Goal: Task Accomplishment & Management: Manage account settings

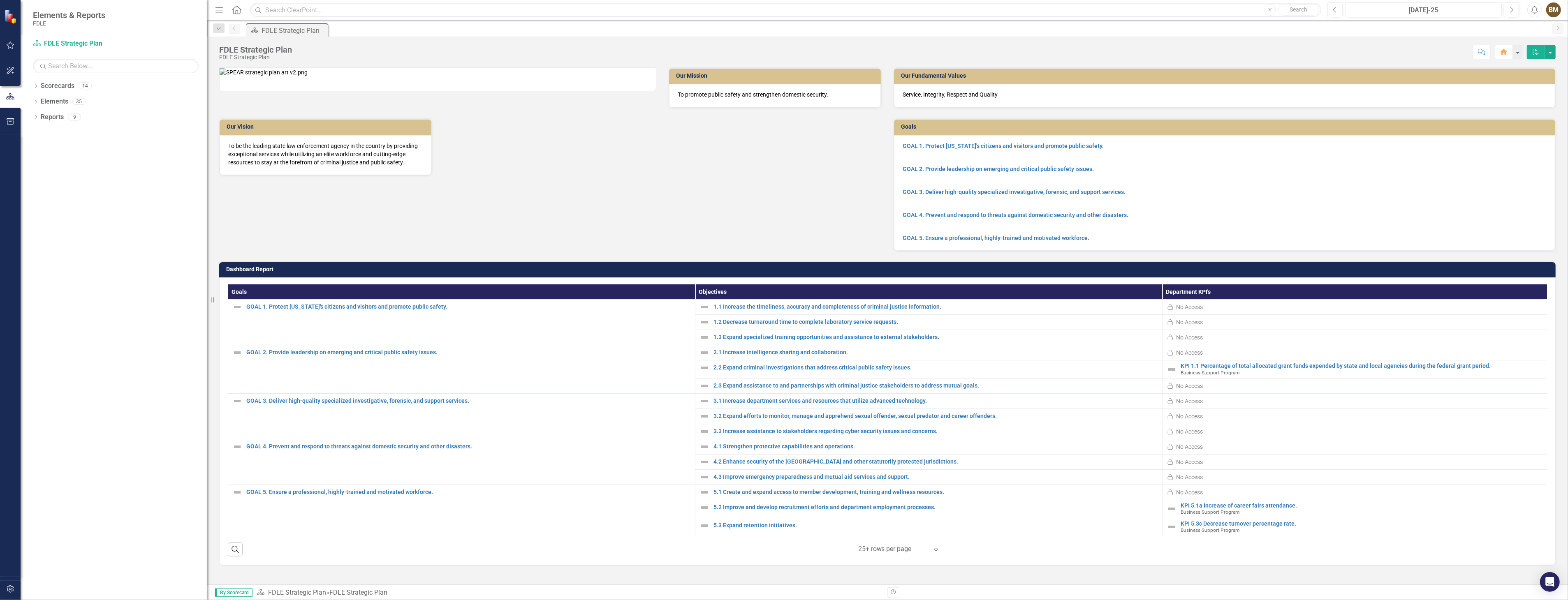
drag, startPoint x: 124, startPoint y: 249, endPoint x: 207, endPoint y: 245, distance: 83.1
click at [207, 245] on div "Resize" at bounding box center [210, 300] width 7 height 600
click at [36, 85] on icon "Dropdown" at bounding box center [35, 86] width 5 height 4
click at [40, 103] on icon at bounding box center [40, 101] width 2 height 4
click at [46, 119] on icon "Dropdown" at bounding box center [48, 117] width 6 height 5
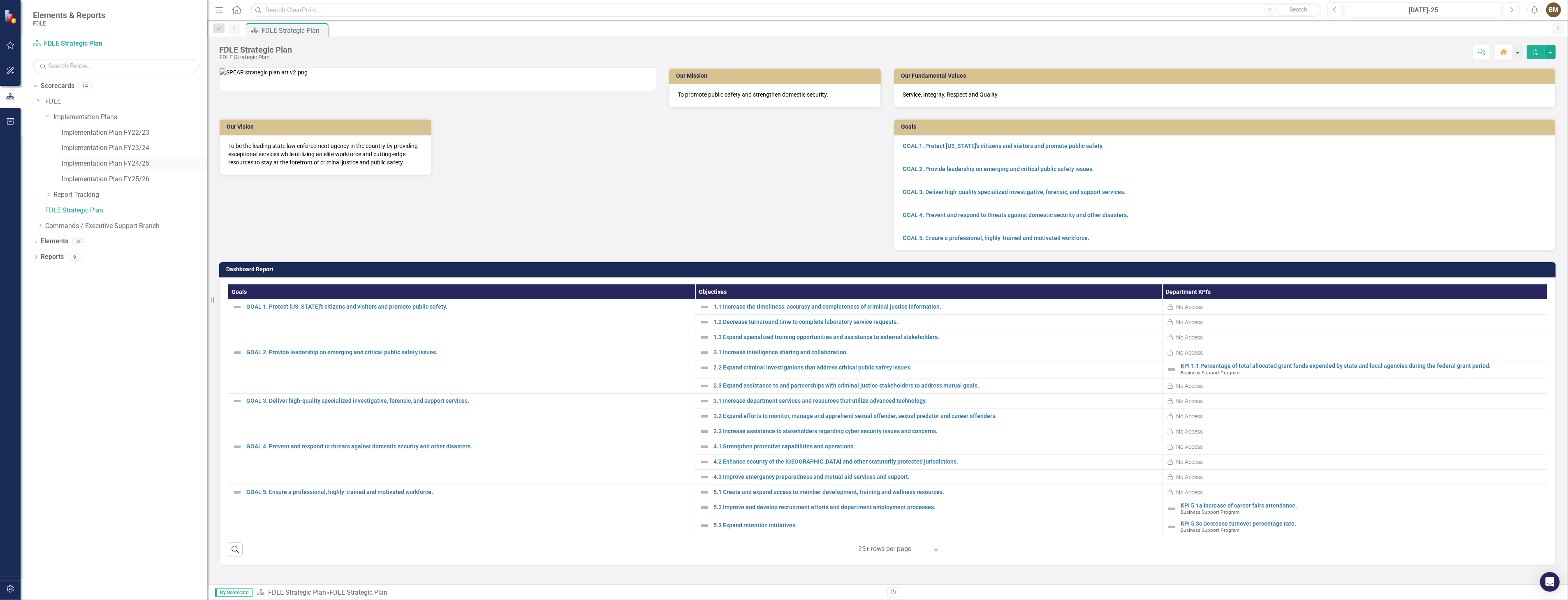
click at [68, 164] on link "Implementation Plan FY24/25" at bounding box center [134, 164] width 145 height 10
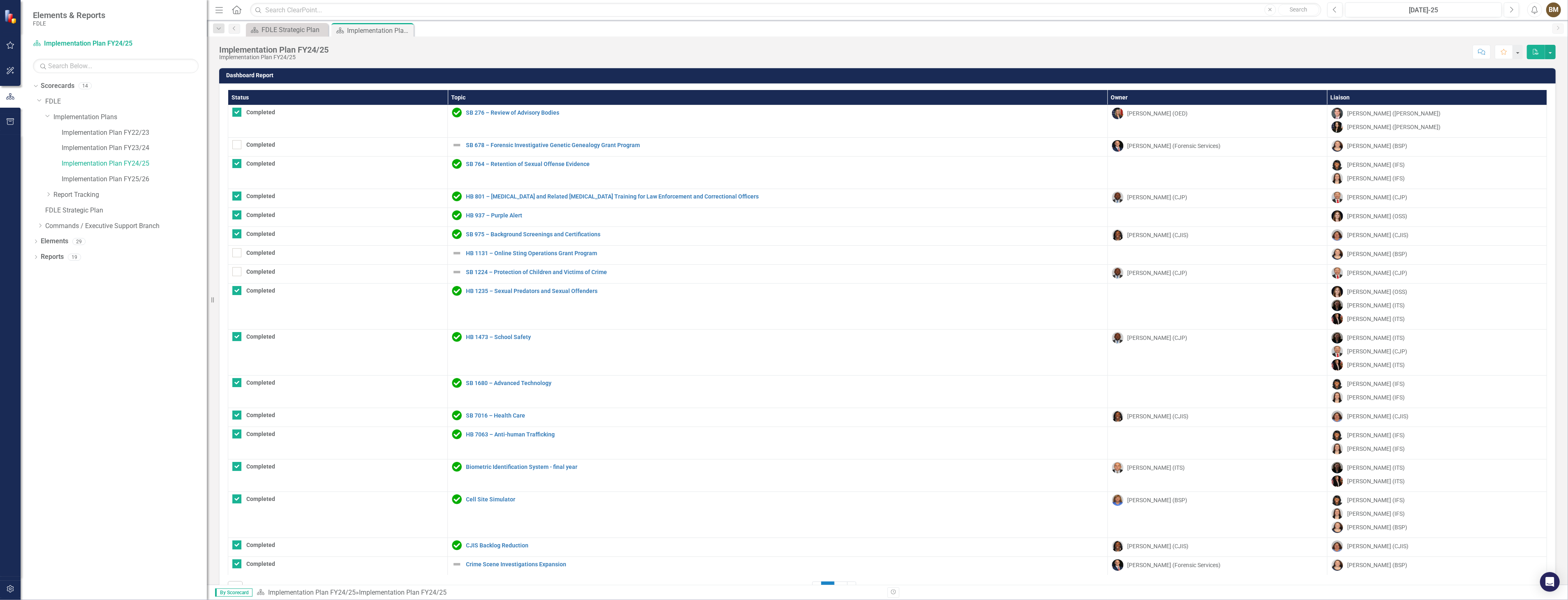
click at [1309, 52] on div "Score: N/A [DATE]-25 Completed Comment Favorite PDF" at bounding box center [944, 52] width 1223 height 14
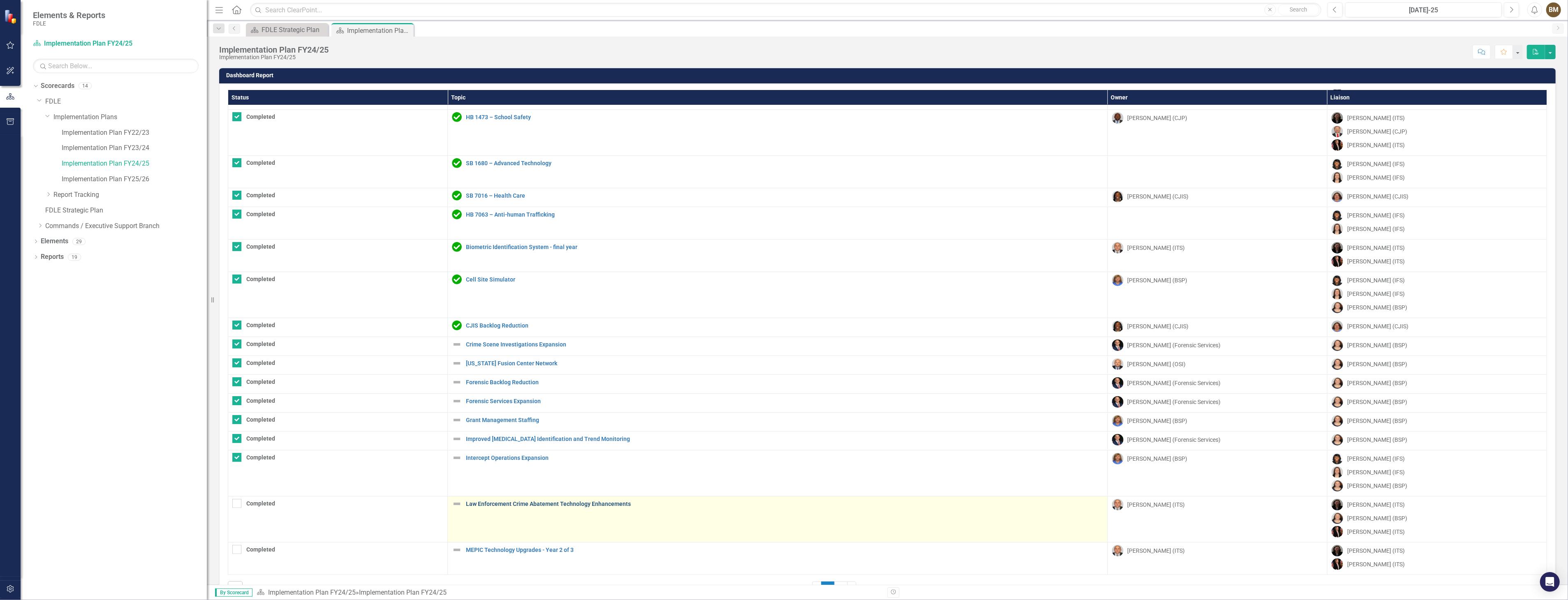
click at [572, 503] on link "Law Enforcement Crime Abatement Technology Enhancements" at bounding box center [784, 504] width 637 height 6
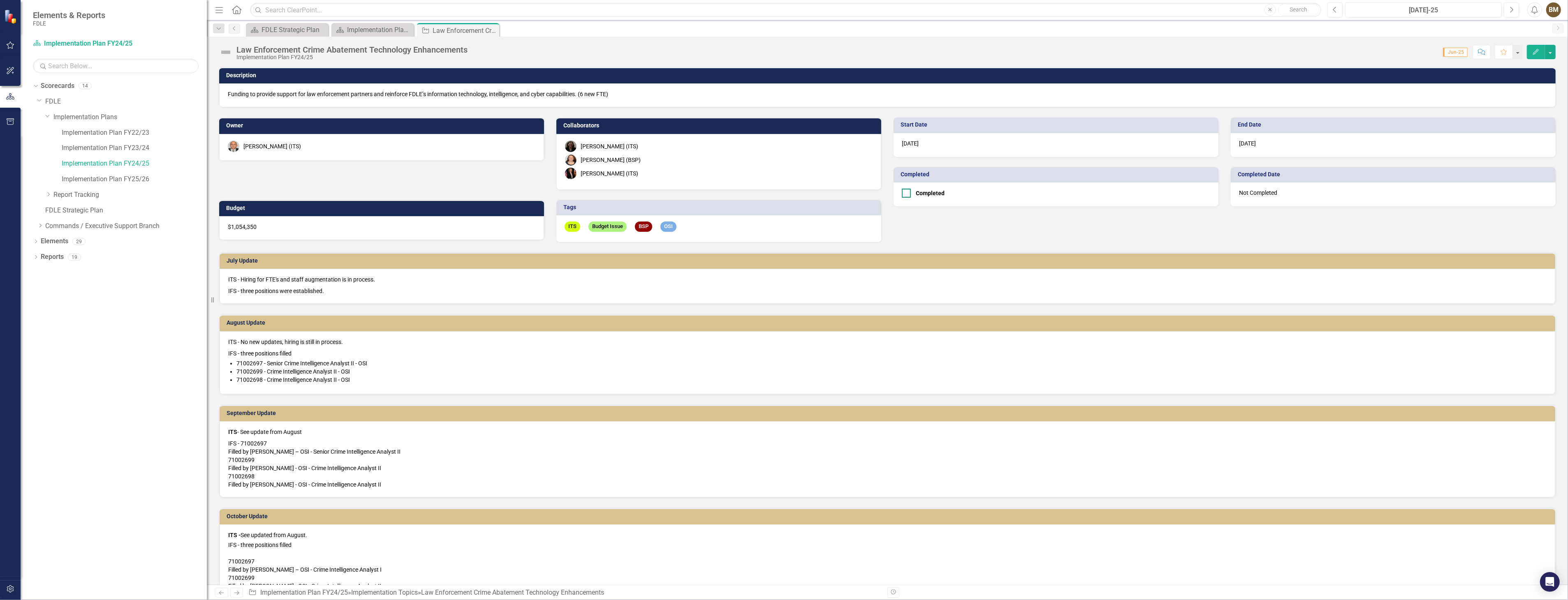
click at [902, 195] on div at bounding box center [906, 193] width 9 height 9
click at [902, 194] on input "Completed" at bounding box center [905, 191] width 5 height 5
checkbox input "true"
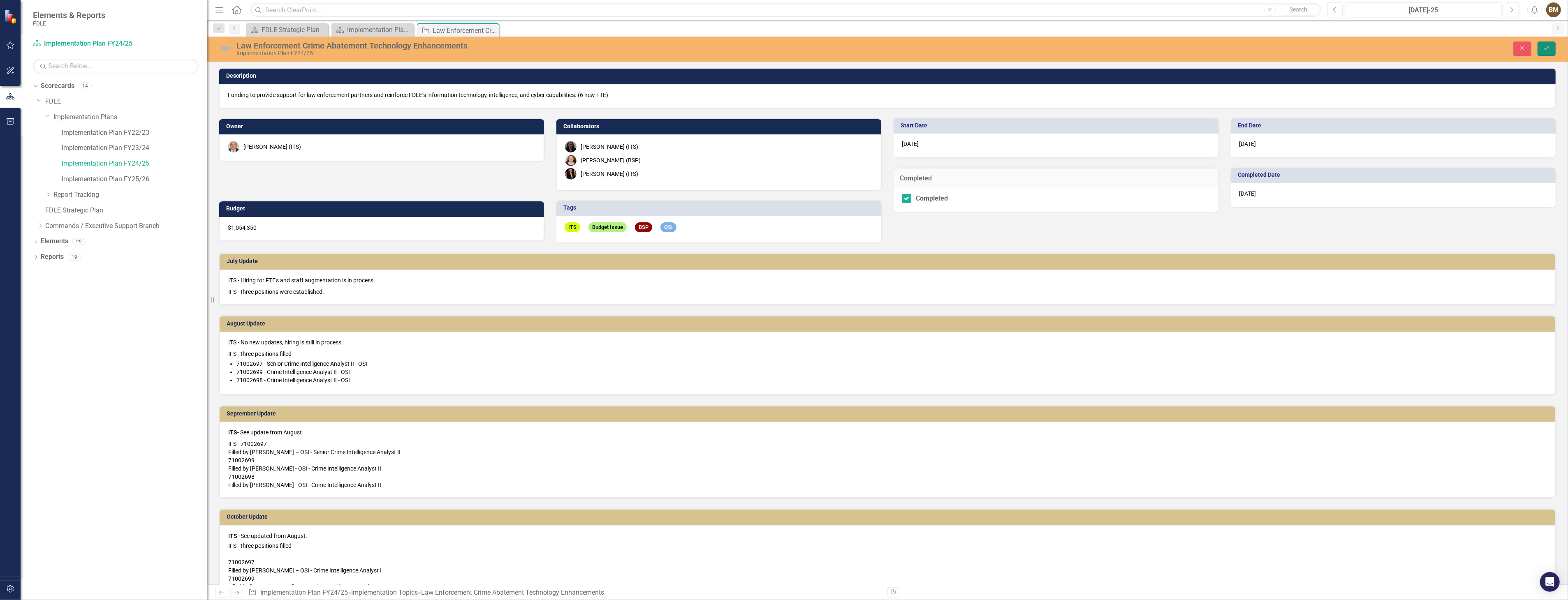
click at [1546, 47] on icon "Save" at bounding box center [1547, 47] width 7 height 5
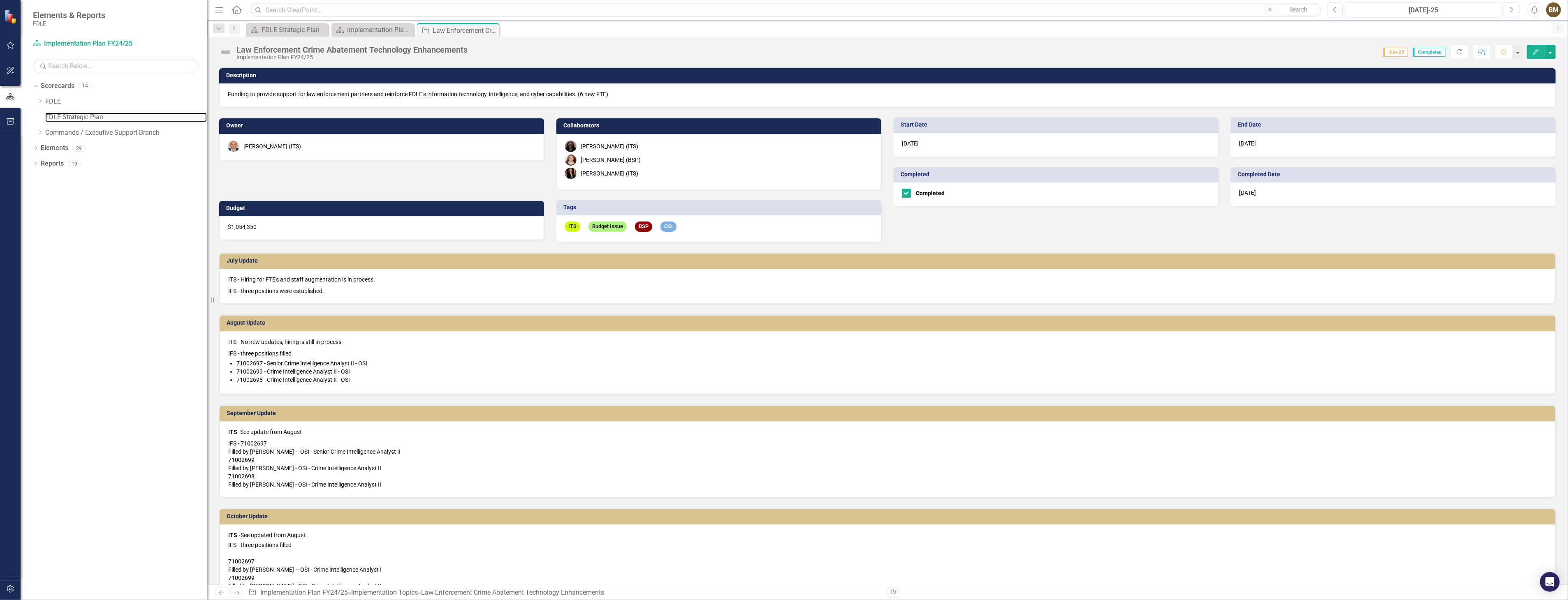
drag, startPoint x: 59, startPoint y: 117, endPoint x: 95, endPoint y: 122, distance: 36.3
click at [59, 117] on link "FDLE Strategic Plan" at bounding box center [126, 117] width 162 height 10
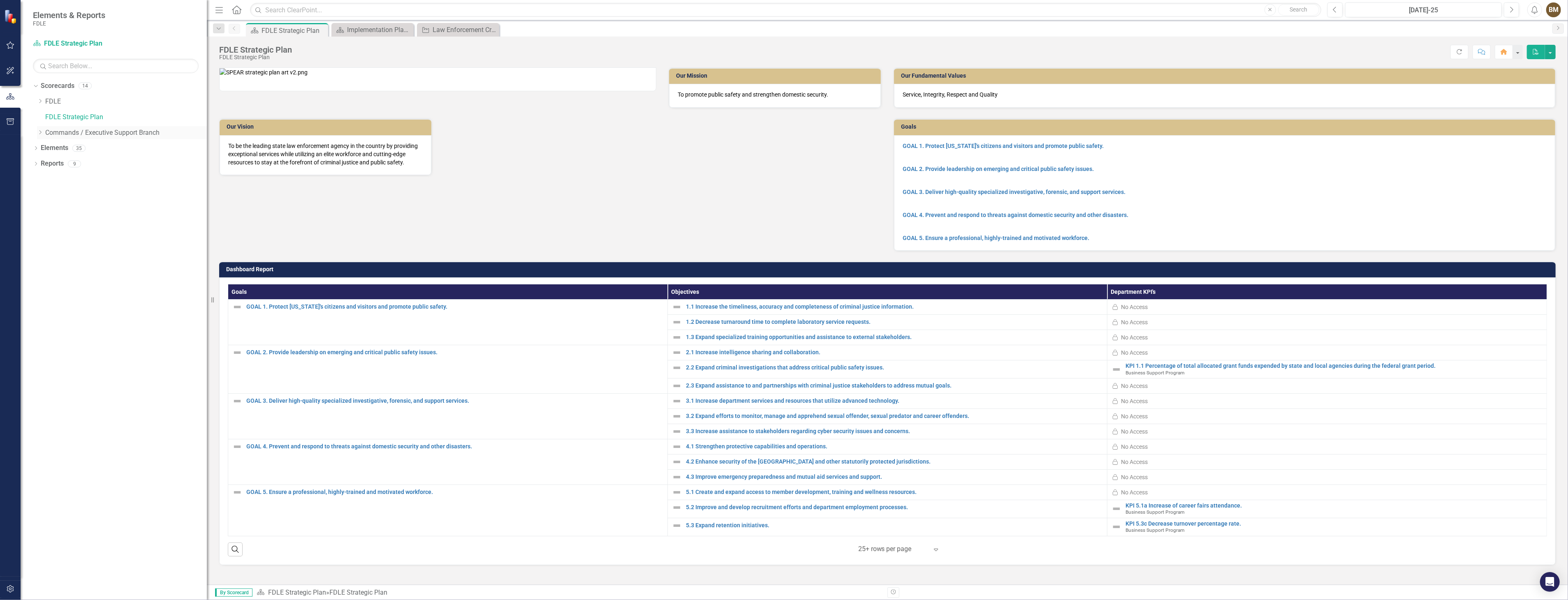
click at [38, 134] on icon "Dropdown" at bounding box center [40, 132] width 6 height 5
click at [408, 30] on icon "Close" at bounding box center [407, 30] width 9 height 7
click at [0, 0] on icon "Close" at bounding box center [0, 0] width 0 height 0
click at [44, 102] on div "Dropdown" at bounding box center [41, 101] width 9 height 7
click at [42, 103] on div "Dropdown" at bounding box center [38, 100] width 7 height 6
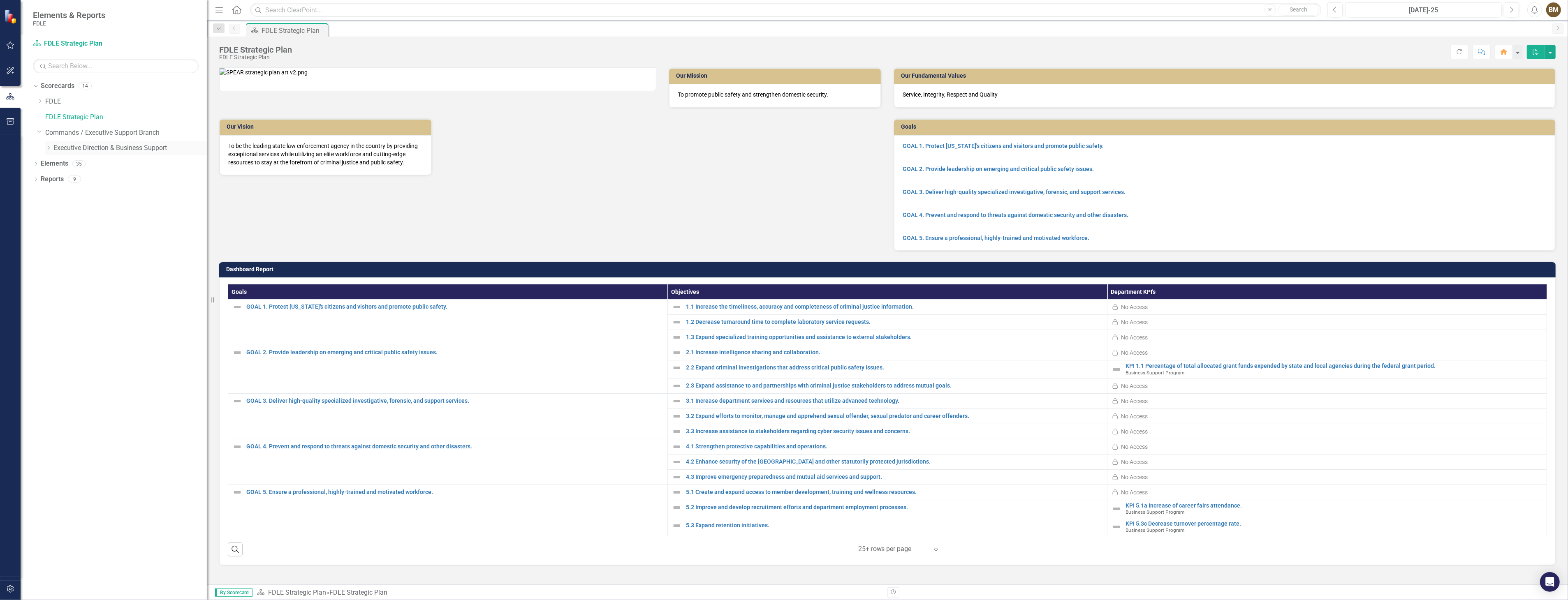
click at [47, 147] on icon "Dropdown" at bounding box center [48, 148] width 6 height 5
click at [73, 162] on link "Business Support Program" at bounding box center [134, 164] width 145 height 10
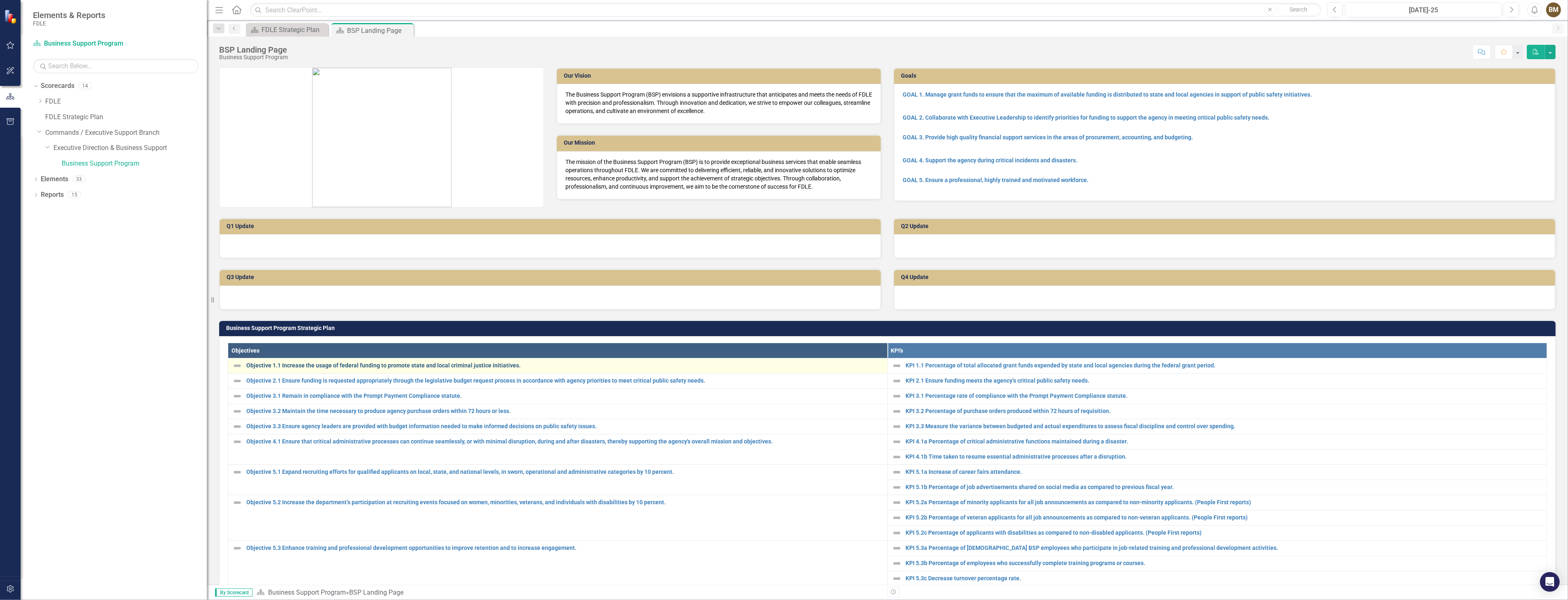
click at [306, 363] on link "Objective 1.1 Increase the usage of federal funding to promote state and local …" at bounding box center [565, 366] width 637 height 6
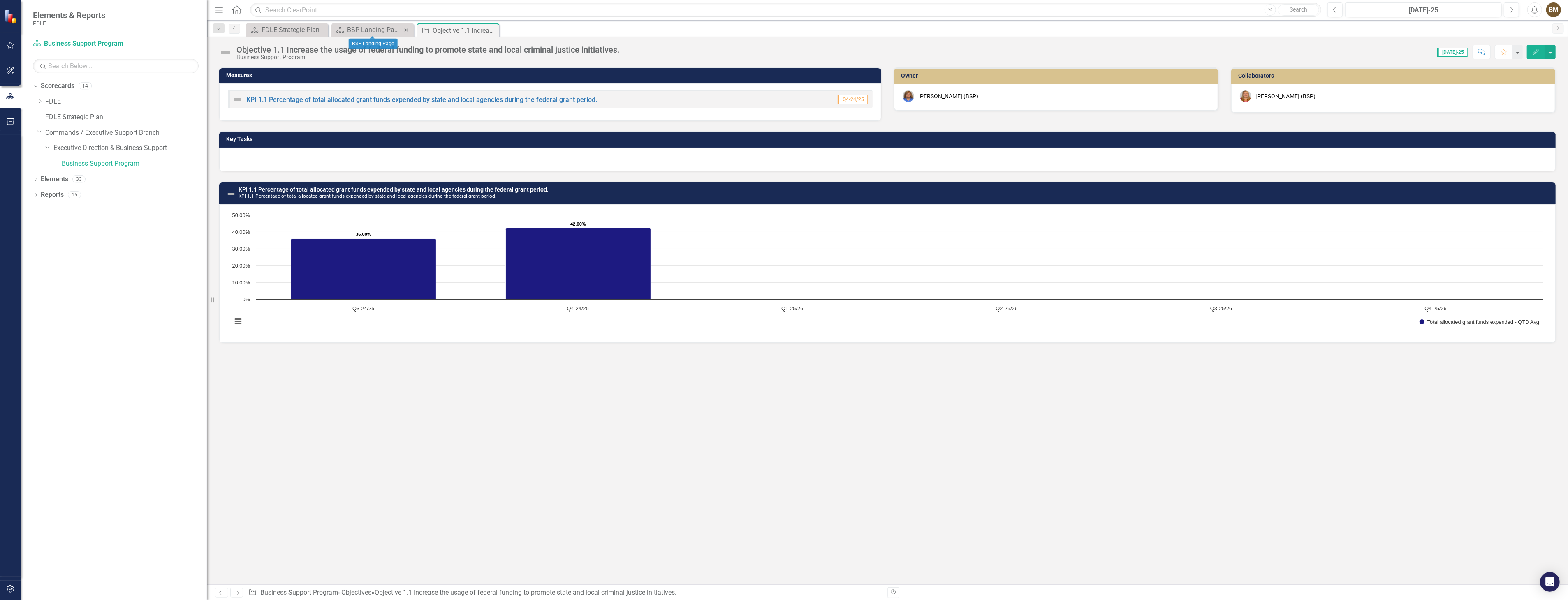
click at [348, 24] on div "Scorecard BSP Landing Page Close" at bounding box center [373, 30] width 82 height 13
click at [362, 27] on div "BSP Landing Page" at bounding box center [374, 30] width 54 height 10
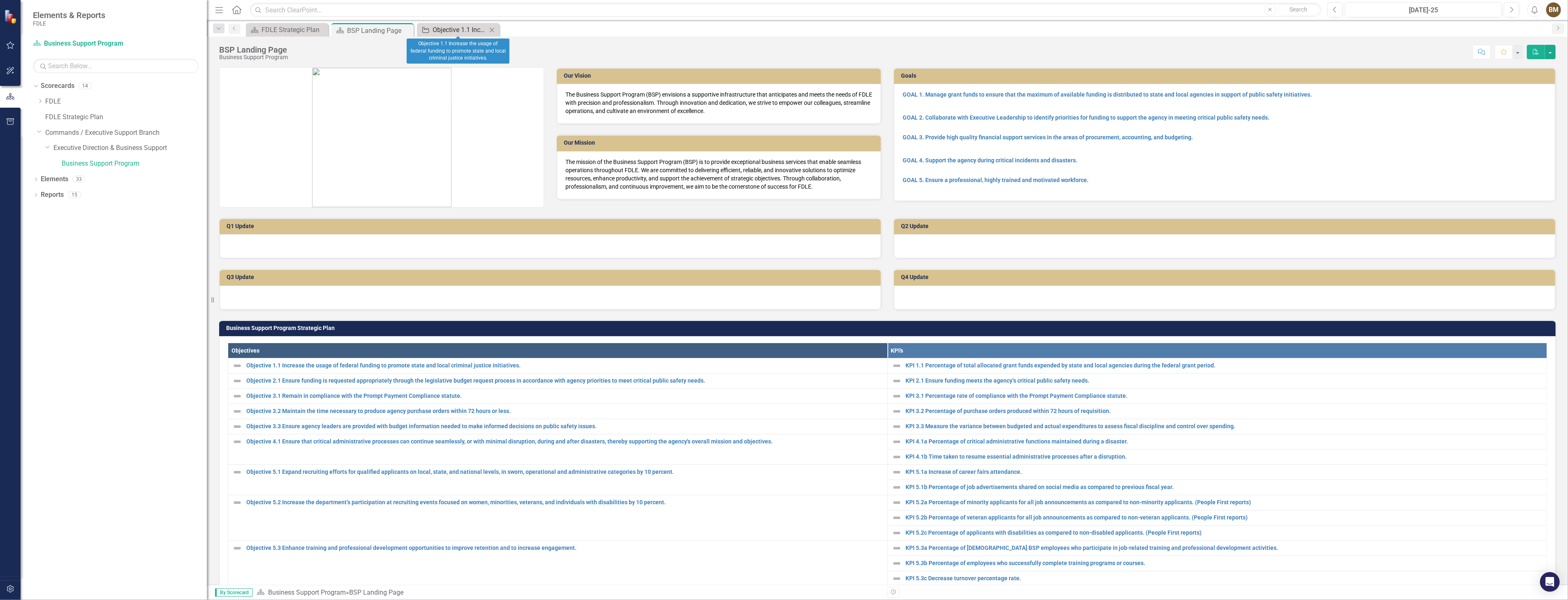
click at [439, 30] on div "Objective 1.1 Increase the usage of federal funding to promote state and local …" at bounding box center [460, 30] width 54 height 10
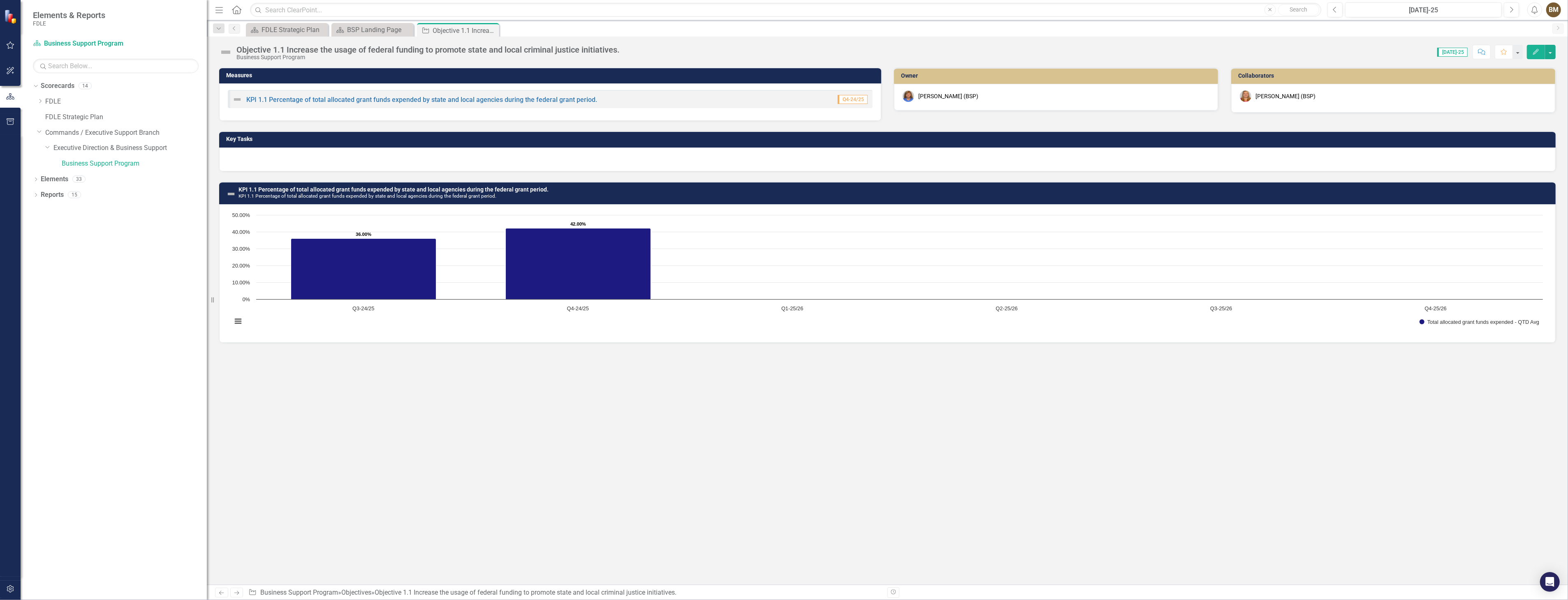
click at [249, 159] on div at bounding box center [887, 159] width 1337 height 24
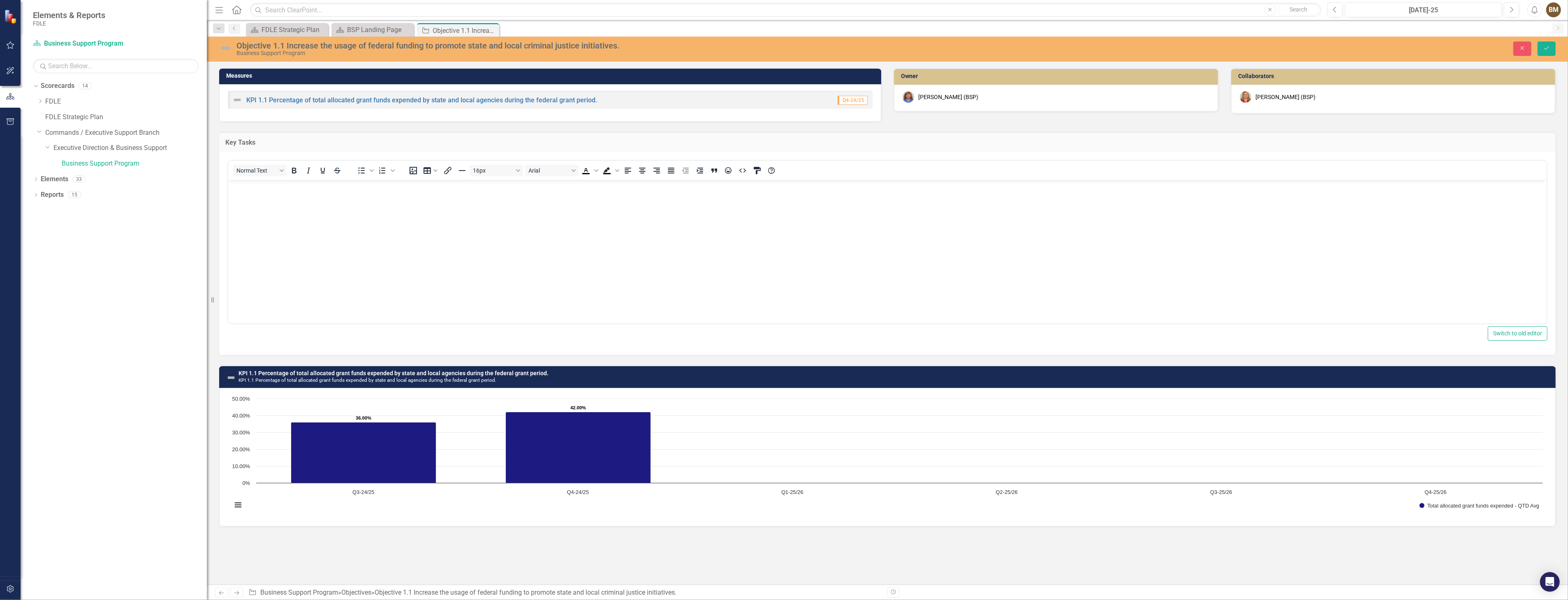
click at [242, 197] on body "Rich Text Area. Press ALT-0 for help." at bounding box center [887, 242] width 1318 height 124
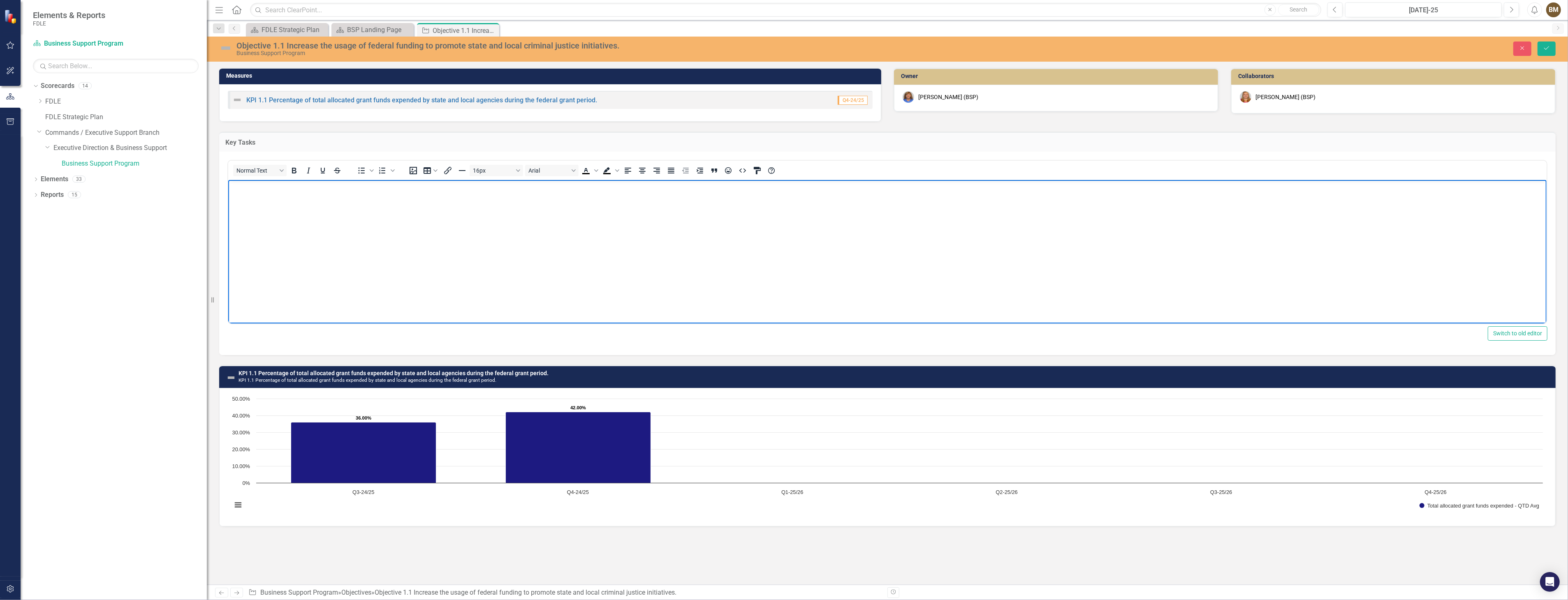
paste body "Rich Text Area. Press ALT-0 for help."
drag, startPoint x: 671, startPoint y: 189, endPoint x: 229, endPoint y: 190, distance: 442.0
click at [229, 190] on body "Division Key Task 1.1: Conduct quarterly evaluations of residual fund levels an…" at bounding box center [887, 242] width 1318 height 124
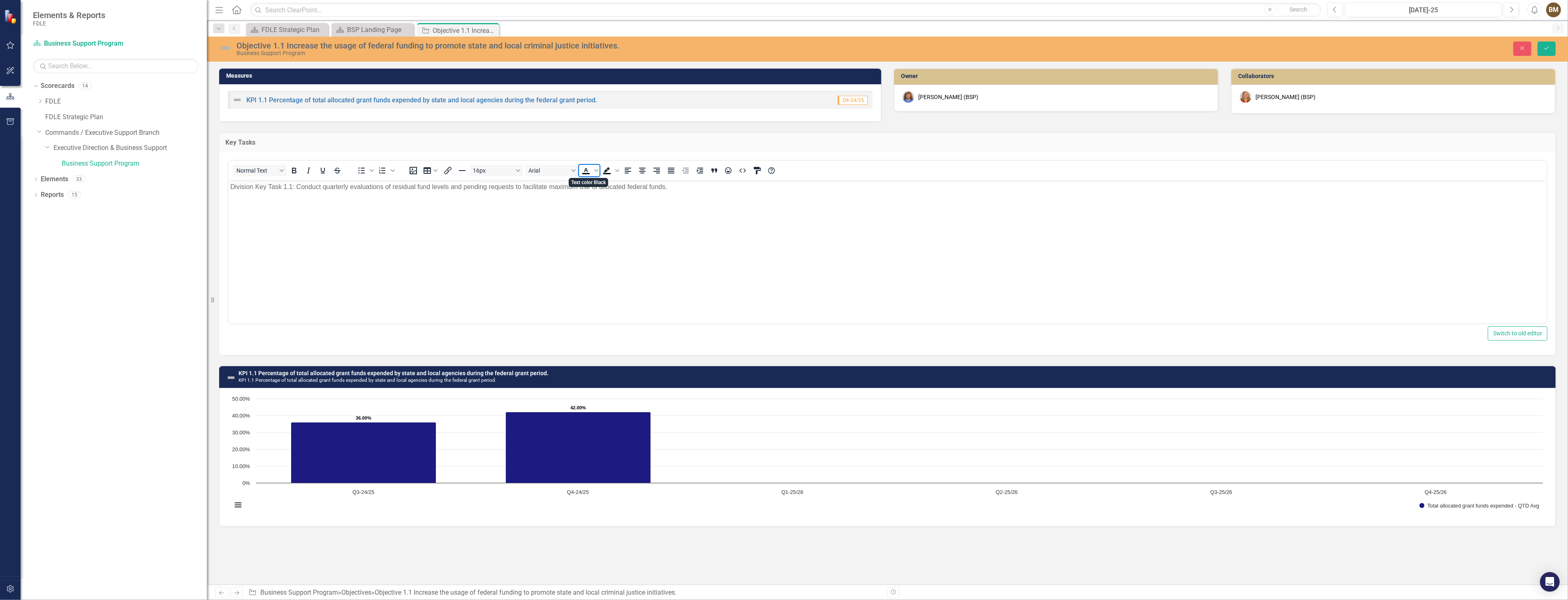
click at [585, 169] on icon "Text color Black" at bounding box center [586, 170] width 10 height 10
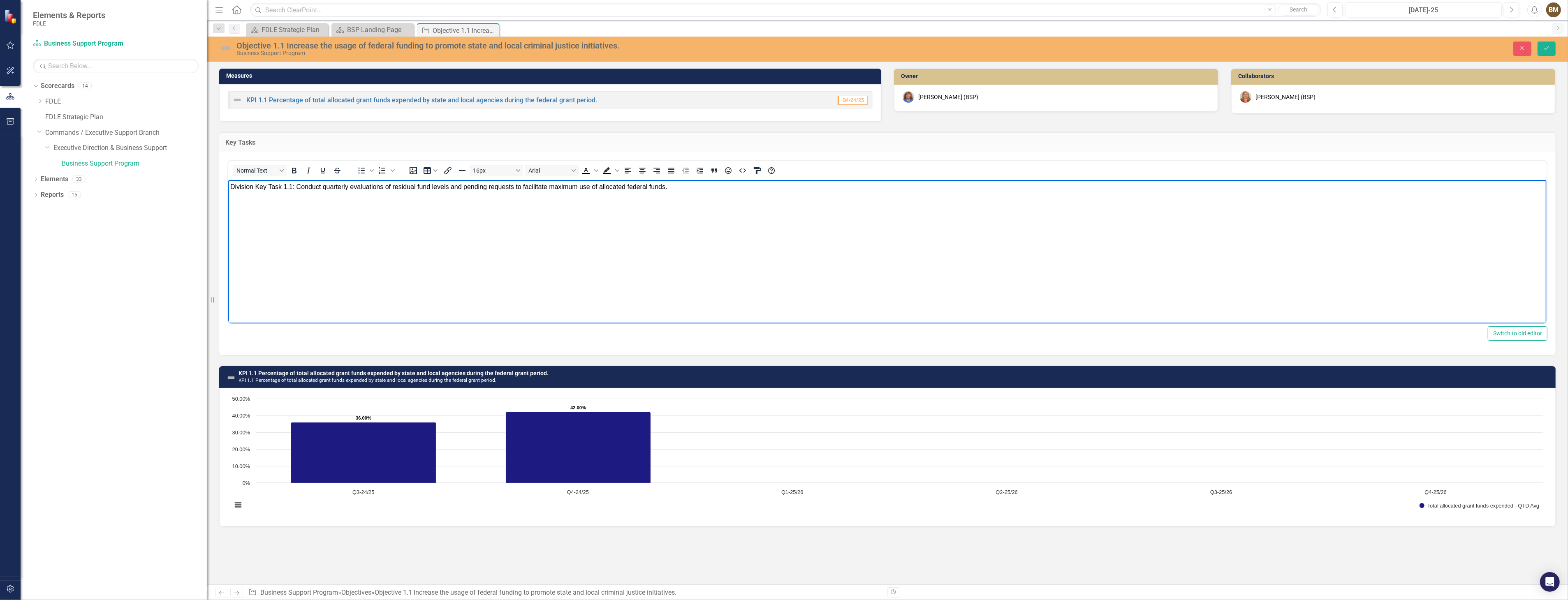
click at [571, 251] on body "Division Key Task 1.1: Conduct quarterly evaluations of residual fund levels an…" at bounding box center [887, 242] width 1318 height 124
click at [1550, 51] on icon "Save" at bounding box center [1547, 47] width 7 height 5
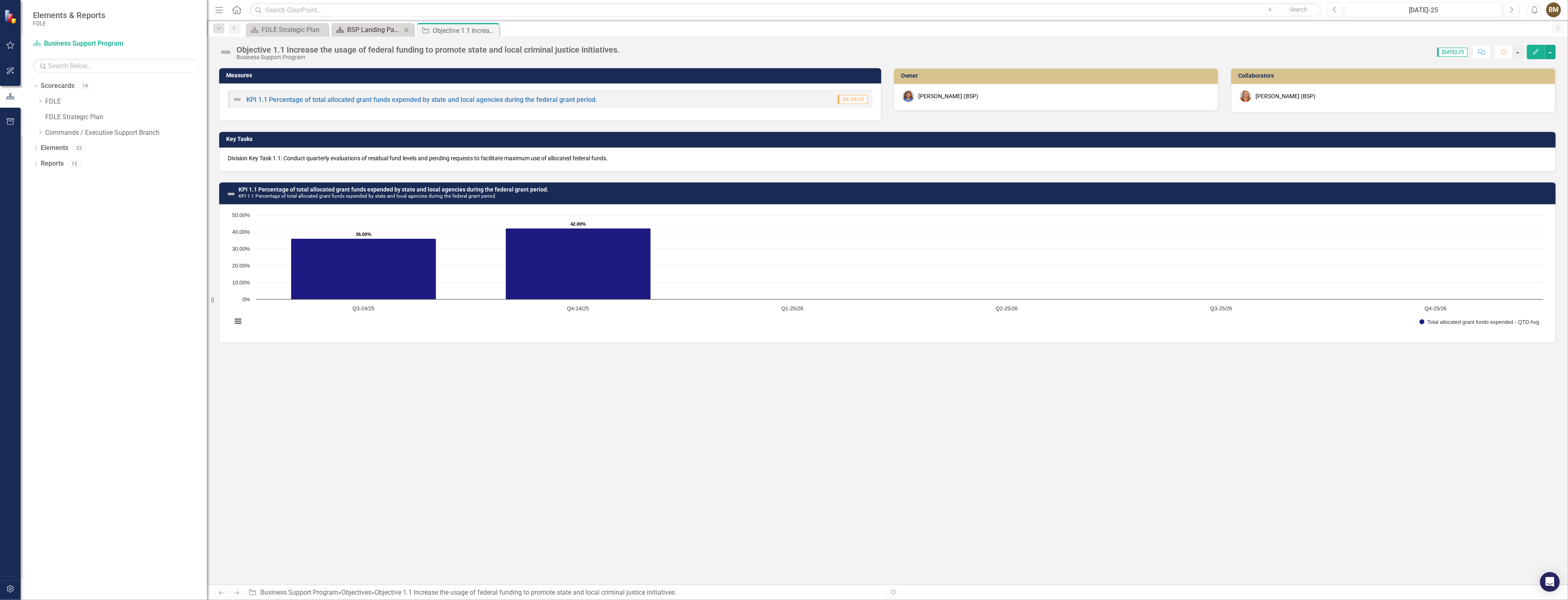
click at [357, 31] on div "BSP Landing Page" at bounding box center [374, 30] width 54 height 10
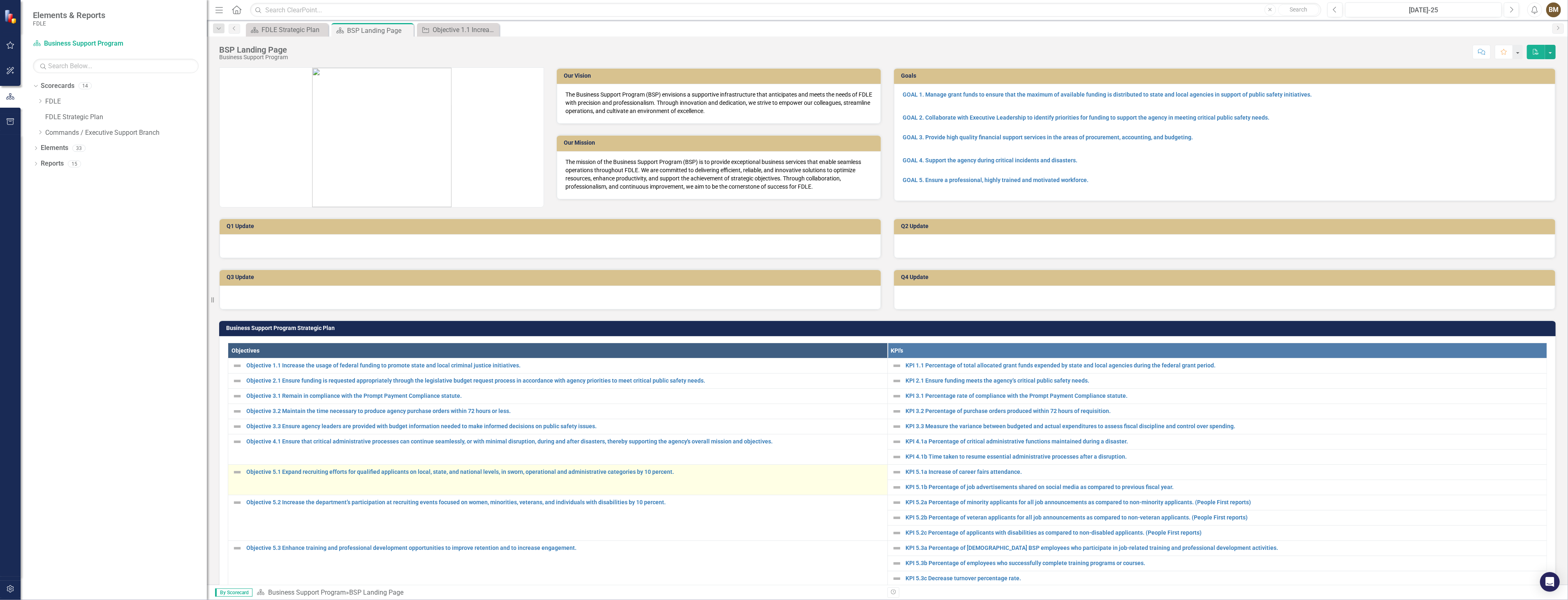
scroll to position [91, 0]
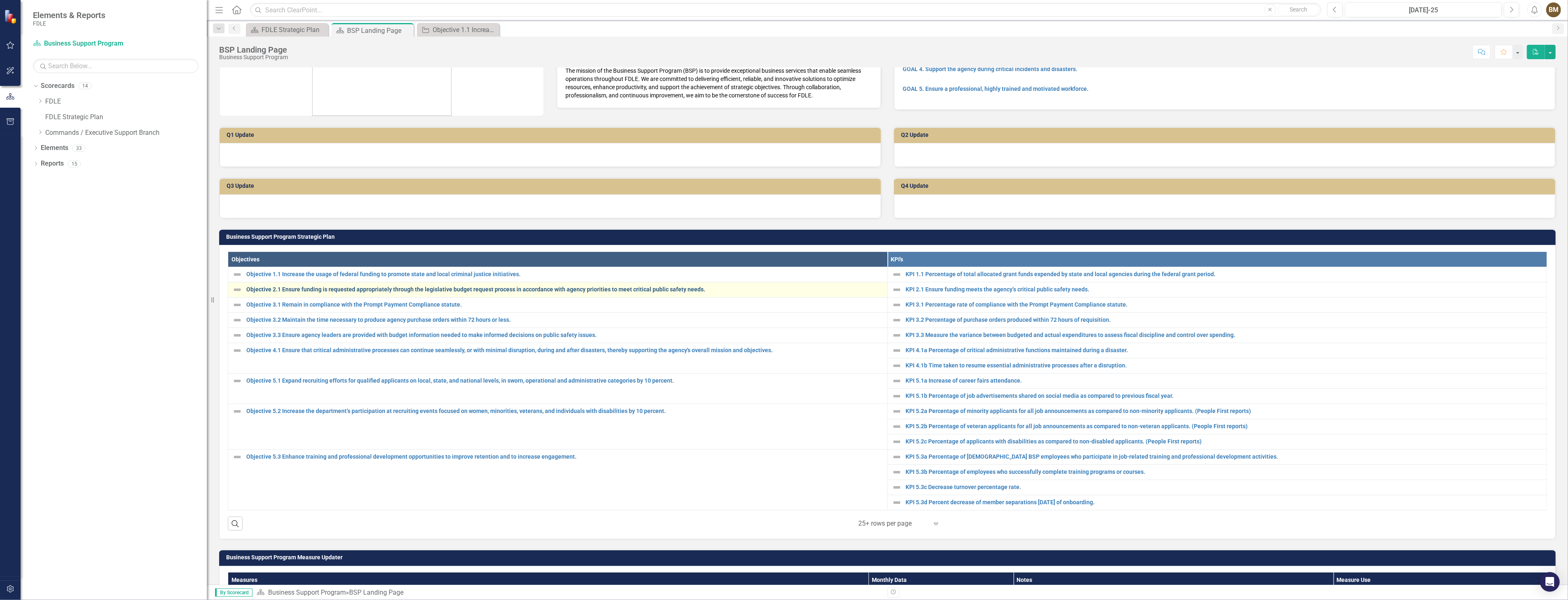
click at [292, 288] on link "Objective 2.1 Ensure funding is requested appropriately through the legislative…" at bounding box center [565, 290] width 637 height 6
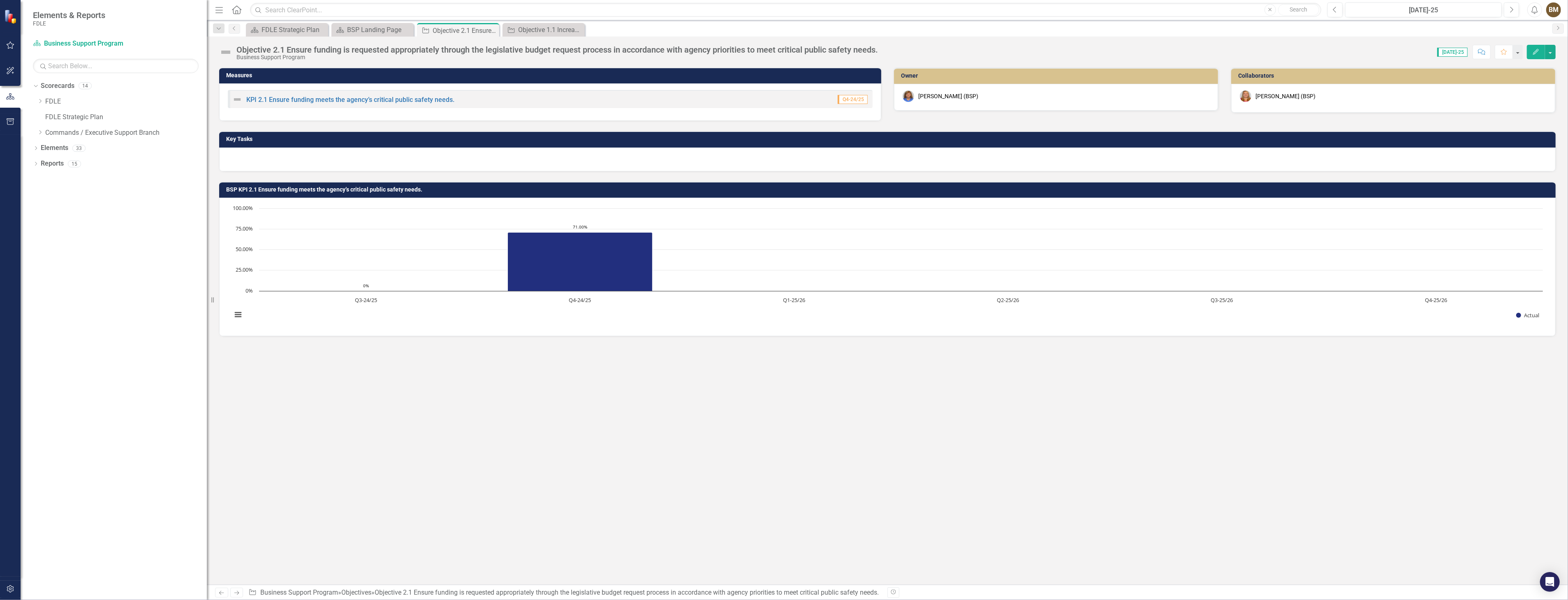
click at [268, 155] on div at bounding box center [887, 159] width 1337 height 24
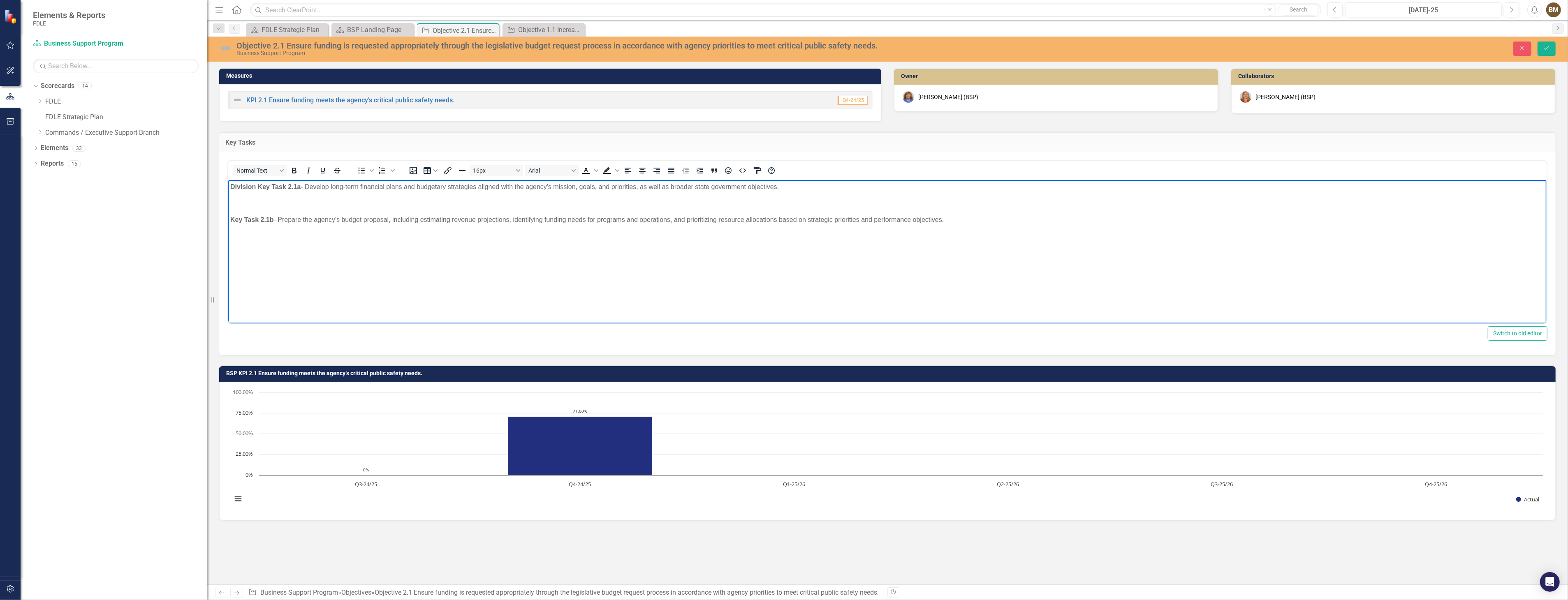
click at [272, 187] on strong "Division Key Task 2.1a" at bounding box center [265, 186] width 71 height 7
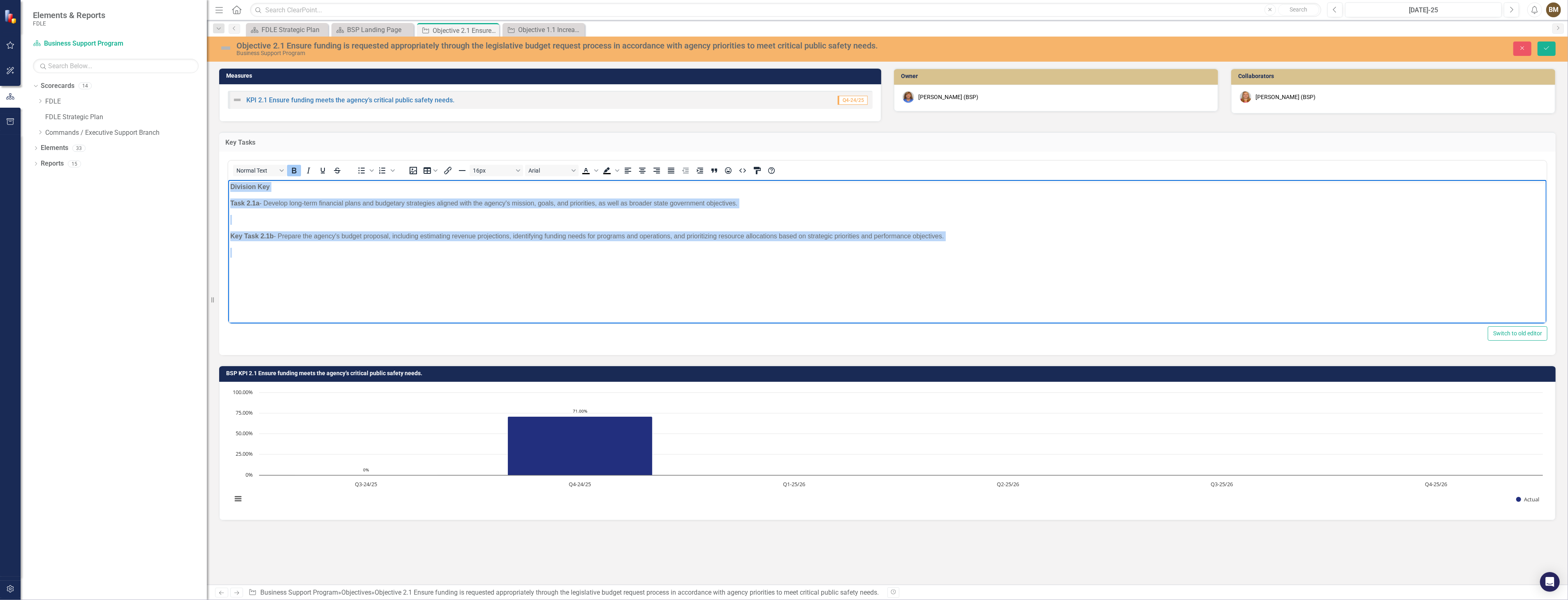
drag, startPoint x: 229, startPoint y: 184, endPoint x: 852, endPoint y: 256, distance: 627.1
click at [852, 256] on body "Division Key Task 2.1a - Develop long-term financial plans and budgetary strate…" at bounding box center [887, 242] width 1318 height 124
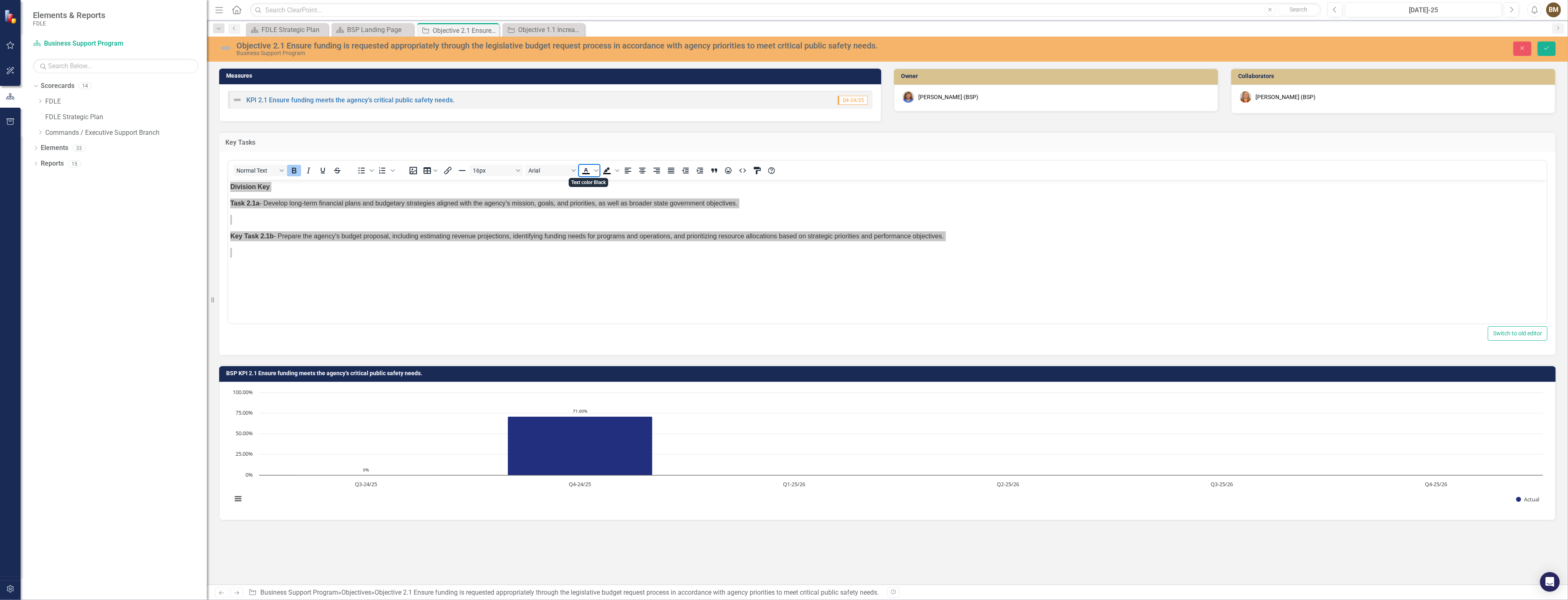
click at [585, 172] on icon "Text color Black" at bounding box center [586, 170] width 10 height 10
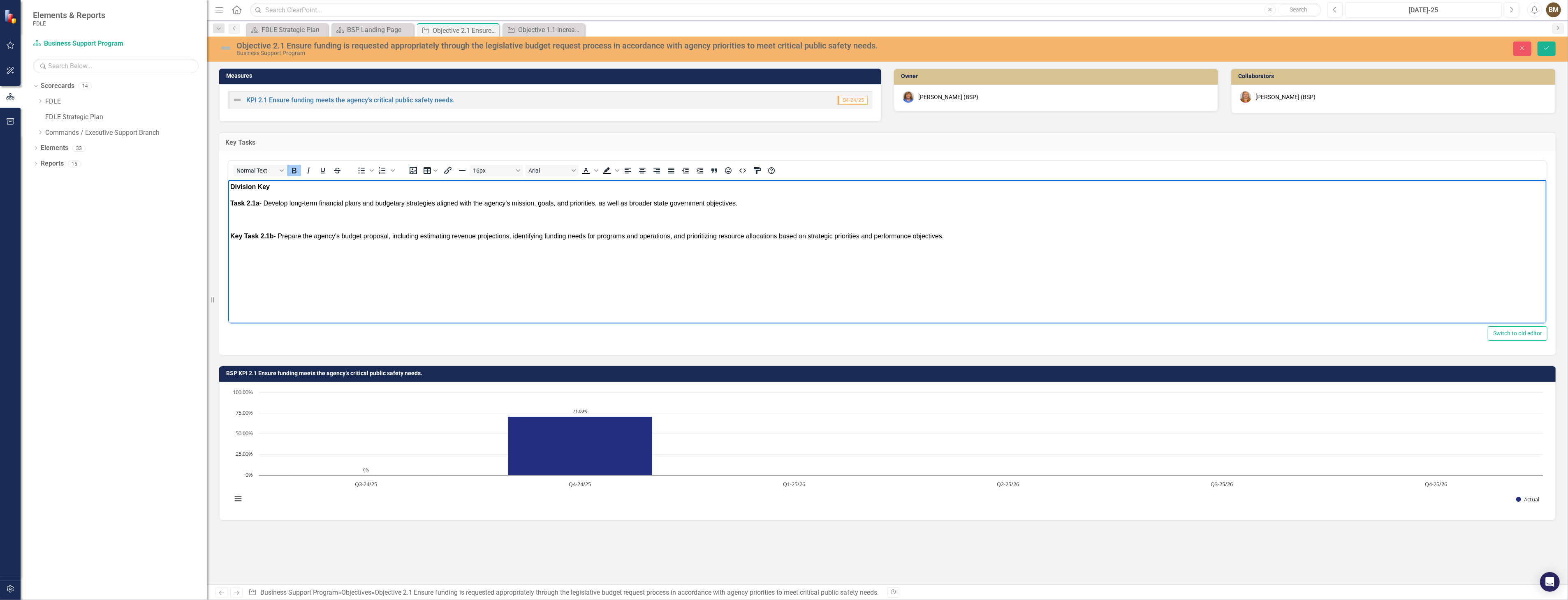
click at [487, 304] on html "Division Key Task 2.1a - Develop long-term financial plans and budgetary strate…" at bounding box center [887, 242] width 1318 height 124
click at [233, 228] on body "Division Key Task 2.1a - Develop long-term financial plans and budgetary strate…" at bounding box center [887, 242] width 1318 height 124
click at [231, 227] on body "Division Key Task 2.1a - Develop long-term financial plans and budgetary strate…" at bounding box center [887, 242] width 1318 height 124
click at [234, 225] on p "Rich Text Area. Press ALT-0 for help." at bounding box center [887, 220] width 1314 height 10
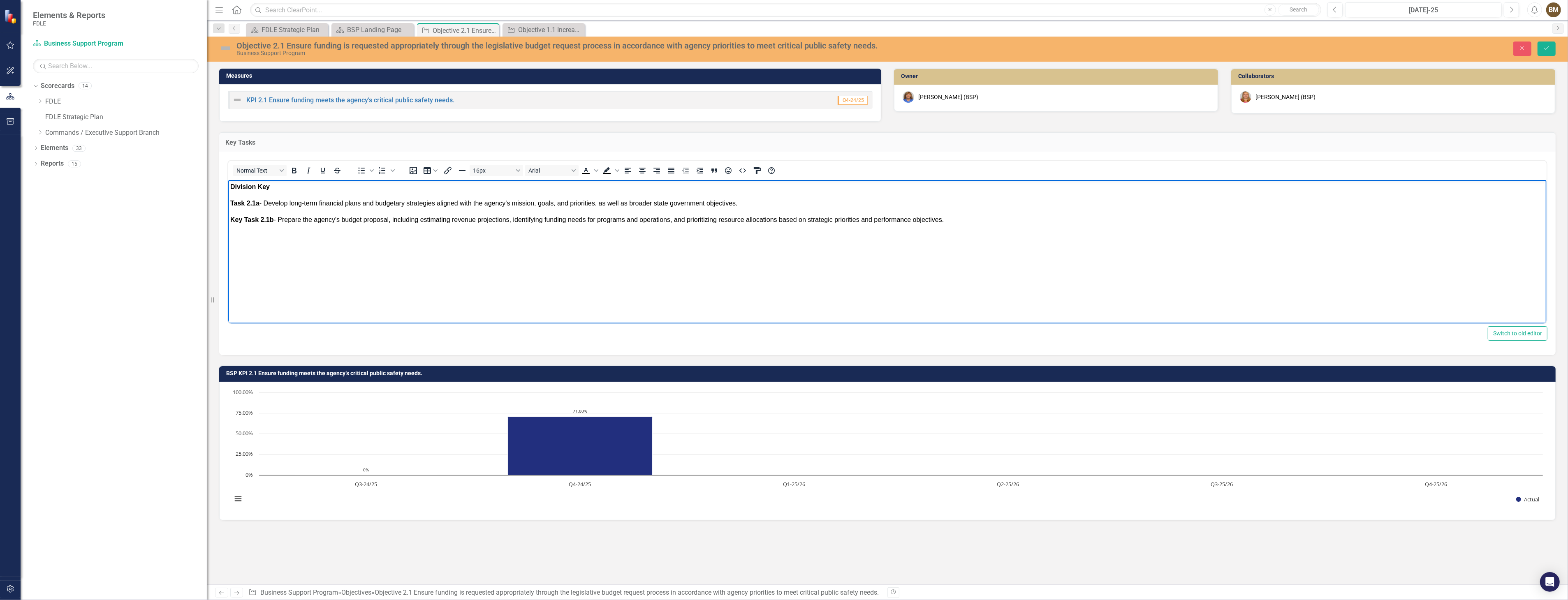
click at [229, 201] on body "Division Key Task 2.1a - Develop long-term financial plans and budgetary strate…" at bounding box center [887, 242] width 1318 height 124
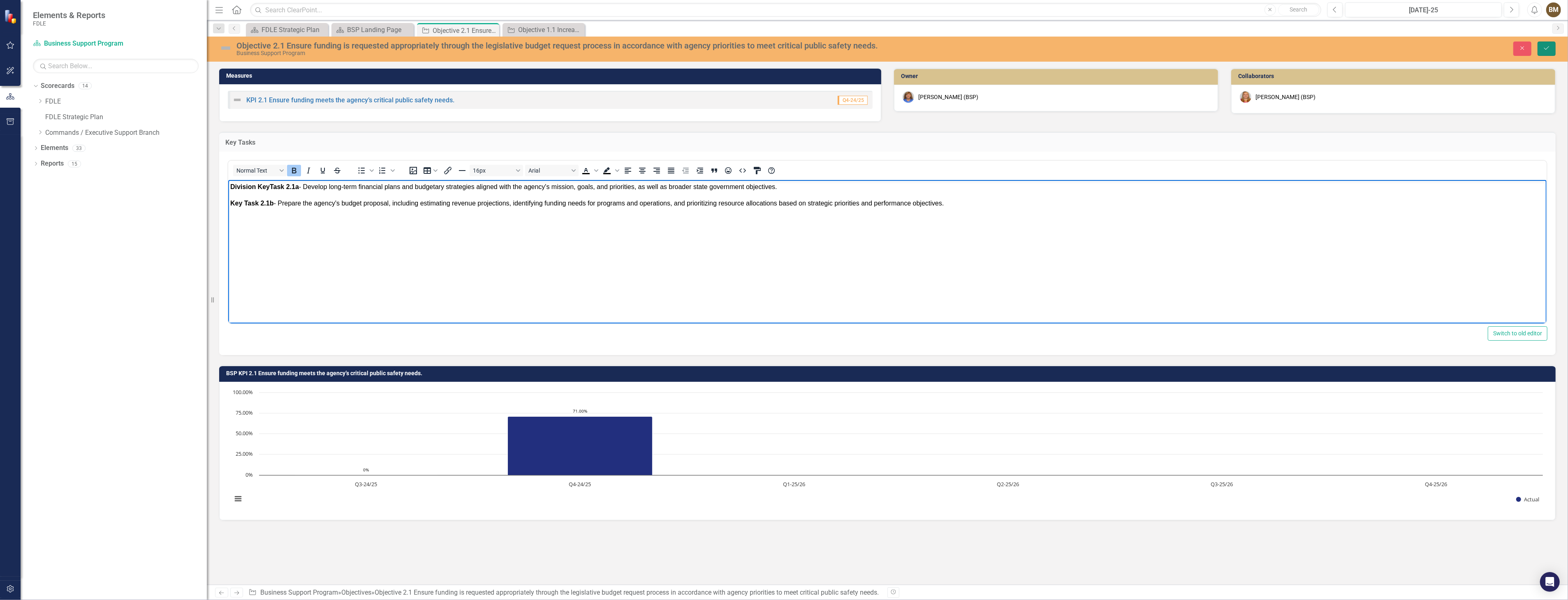
click at [1545, 51] on icon "Save" at bounding box center [1547, 47] width 7 height 5
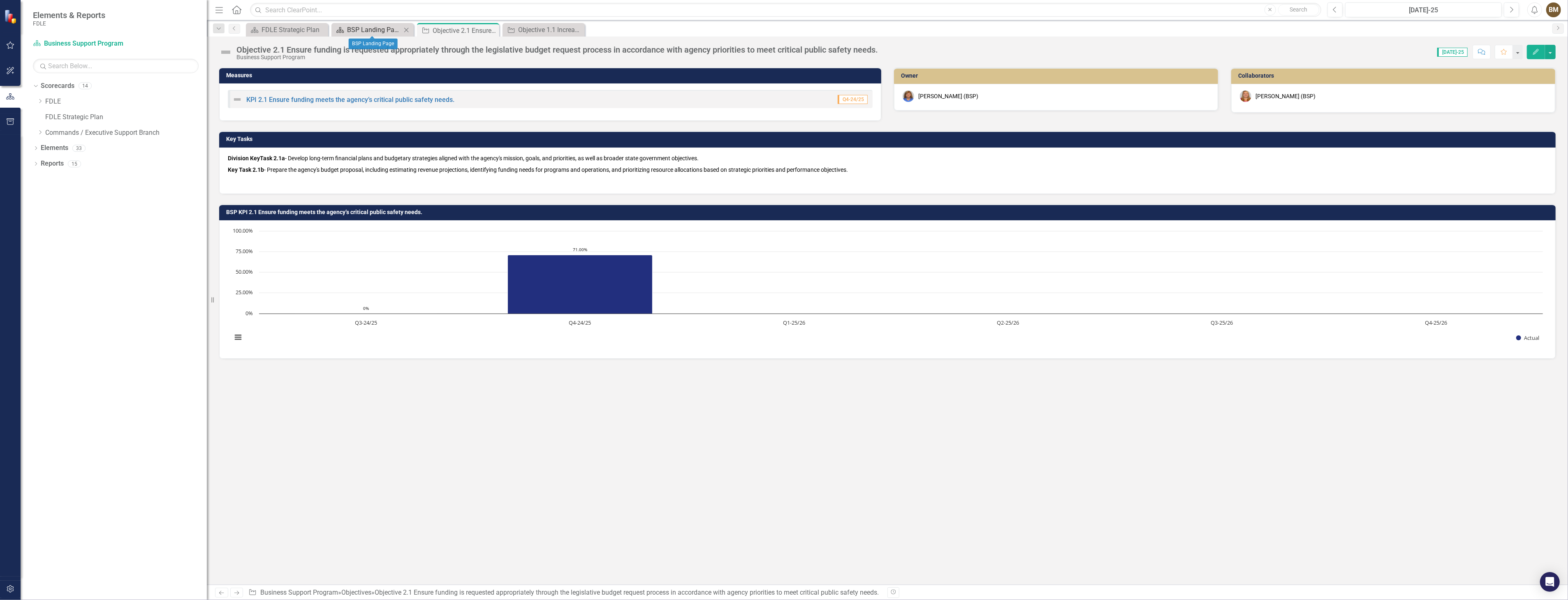
click at [373, 26] on div "BSP Landing Page" at bounding box center [374, 30] width 54 height 10
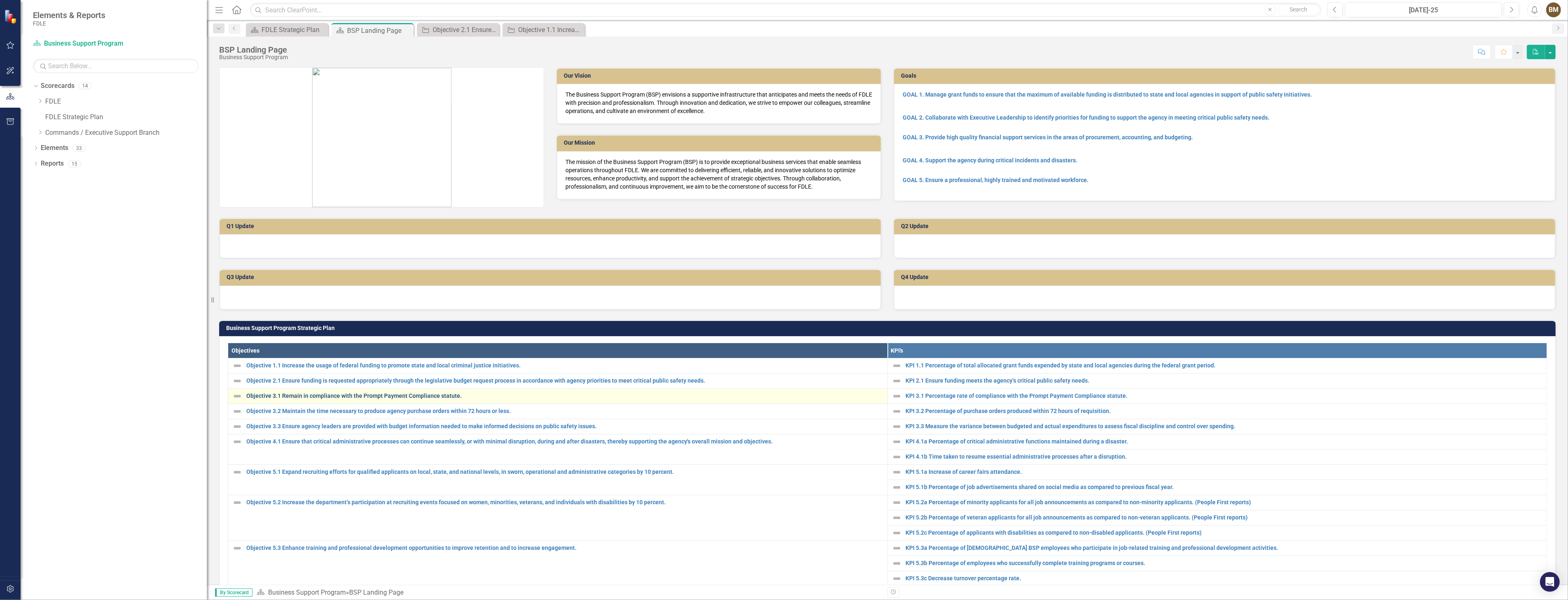
click at [306, 395] on link "Objective 3.1 Remain in compliance with the Prompt Payment Compliance statute." at bounding box center [565, 396] width 637 height 6
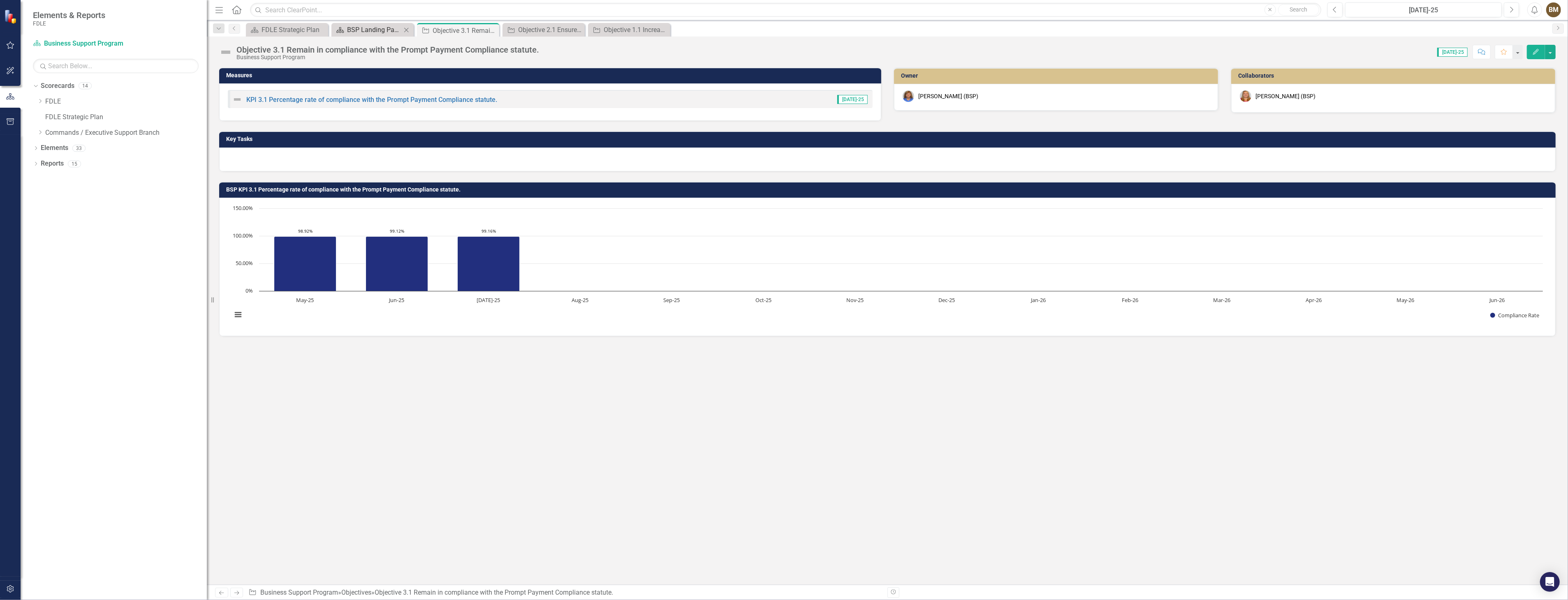
click at [376, 31] on div "BSP Landing Page" at bounding box center [374, 30] width 54 height 10
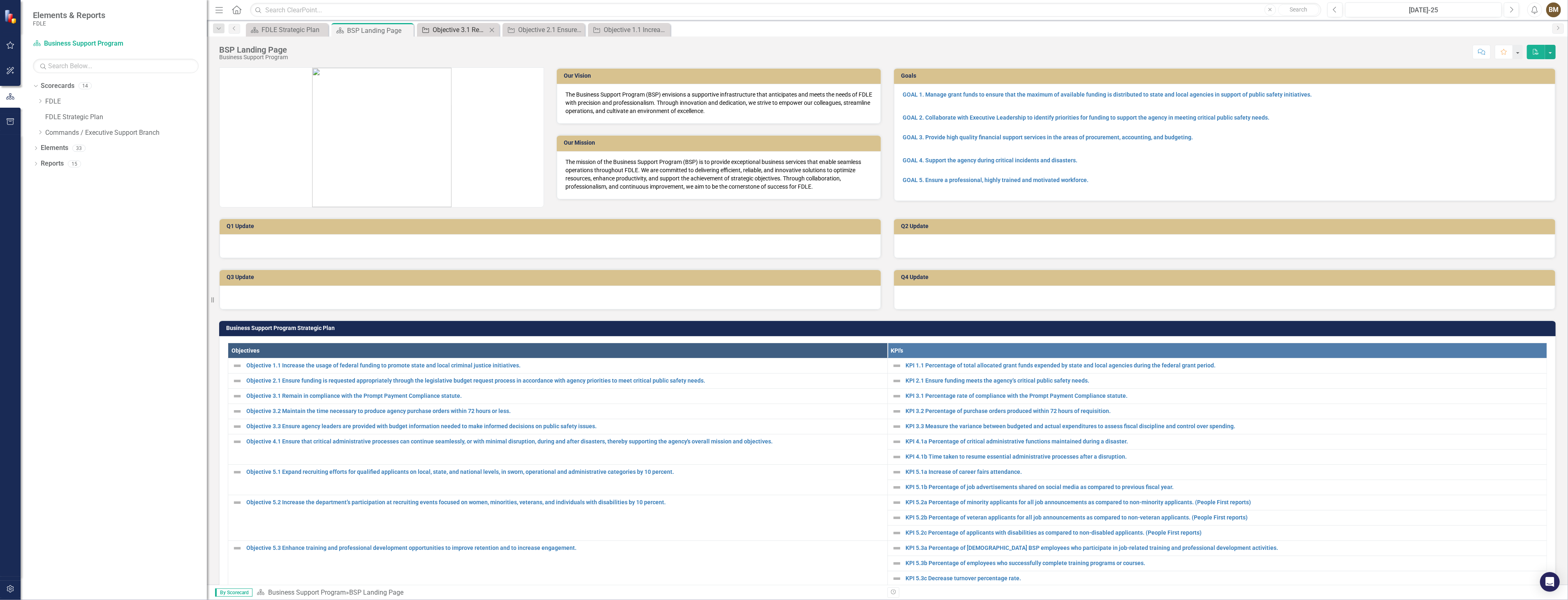
click at [469, 26] on div "Objective 3.1 Remain in compliance with the Prompt Payment Compliance statute." at bounding box center [460, 30] width 54 height 10
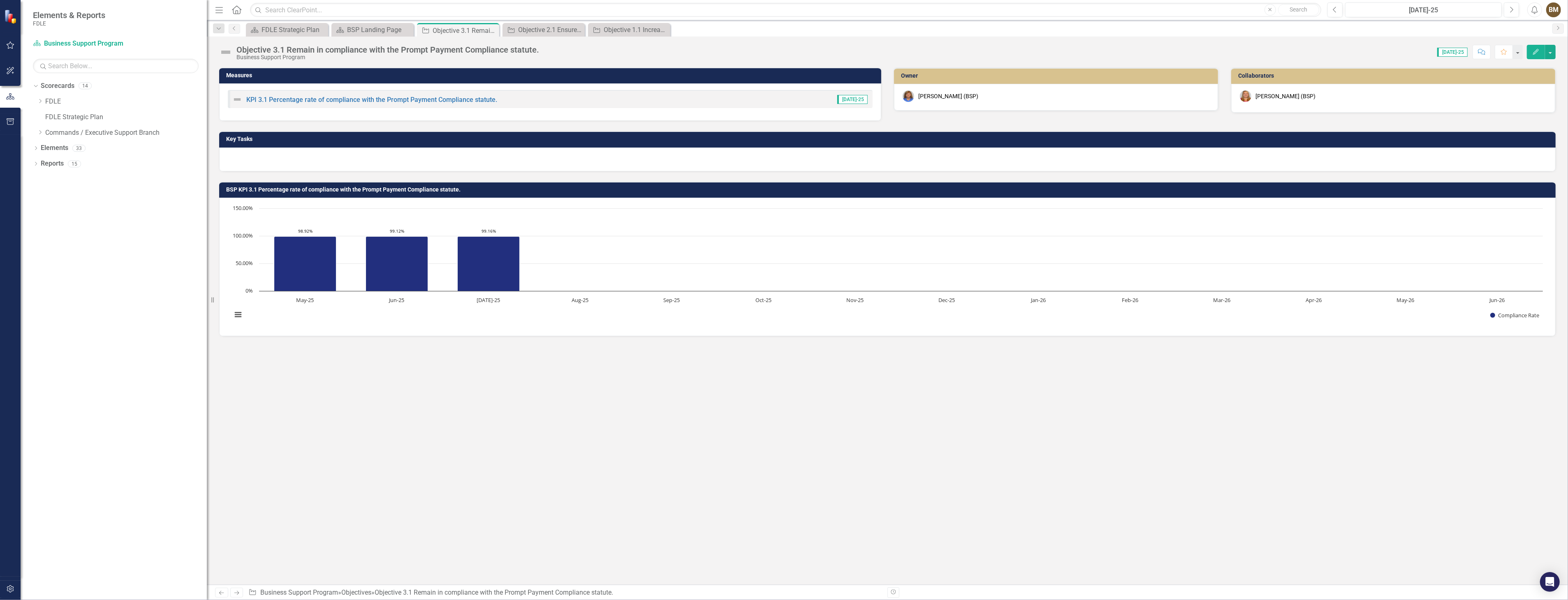
click at [307, 159] on div at bounding box center [887, 159] width 1337 height 24
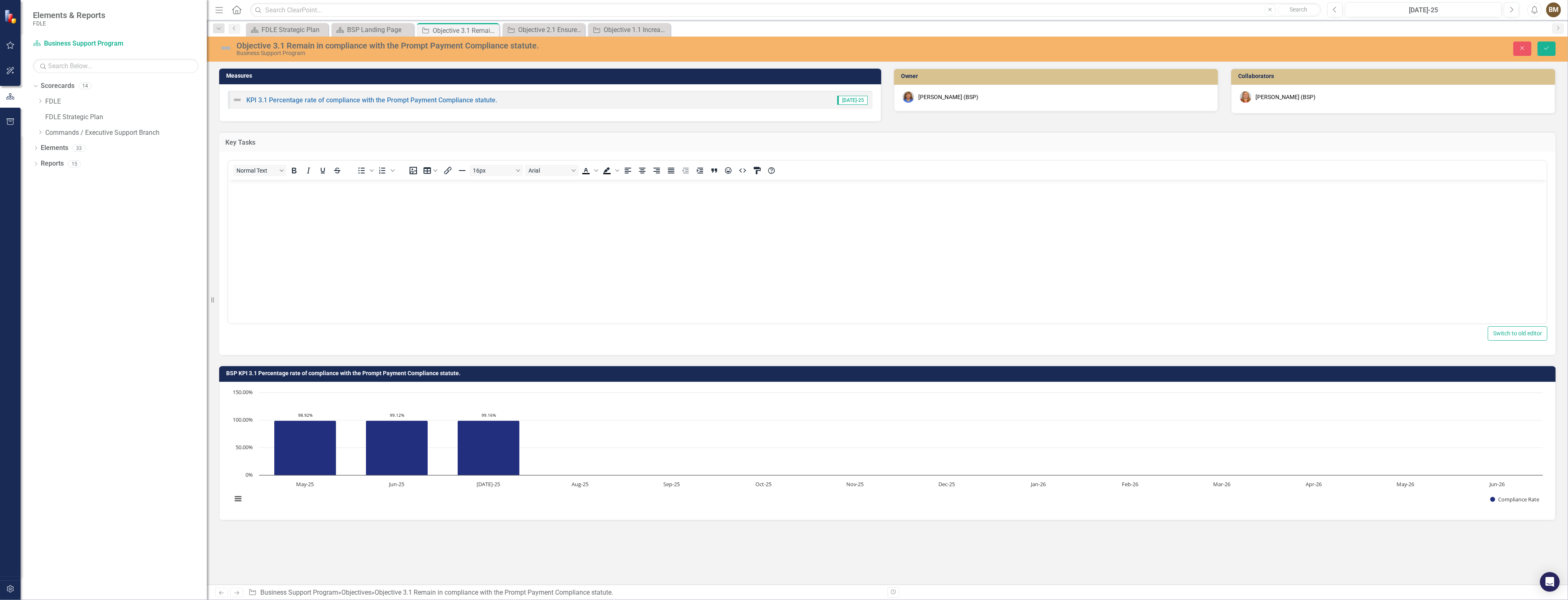
click at [245, 203] on body "Rich Text Area. Press ALT-0 for help." at bounding box center [887, 242] width 1318 height 124
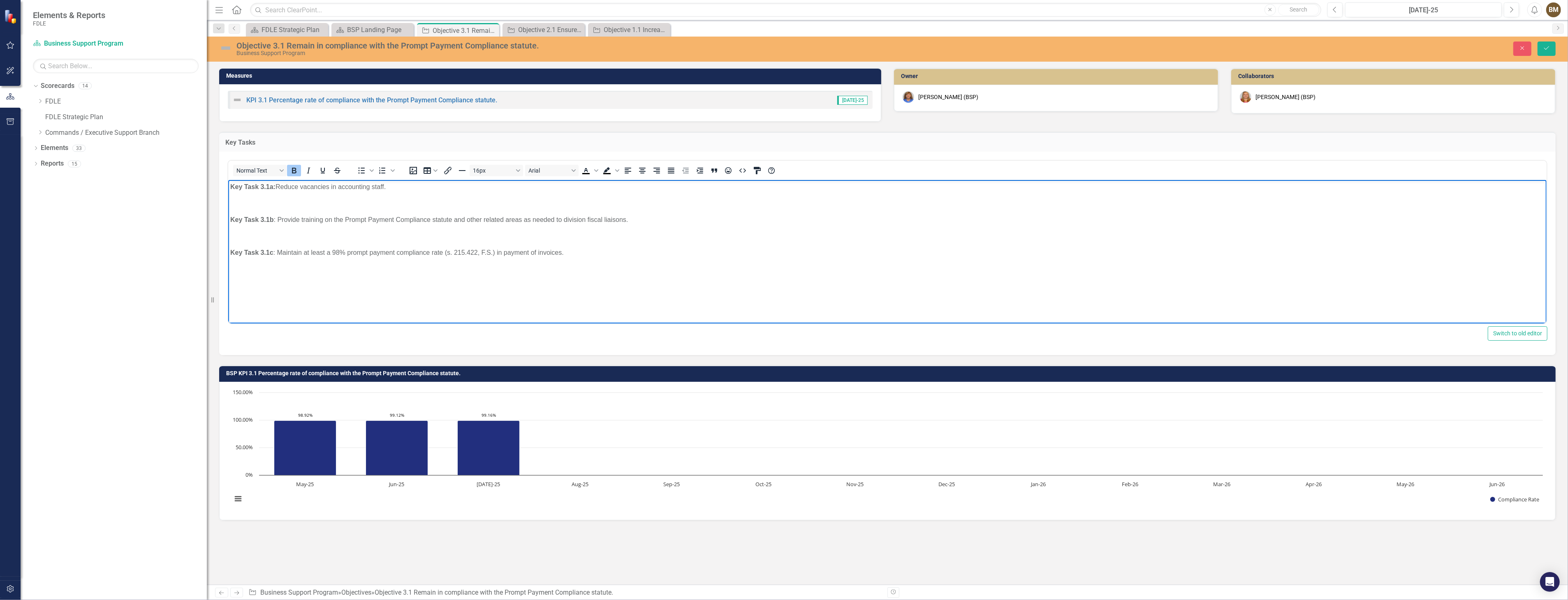
click at [231, 212] on body "Key Task 3.1a: Reduce vacancies in accounting staff. Key Task 3.1b : Provide tr…" at bounding box center [887, 242] width 1318 height 124
click at [231, 210] on body "Key Task 3.1a: Reduce vacancies in accounting staff. Key Task 3.1b : Provide tr…" at bounding box center [887, 242] width 1318 height 124
click at [233, 209] on body "Key Task 3.1a: Reduce vacancies in accounting staff. Key Task 3.1b : Provide tr…" at bounding box center [887, 242] width 1318 height 124
click at [232, 208] on p "Rich Text Area. Press ALT-0 for help." at bounding box center [887, 203] width 1314 height 10
click at [229, 229] on body "Key Task 3.1a: Reduce vacancies in accounting staff. Key Task 3.1b : Provide tr…" at bounding box center [887, 242] width 1318 height 124
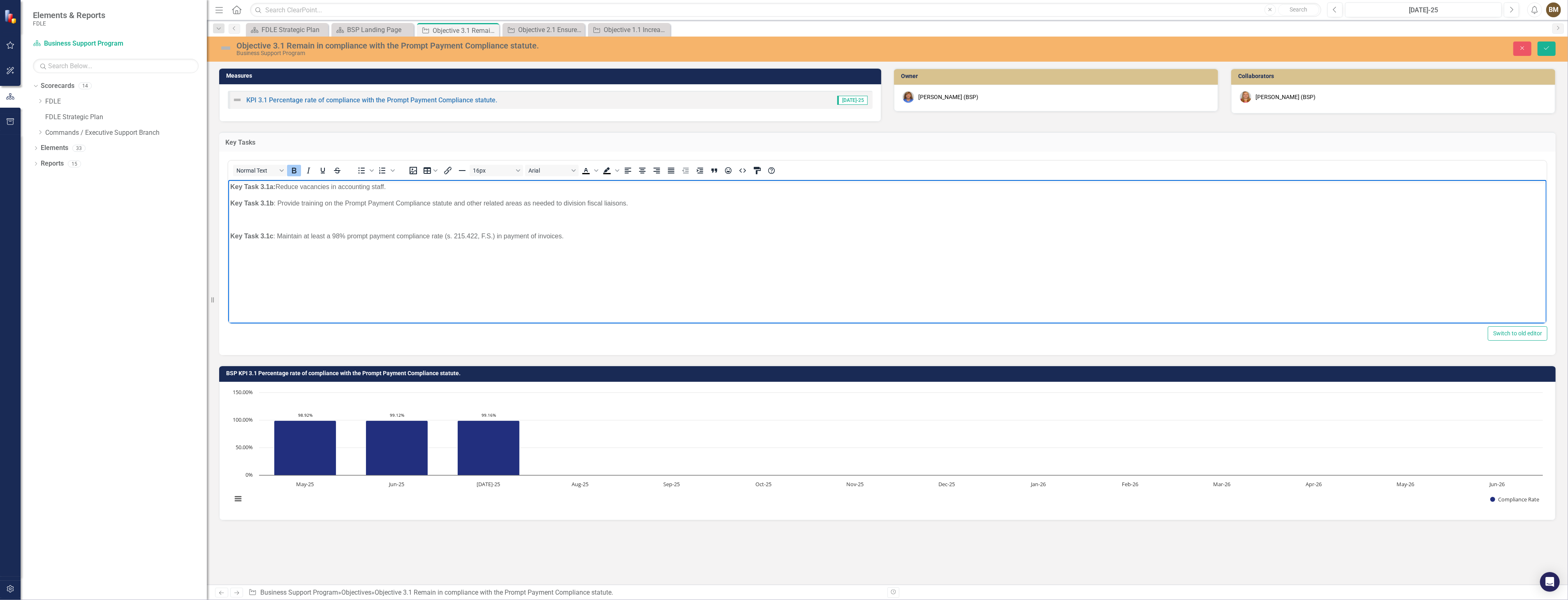
click at [234, 226] on body "Key Task 3.1a: Reduce vacancies in accounting staff. Key Task 3.1b : Provide tr…" at bounding box center [887, 242] width 1318 height 124
click at [231, 224] on p "Rich Text Area. Press ALT-0 for help." at bounding box center [887, 220] width 1314 height 10
click at [1547, 47] on icon "Save" at bounding box center [1547, 47] width 7 height 5
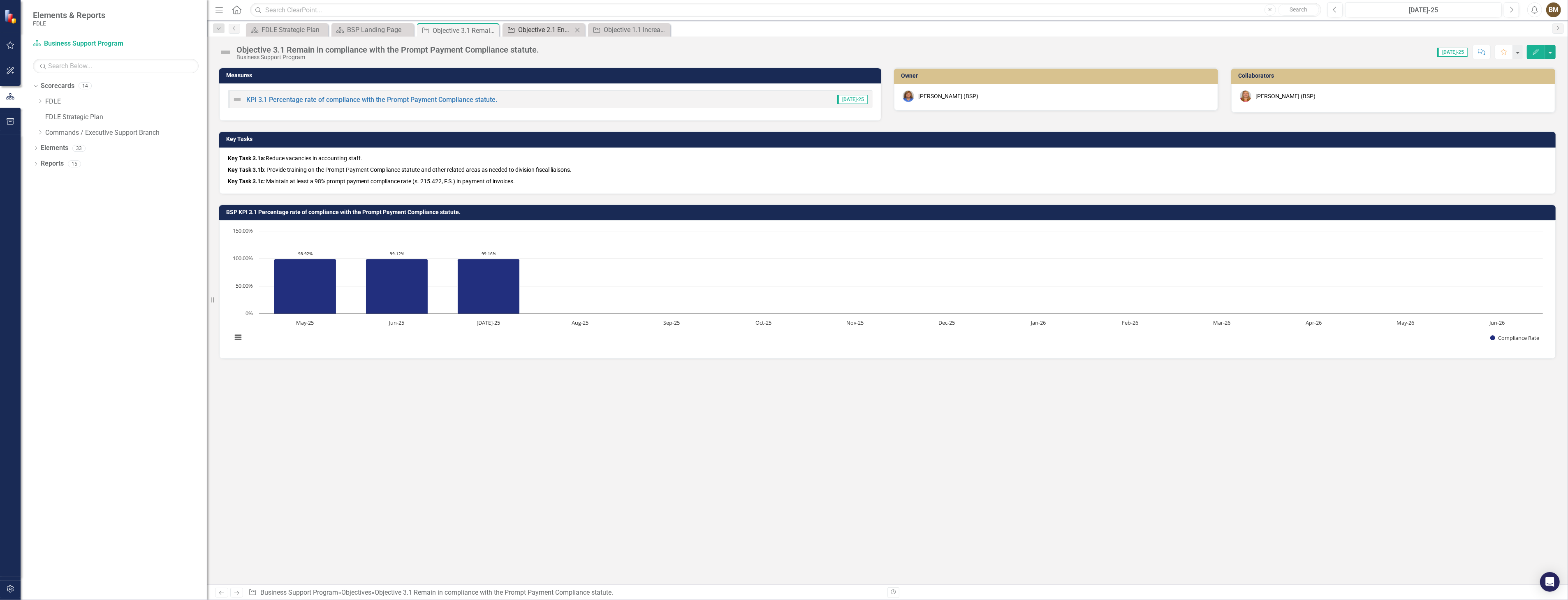
click at [550, 31] on div "Objective 2.1 Ensure funding is requested appropriately through the legislative…" at bounding box center [545, 30] width 54 height 10
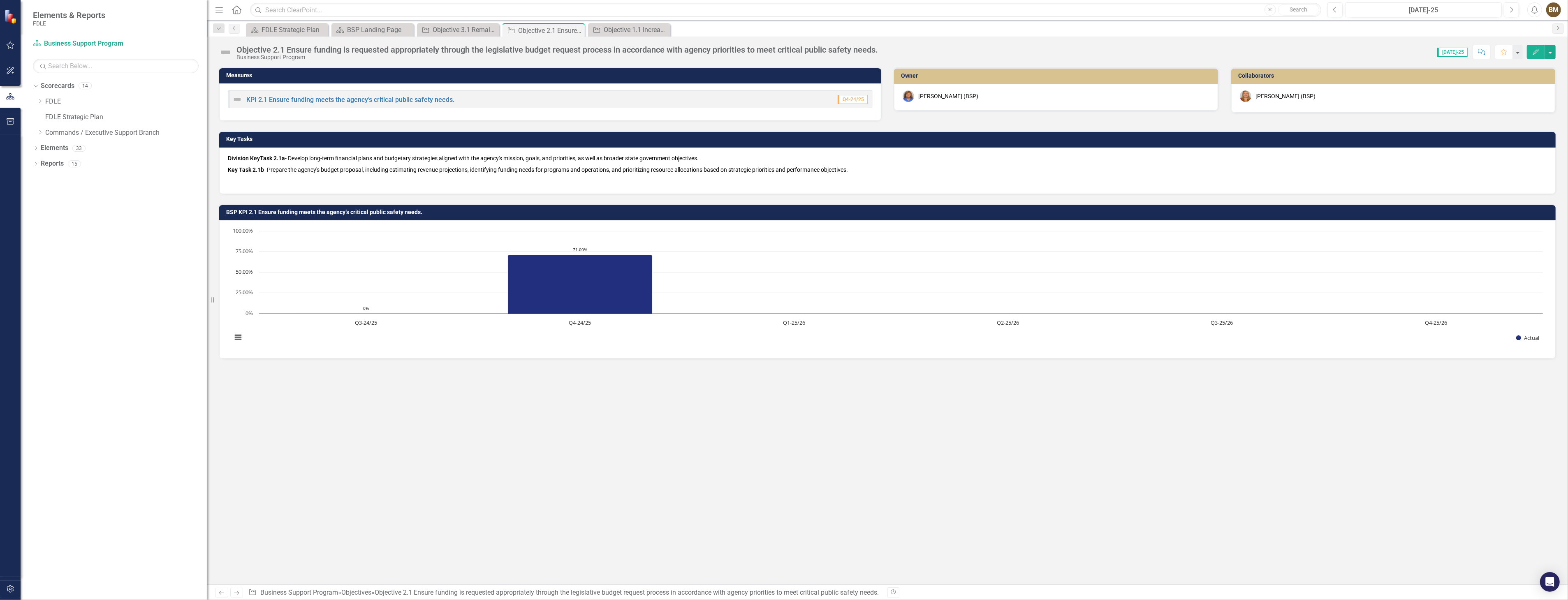
click at [293, 167] on span "Key Task 2.1b - Prepare the agency's budget proposal, including estimating reve…" at bounding box center [537, 170] width 620 height 7
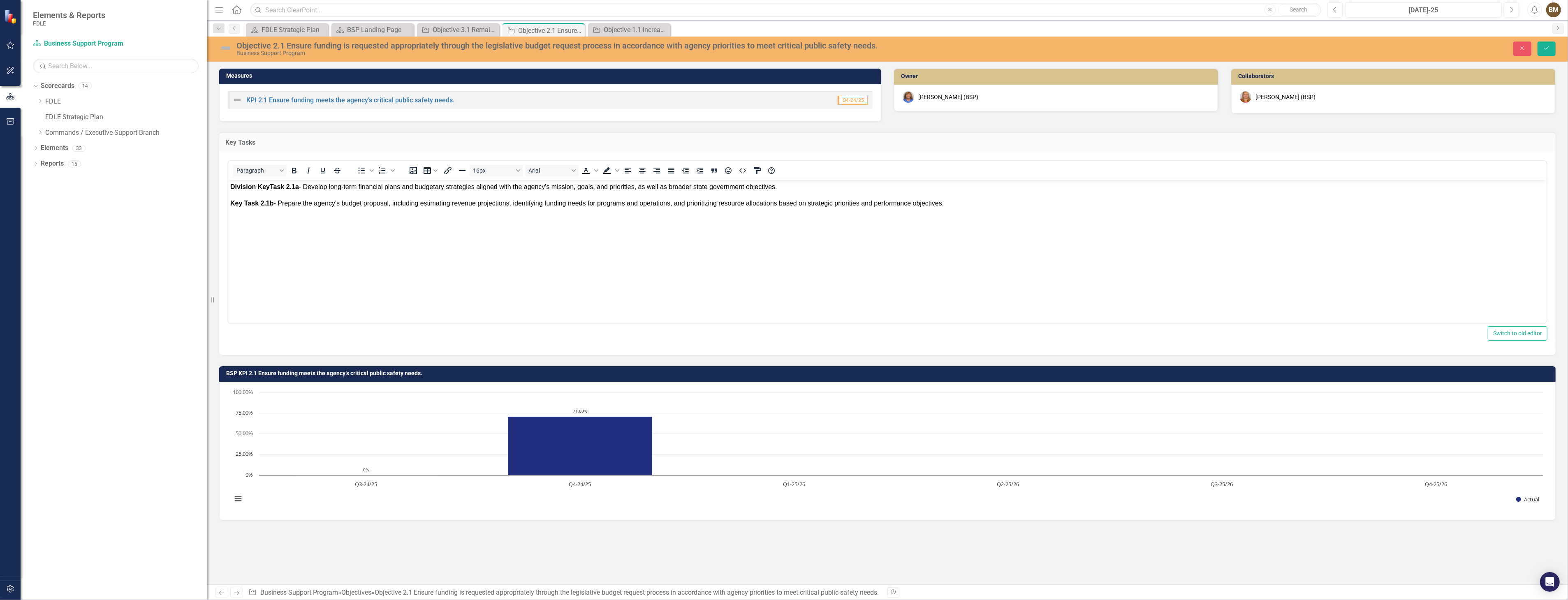
click at [257, 187] on strong "Division Key" at bounding box center [250, 186] width 40 height 7
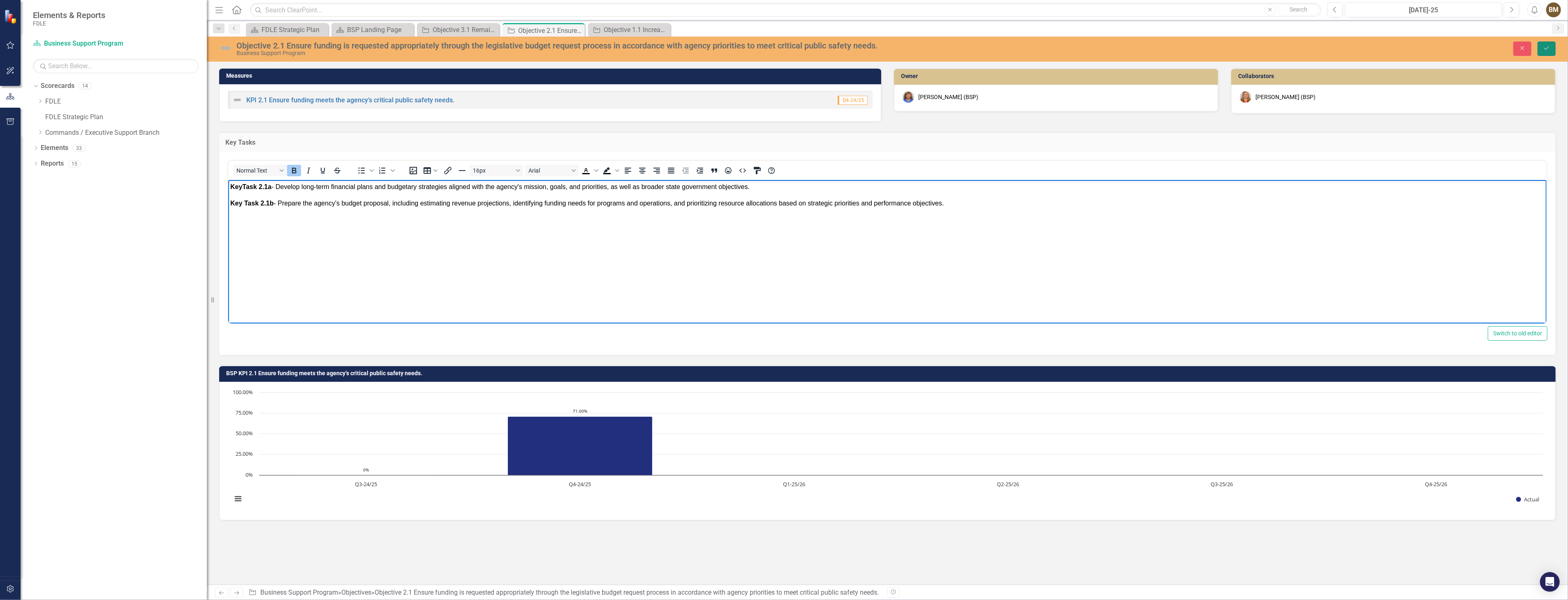
click at [1543, 47] on icon "Save" at bounding box center [1547, 47] width 7 height 5
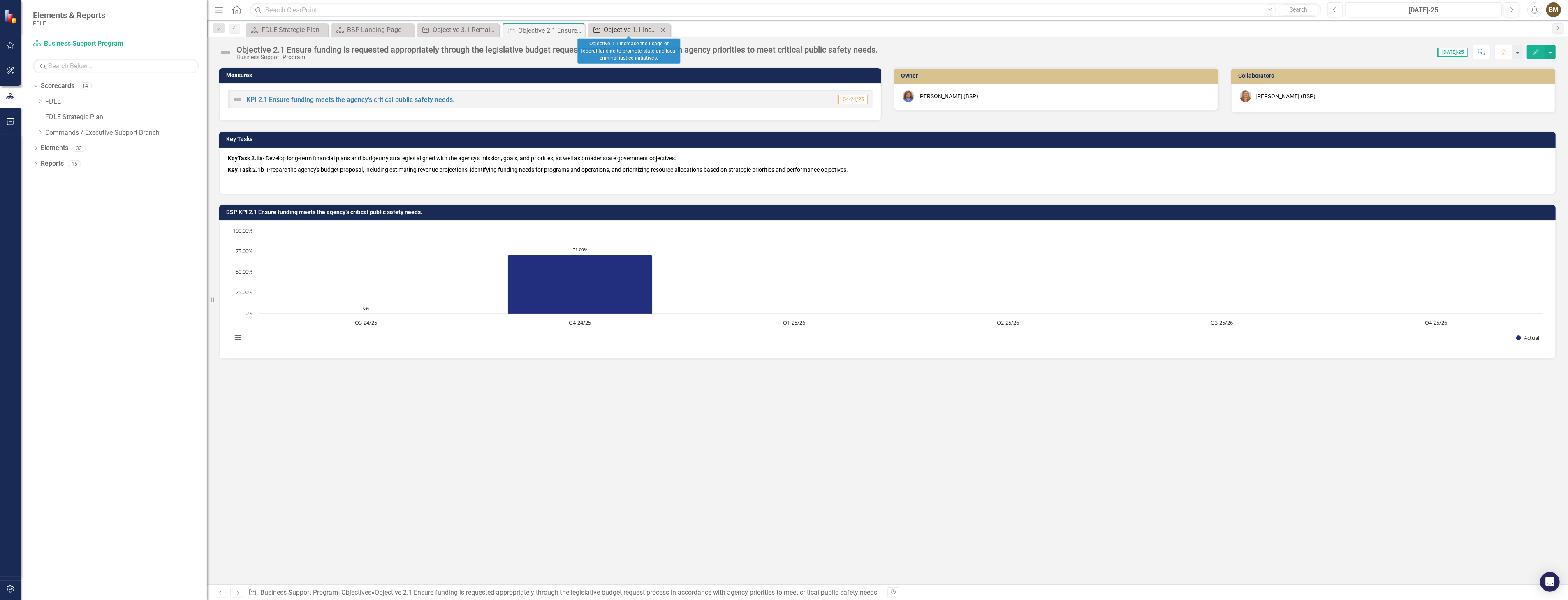
click at [626, 30] on div "Objective 1.1 Increase the usage of federal funding to promote state and local …" at bounding box center [631, 30] width 54 height 10
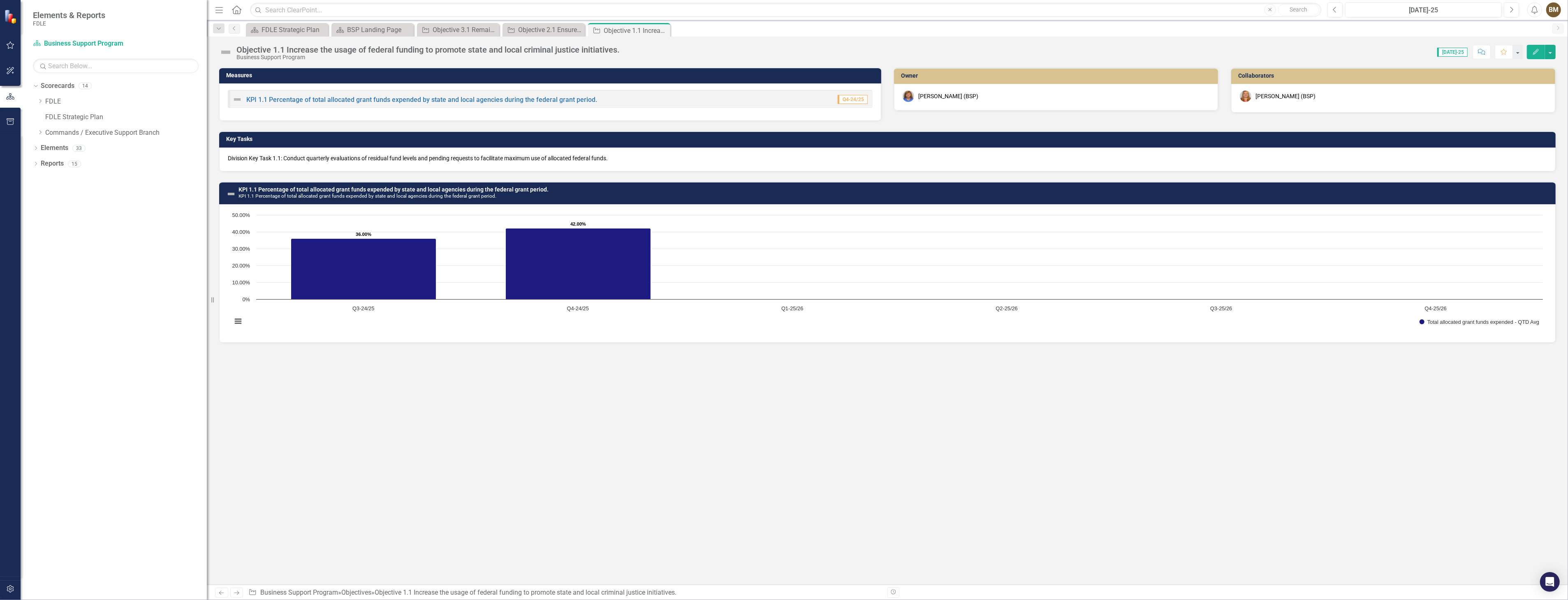
click at [469, 156] on span "Division Key Task 1.1: Conduct quarterly evaluations of residual fund levels an…" at bounding box center [418, 158] width 380 height 7
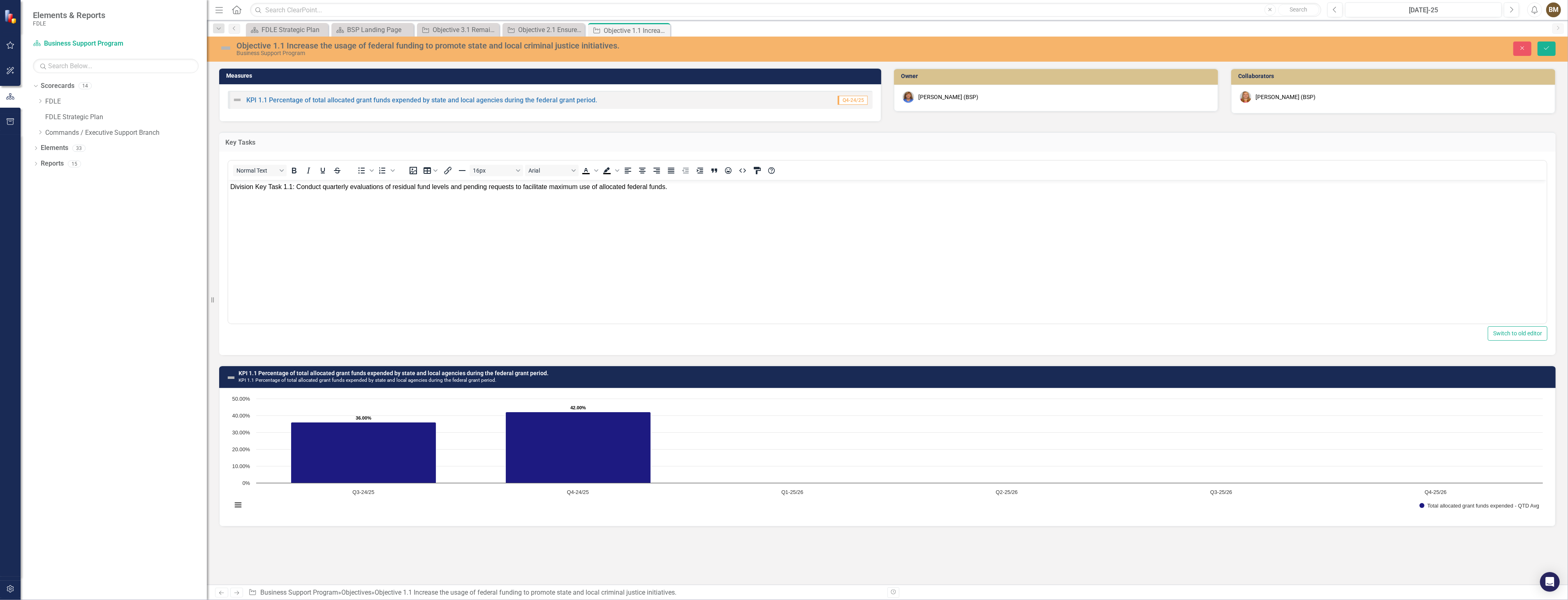
click at [256, 187] on span "Division Key Task 1.1: Conduct quarterly evaluations of residual fund levels an…" at bounding box center [449, 186] width 437 height 7
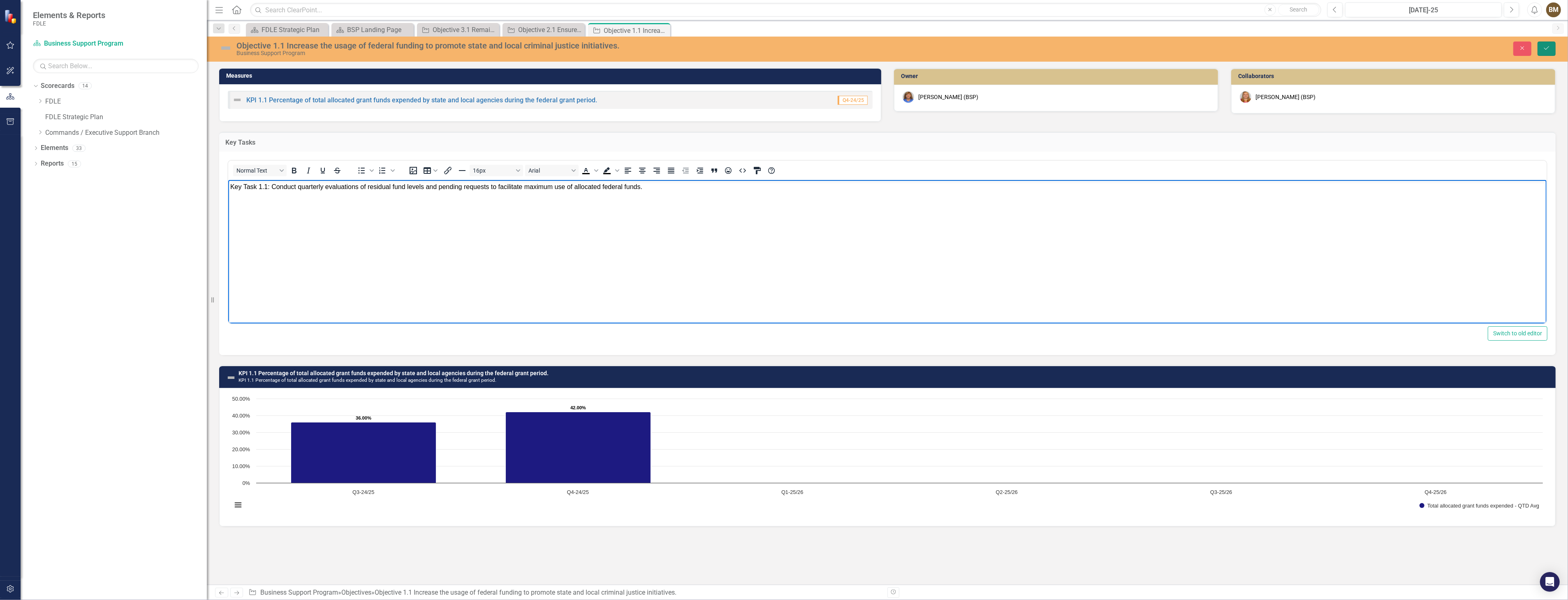
click at [1550, 49] on icon "Save" at bounding box center [1547, 47] width 7 height 5
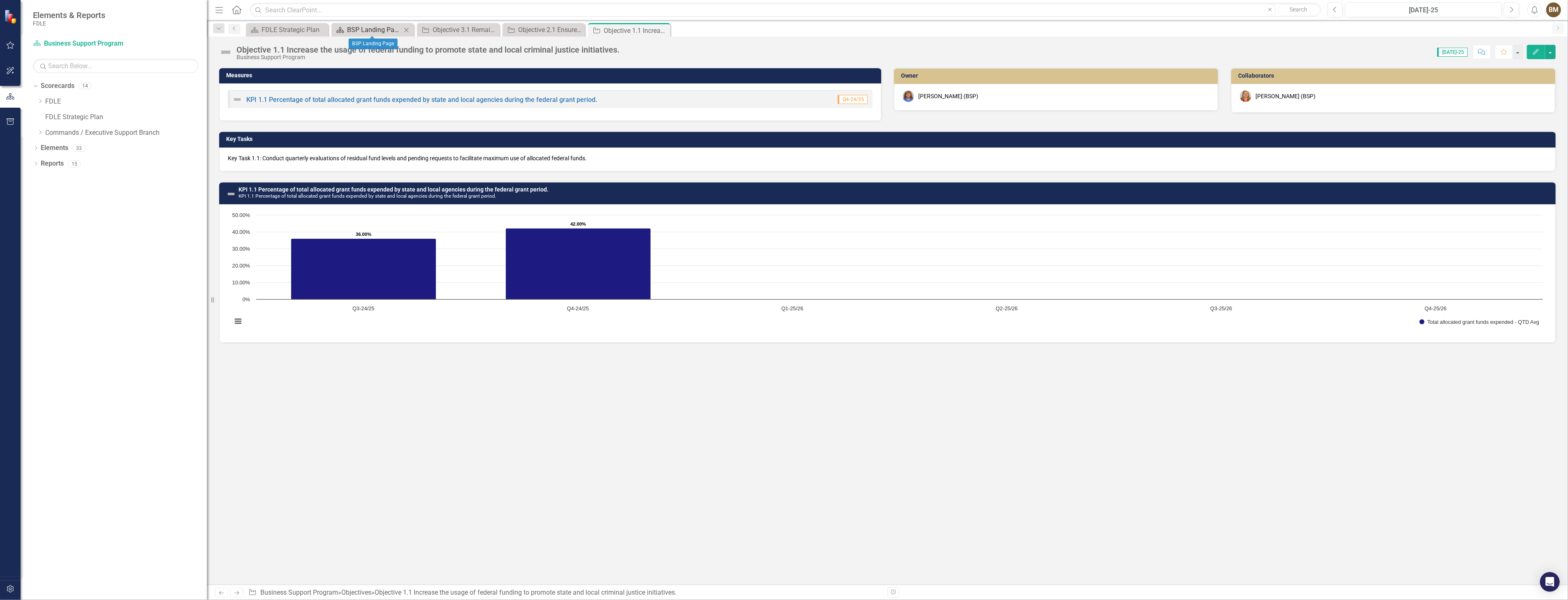
click at [369, 31] on div "BSP Landing Page" at bounding box center [374, 30] width 54 height 10
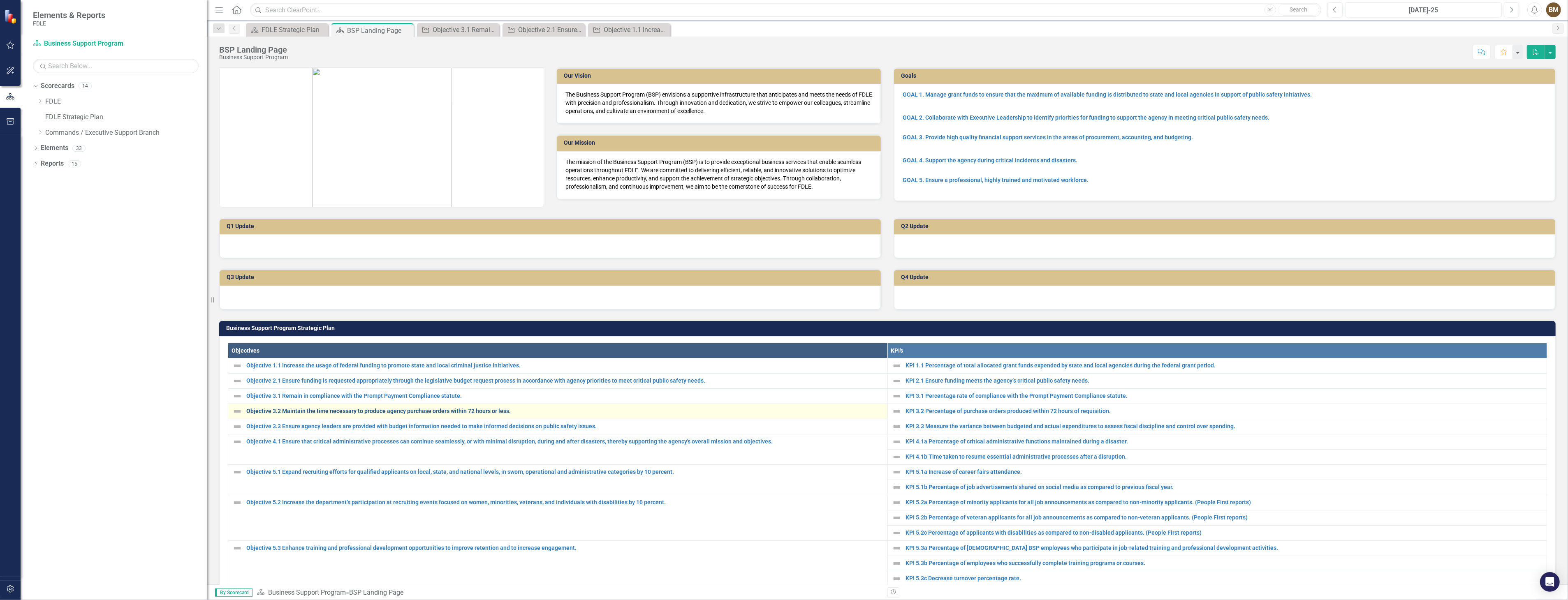
click at [281, 410] on link "Objective 3.2 Maintain the time necessary to produce agency purchase orders wit…" at bounding box center [565, 411] width 637 height 6
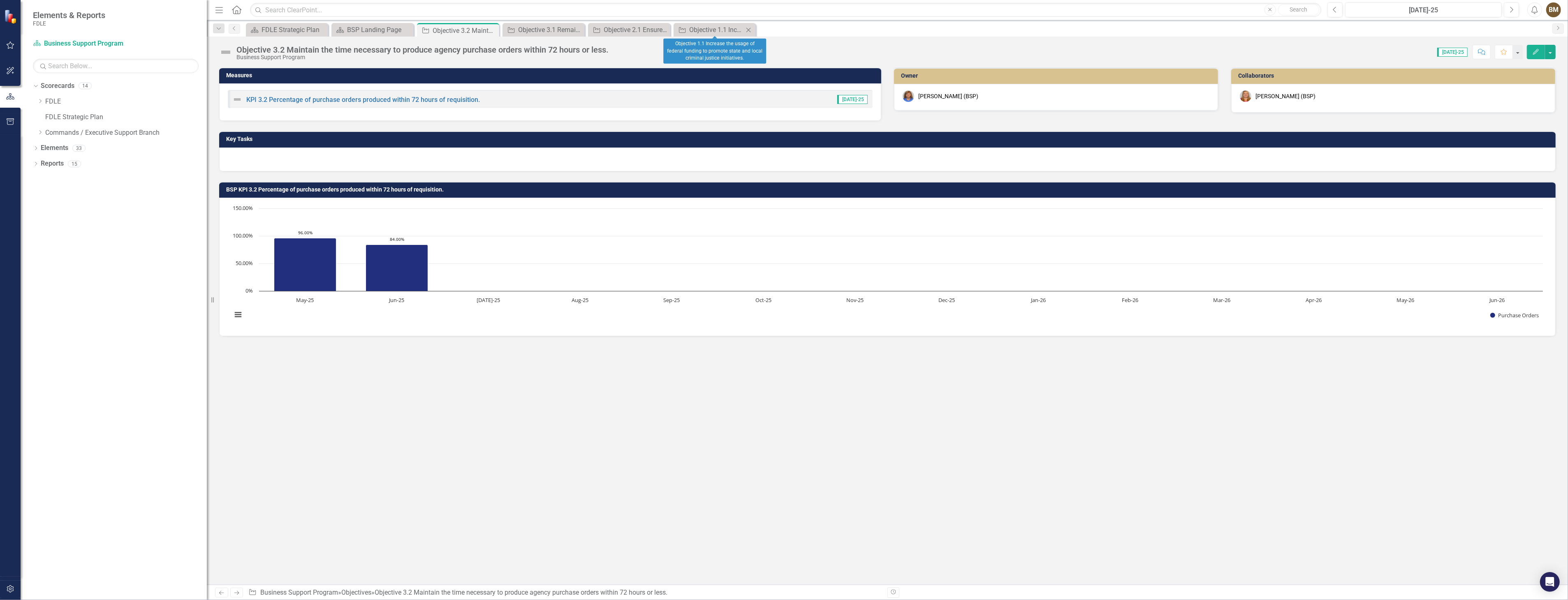
click at [749, 29] on icon at bounding box center [748, 29] width 4 height 4
click at [663, 31] on icon "Close" at bounding box center [663, 30] width 9 height 7
click at [578, 30] on icon "Close" at bounding box center [578, 30] width 9 height 7
click at [284, 156] on div at bounding box center [887, 159] width 1337 height 24
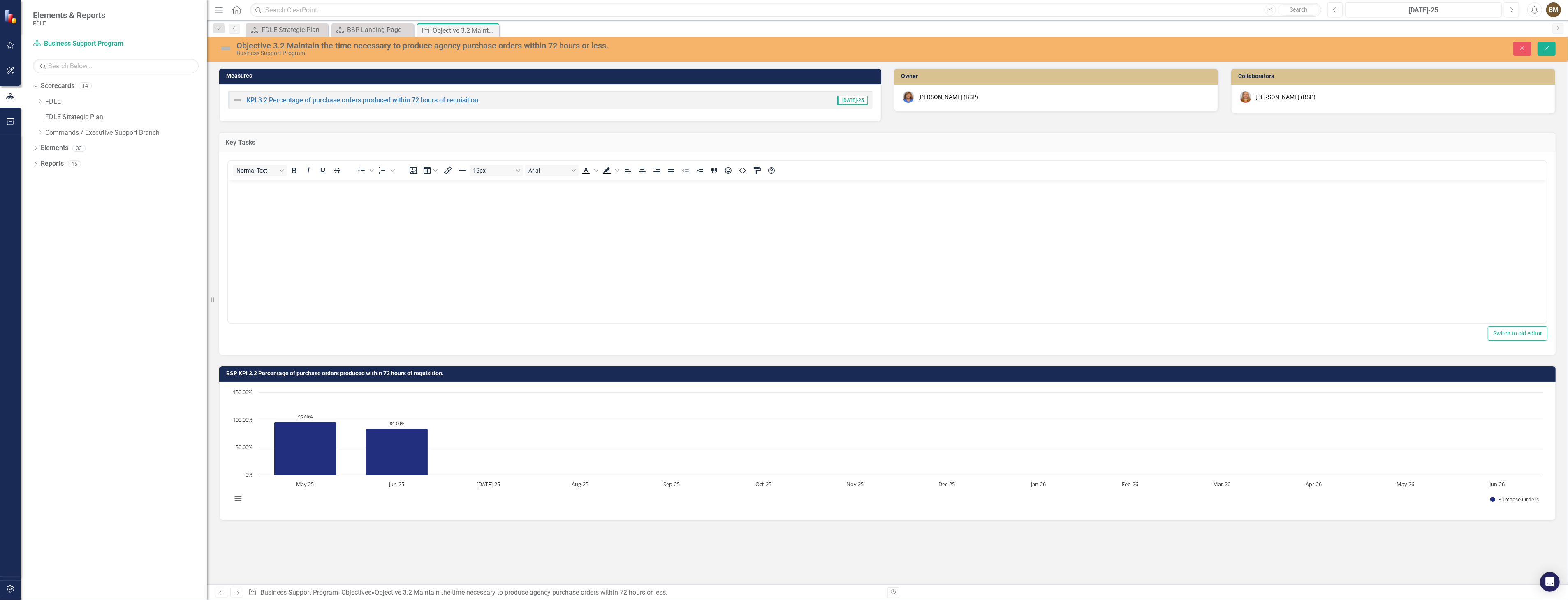
click at [242, 196] on body "Rich Text Area. Press ALT-0 for help." at bounding box center [887, 242] width 1318 height 124
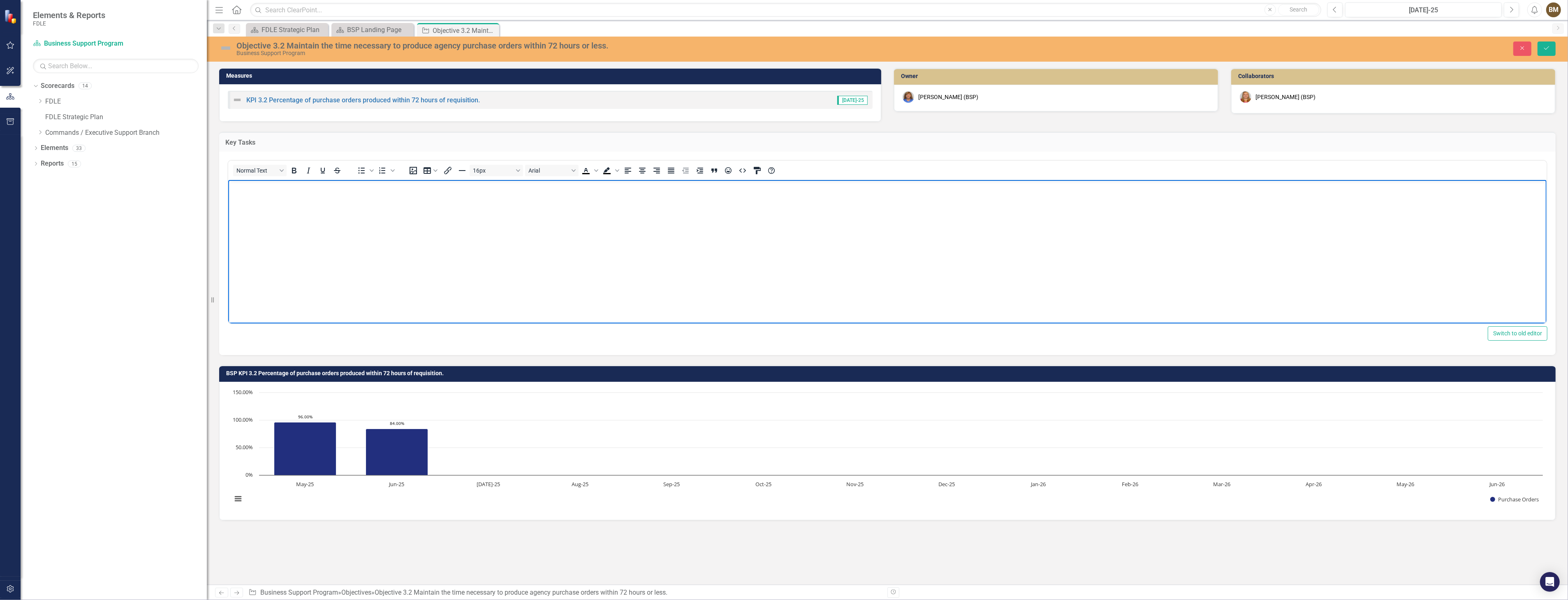
paste body "Rich Text Area. Press ALT-0 for help."
drag, startPoint x: 231, startPoint y: 189, endPoint x: 623, endPoint y: 215, distance: 392.9
click at [623, 215] on body "Key Task 3.2a: Review each requisition for completion within 72 hours. Key Task…" at bounding box center [887, 242] width 1318 height 124
click at [586, 173] on icon "Text color Black" at bounding box center [586, 173] width 7 height 1
click at [570, 253] on body "Key Task 3.2a: Review each requisition for completion within 72 hours. Key Task…" at bounding box center [887, 242] width 1318 height 124
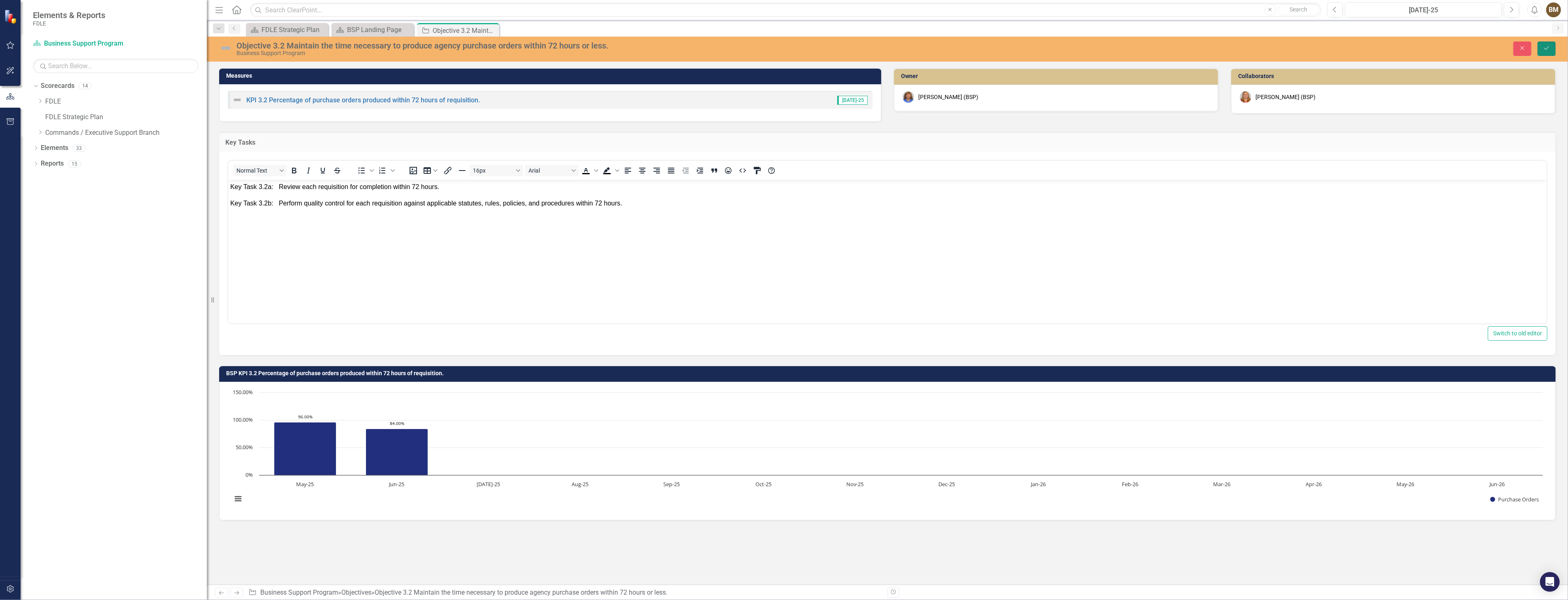
click at [1541, 49] on button "Save" at bounding box center [1547, 49] width 18 height 15
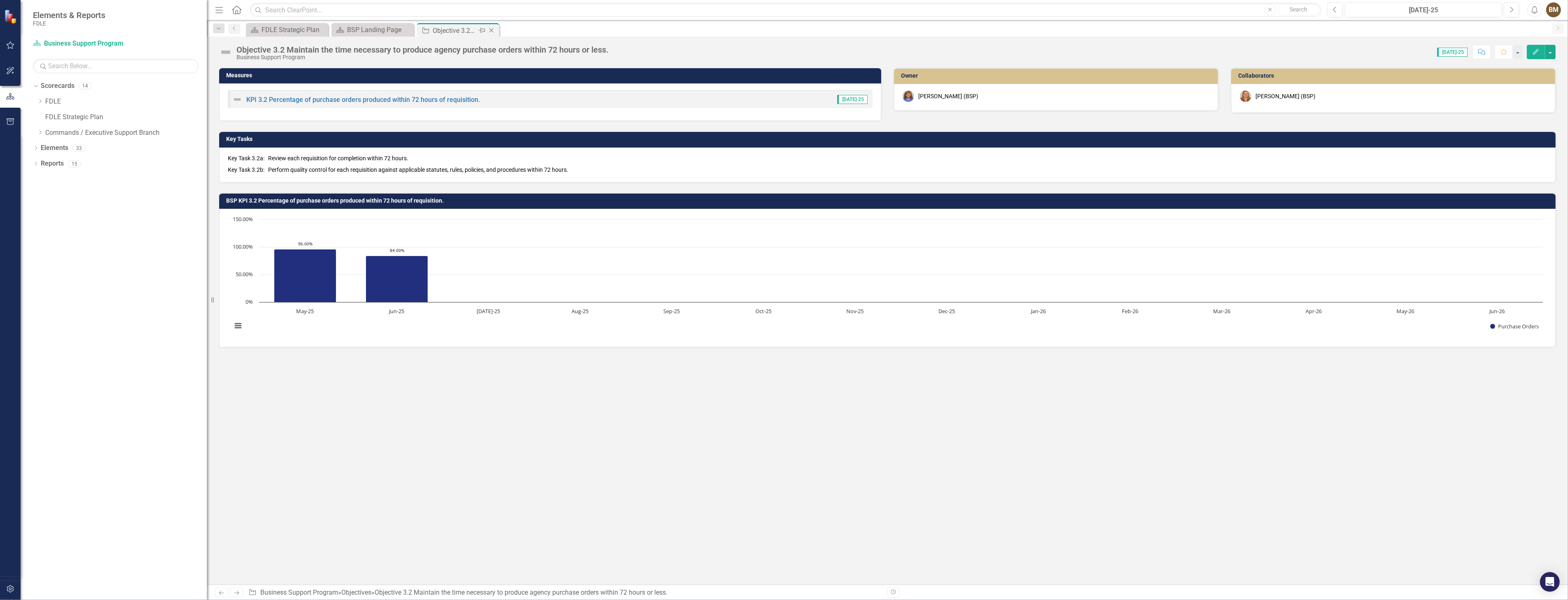
click at [491, 31] on icon "Close" at bounding box center [492, 30] width 9 height 7
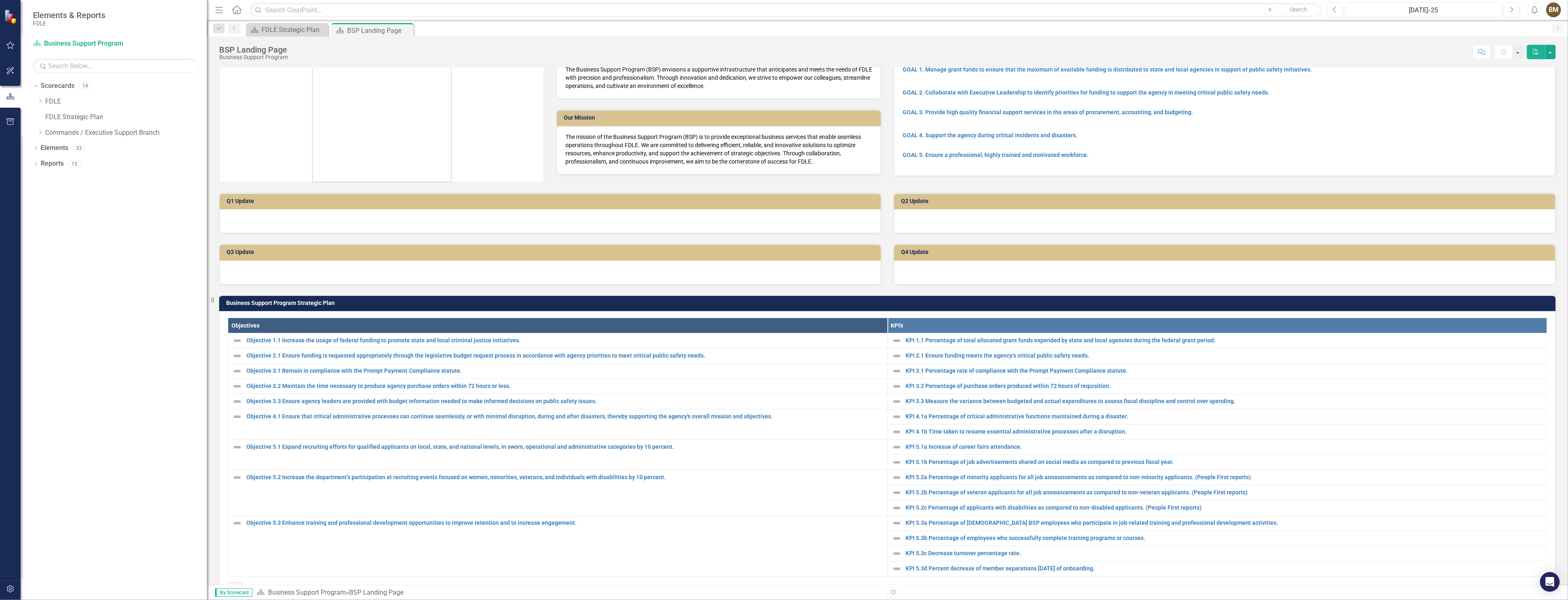
scroll to position [46, 0]
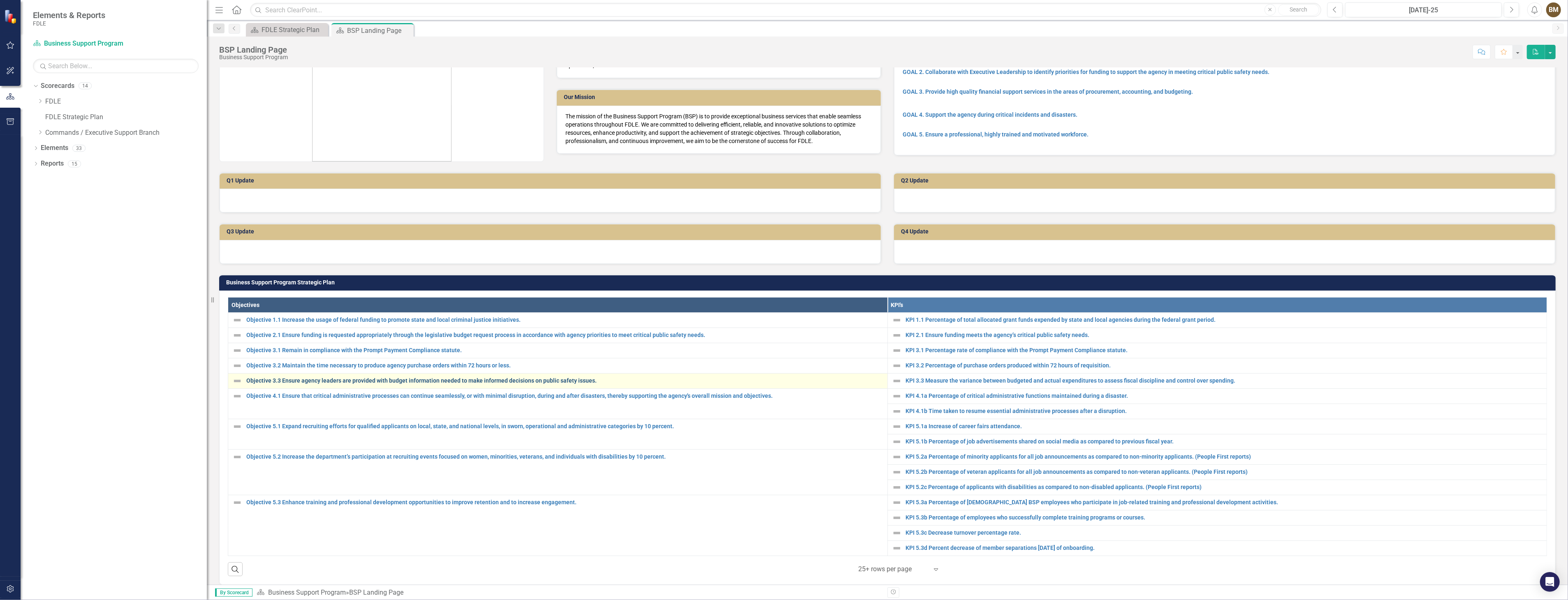
click at [285, 379] on link "Objective 3.3 Ensure agency leaders are provided with budget information needed…" at bounding box center [565, 381] width 637 height 6
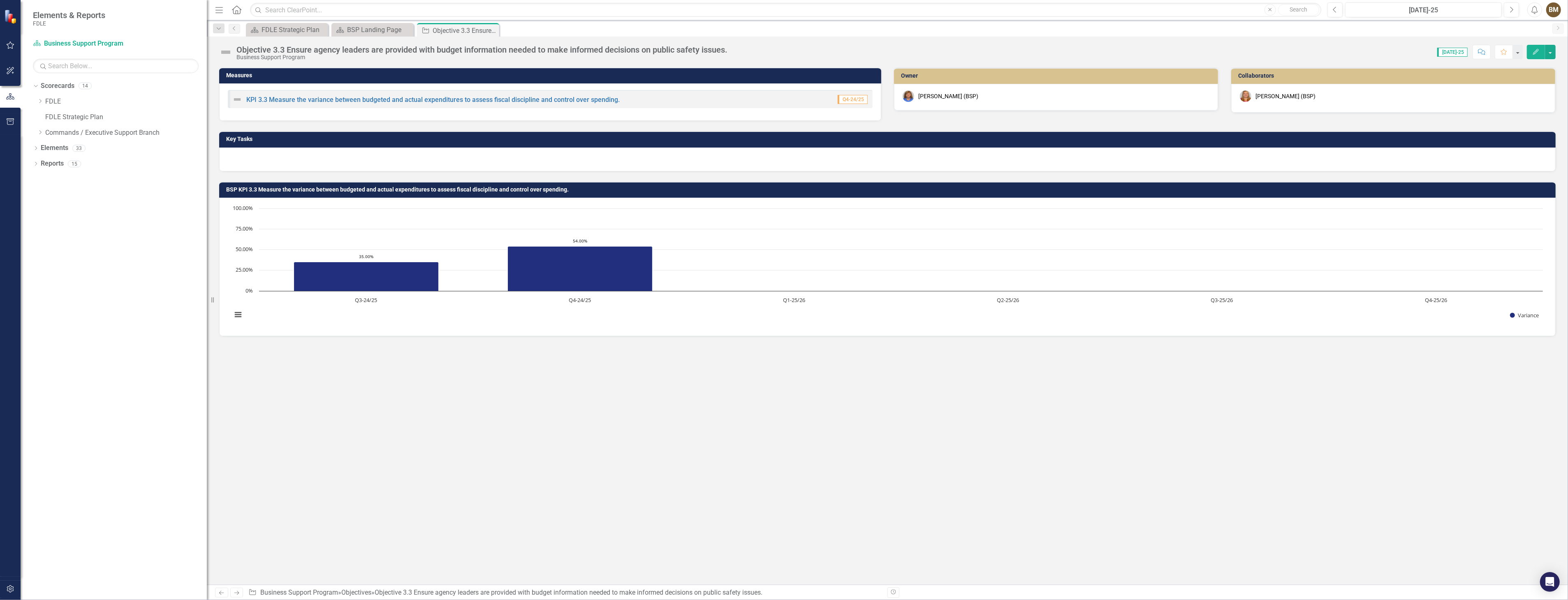
click at [259, 156] on div at bounding box center [887, 159] width 1337 height 24
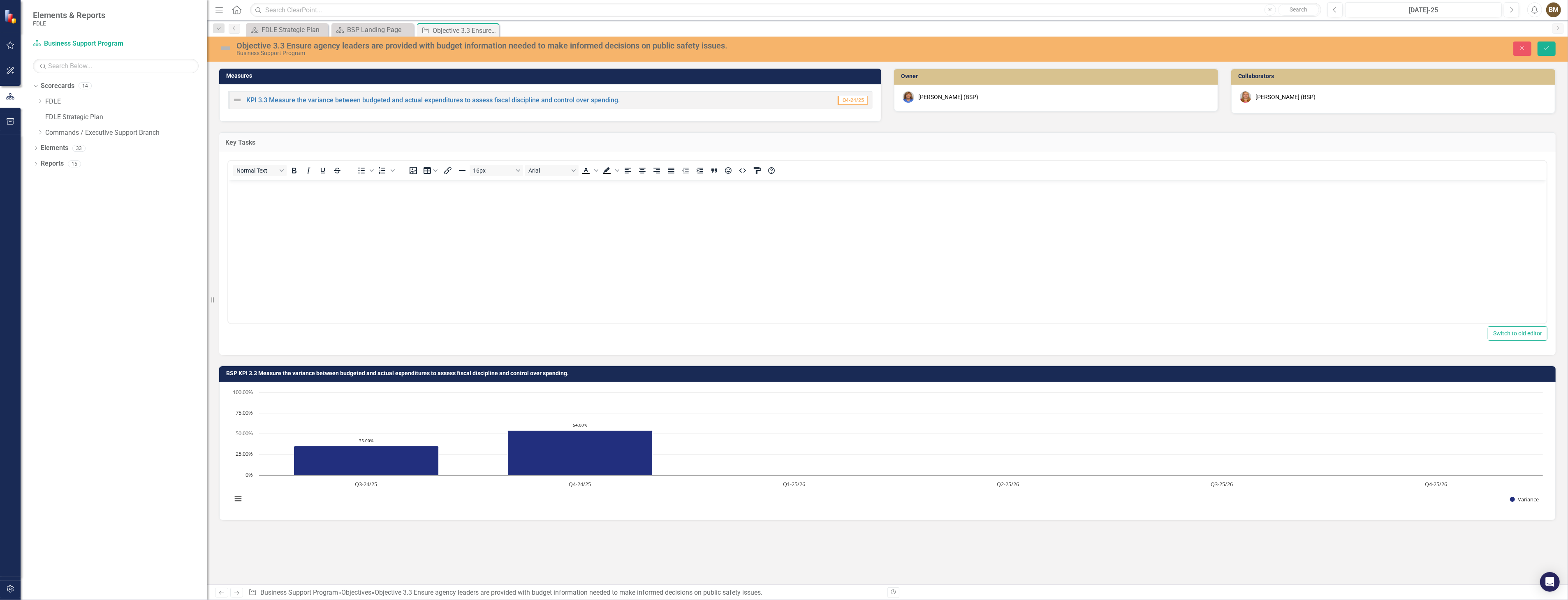
click at [240, 195] on body "Rich Text Area. Press ALT-0 for help." at bounding box center [887, 242] width 1318 height 124
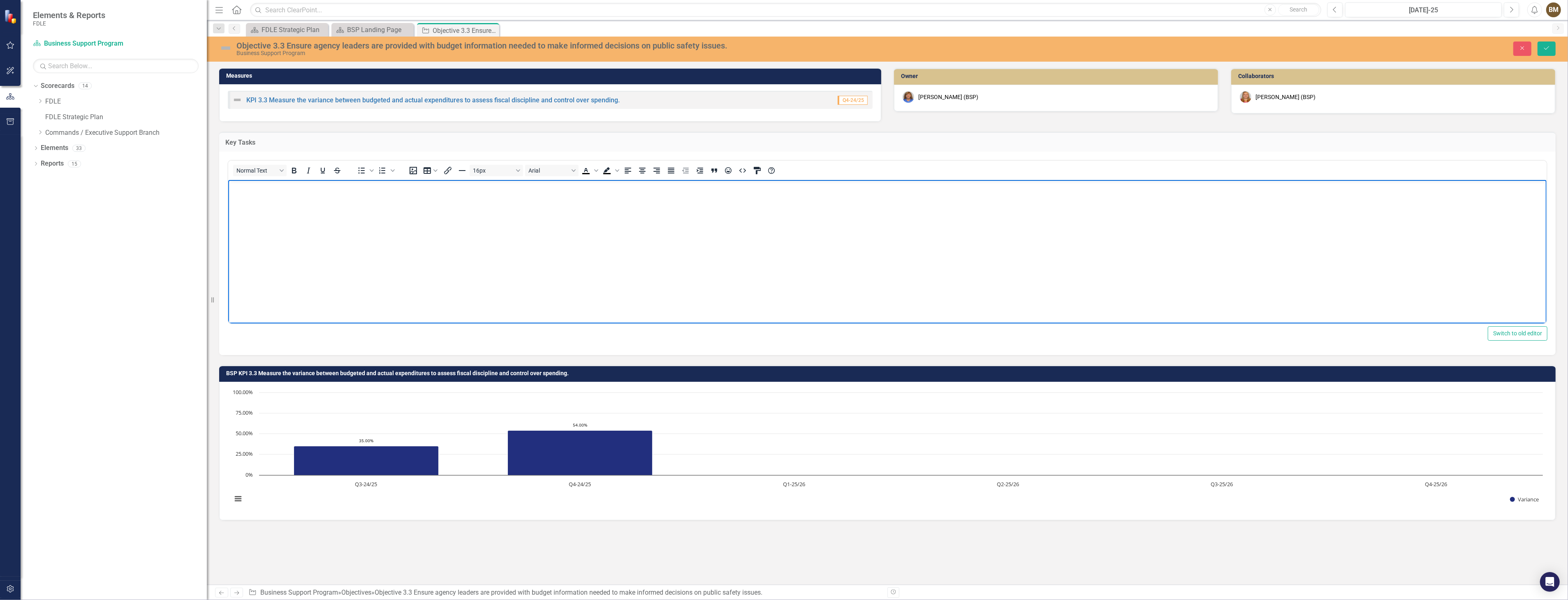
paste body "Rich Text Area. Press ALT-0 for help."
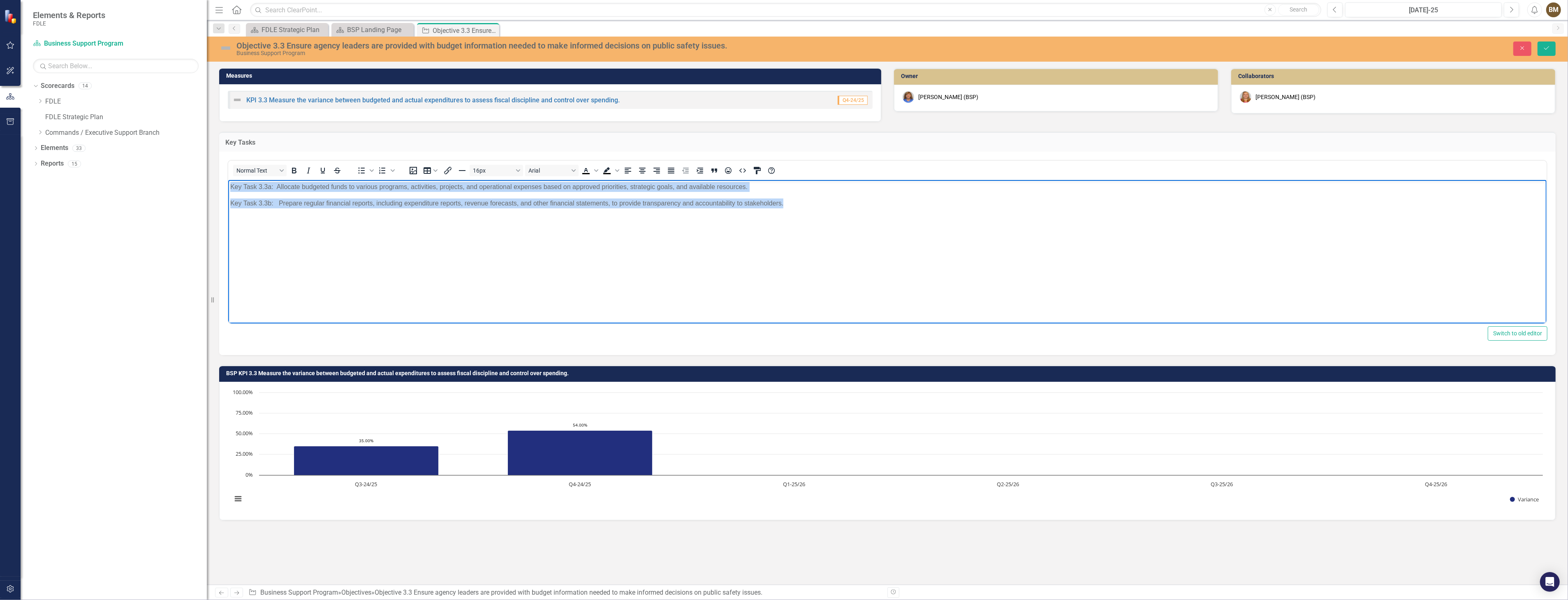
drag, startPoint x: 229, startPoint y: 188, endPoint x: 786, endPoint y: 218, distance: 557.8
click at [786, 218] on body "Key Task 3.3a: Allocate budgeted funds to various programs, activities, project…" at bounding box center [887, 242] width 1318 height 124
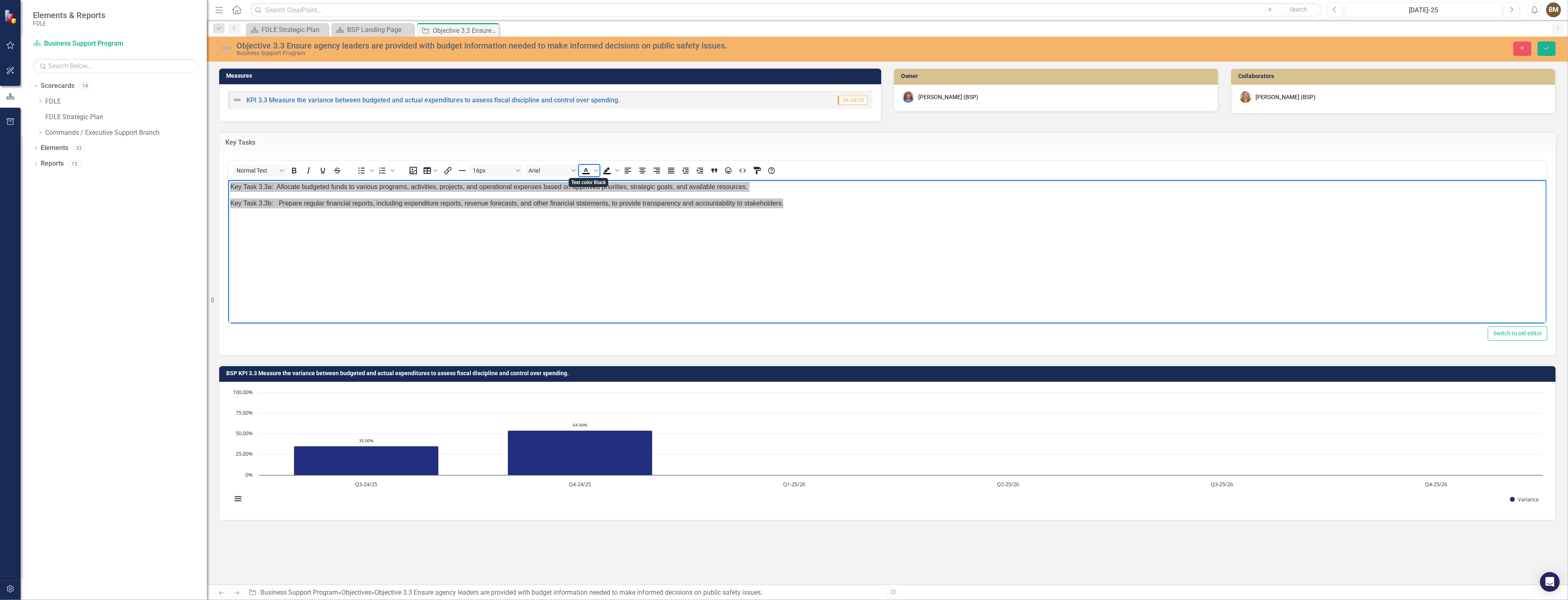
click at [585, 169] on icon "Text color Black" at bounding box center [586, 170] width 10 height 10
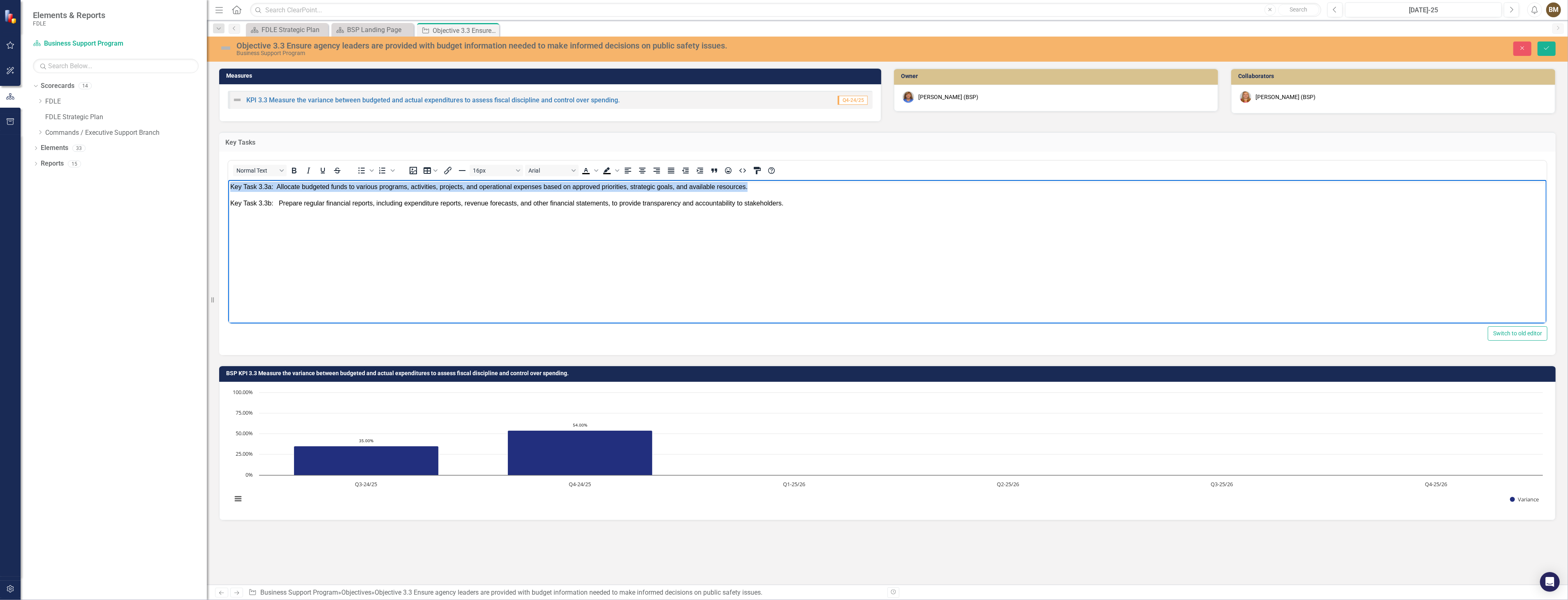
click at [702, 284] on body "Key Task 3.3a: Allocate budgeted funds to various programs, activities, project…" at bounding box center [887, 242] width 1318 height 124
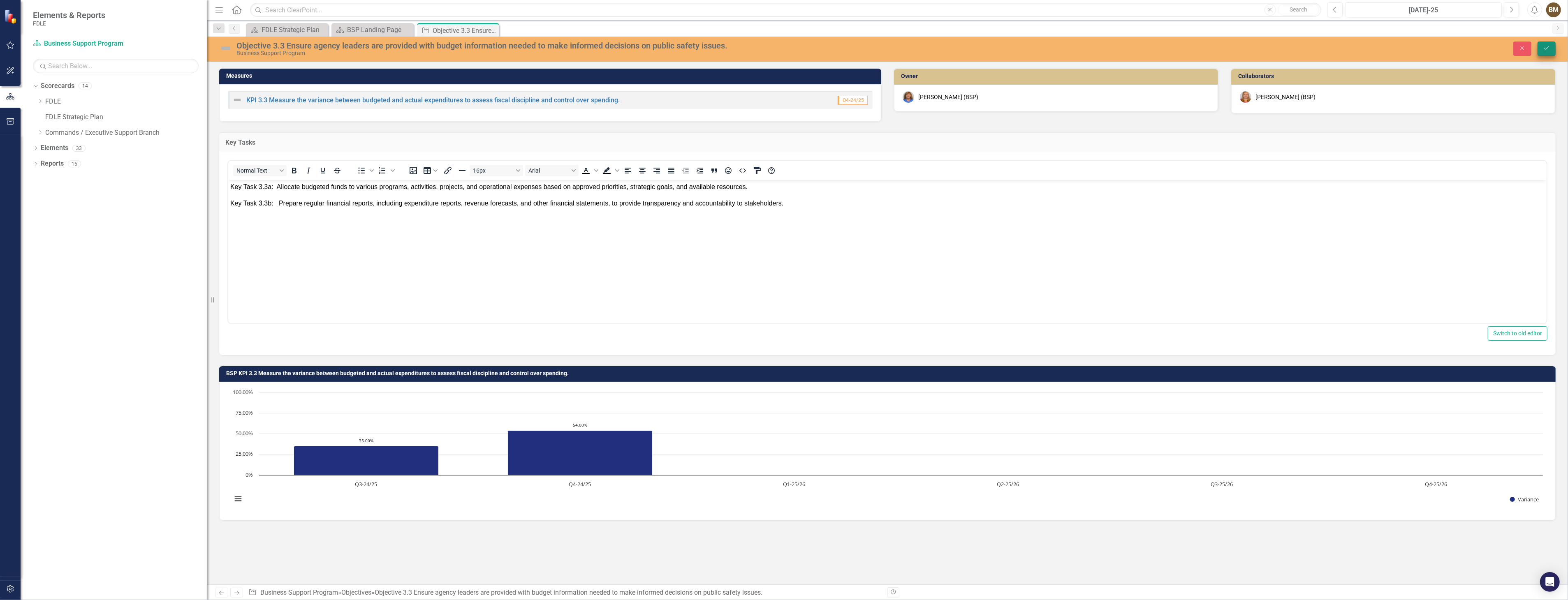
click at [1549, 47] on icon "Save" at bounding box center [1547, 47] width 7 height 5
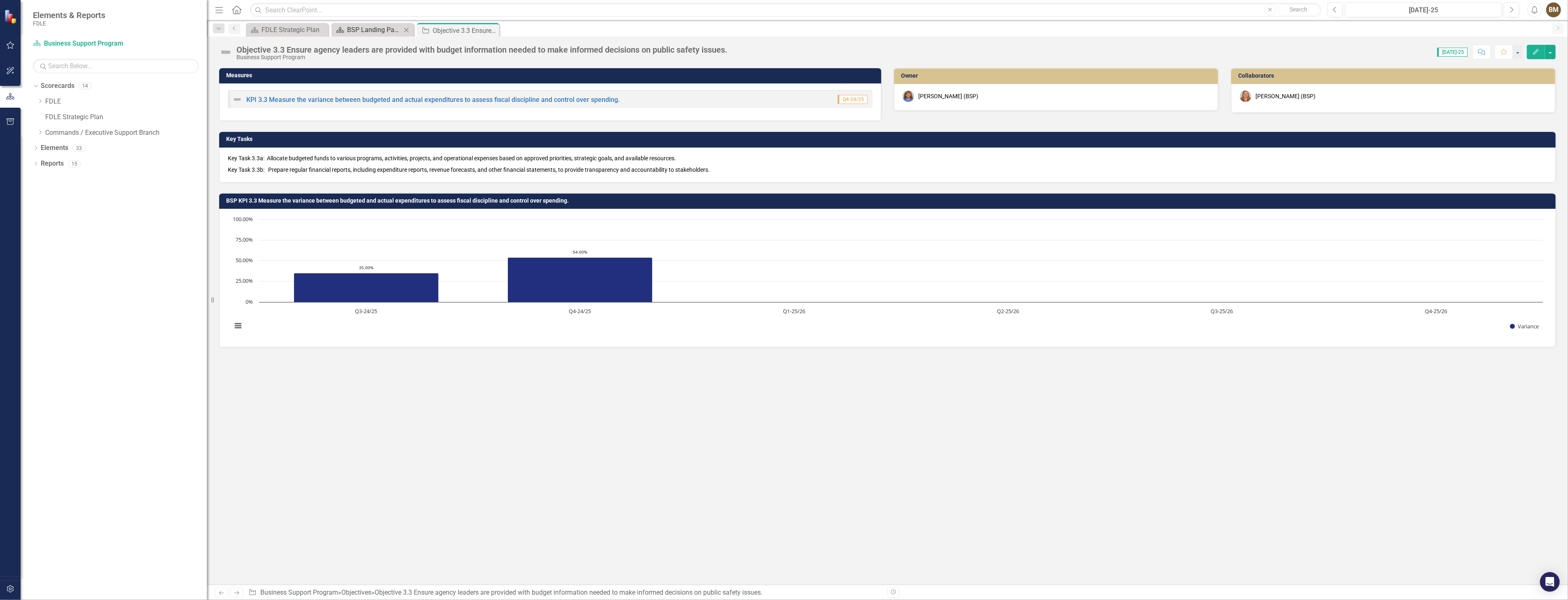
click at [382, 31] on div "BSP Landing Page" at bounding box center [374, 30] width 54 height 10
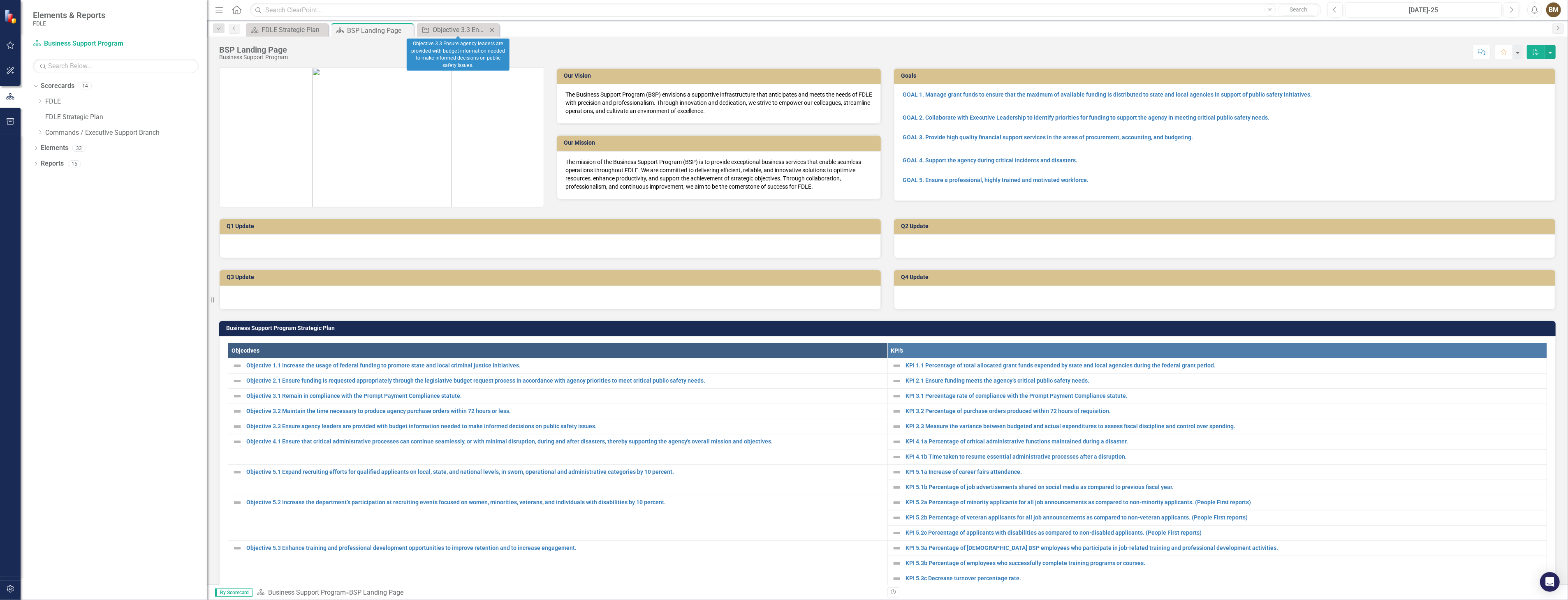
click at [491, 30] on icon at bounding box center [492, 29] width 4 height 4
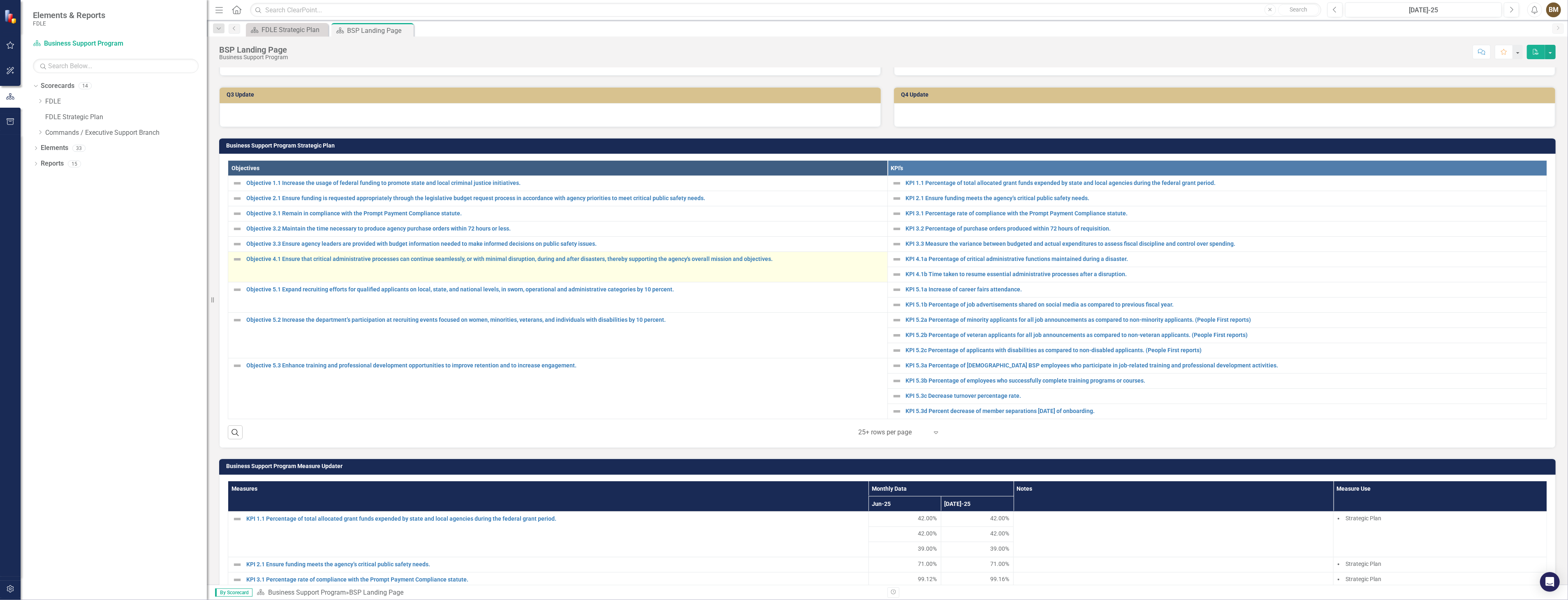
scroll to position [228, 0]
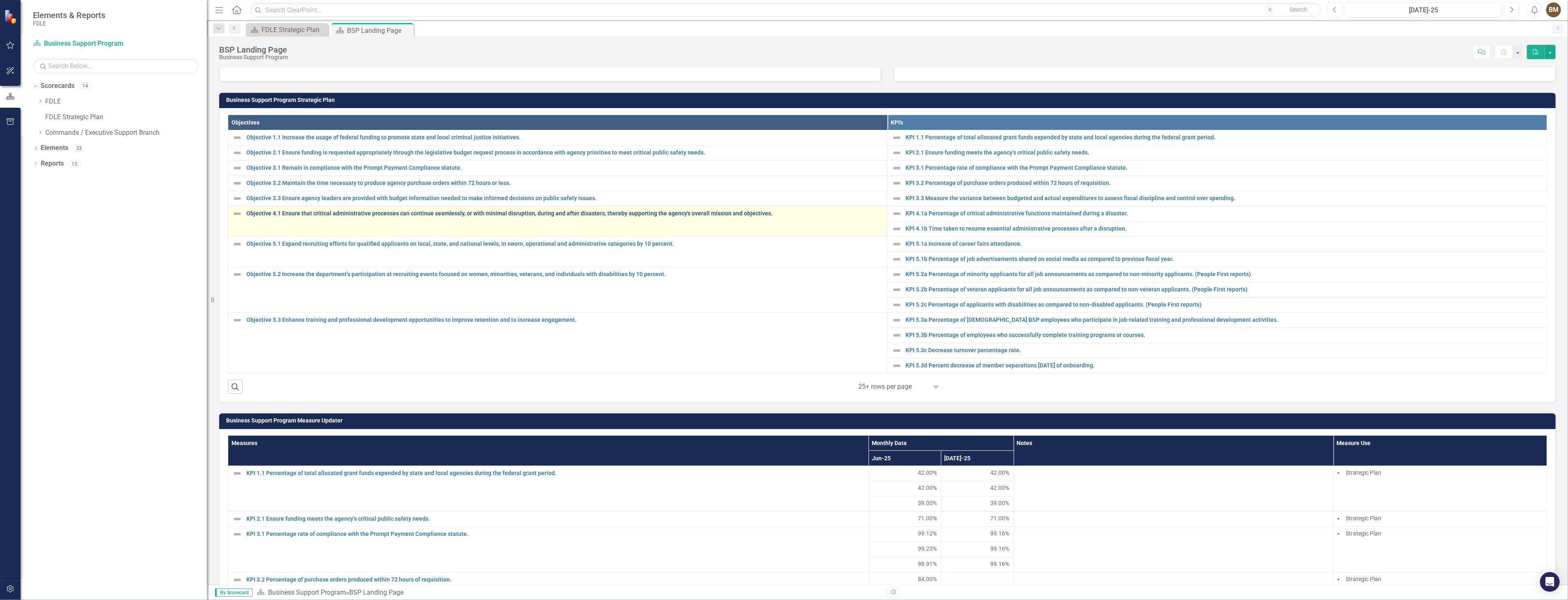
click at [313, 213] on link "Objective 4.1 Ensure that critical administrative processes can continue seamle…" at bounding box center [565, 214] width 637 height 6
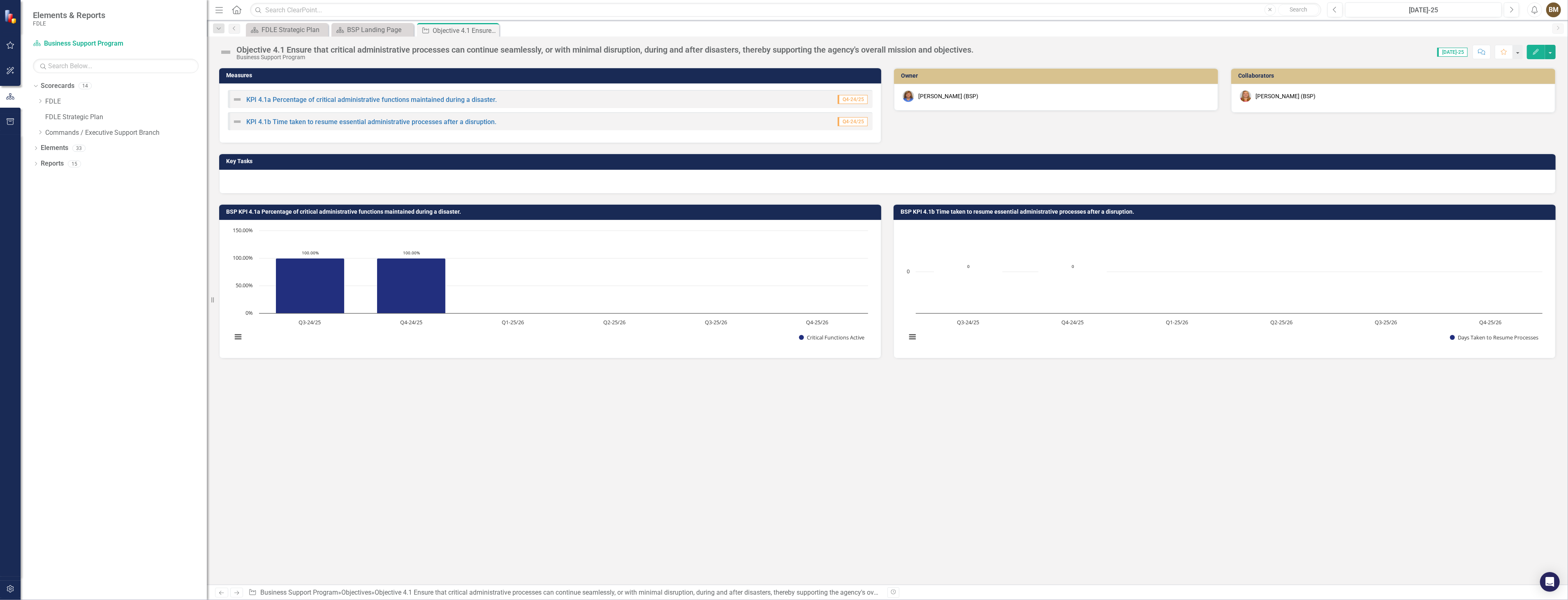
click at [306, 180] on div at bounding box center [887, 181] width 1337 height 24
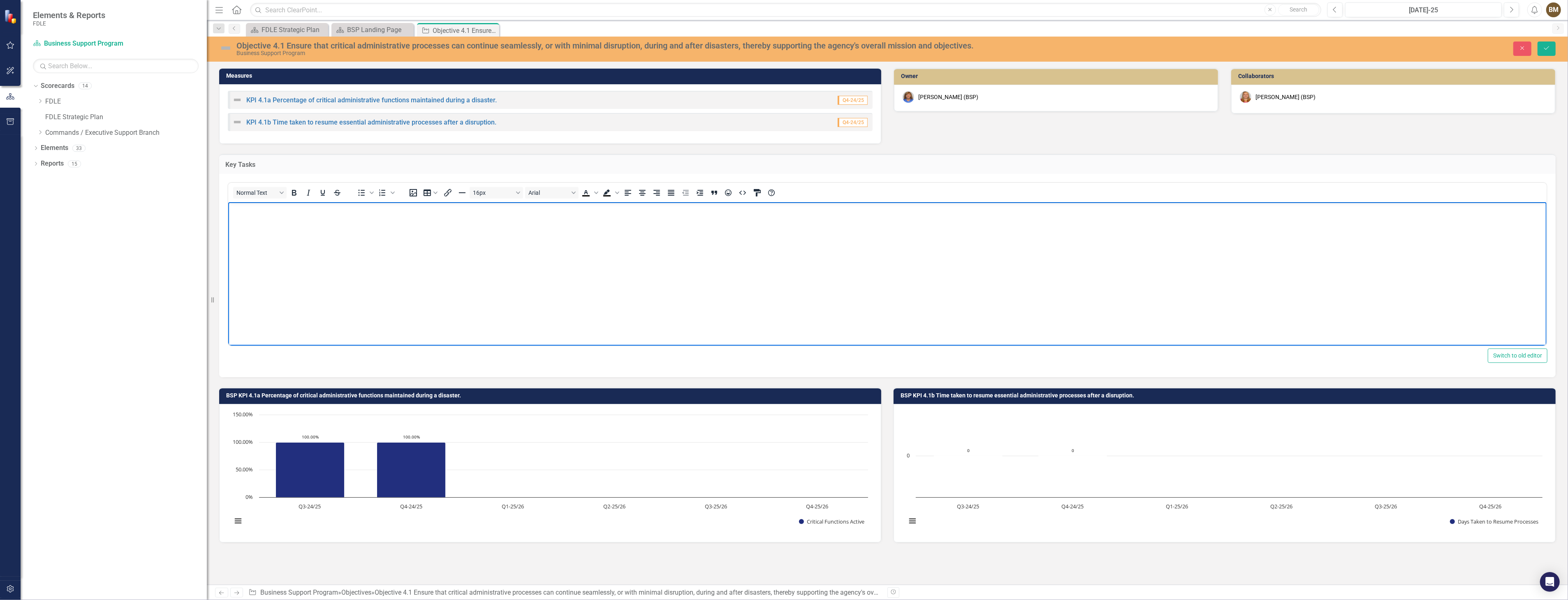
click at [294, 239] on body "Rich Text Area. Press ALT-0 for help." at bounding box center [887, 263] width 1318 height 124
paste body "Rich Text Area. Press ALT-0 for help."
click at [586, 192] on icon "Text color Black" at bounding box center [586, 192] width 4 height 4
drag, startPoint x: 229, startPoint y: 208, endPoint x: 495, endPoint y: 229, distance: 266.8
click at [495, 229] on body "Key Task 4.1a: Identify potential disaster scenarios that could affect the agen…" at bounding box center [887, 263] width 1318 height 124
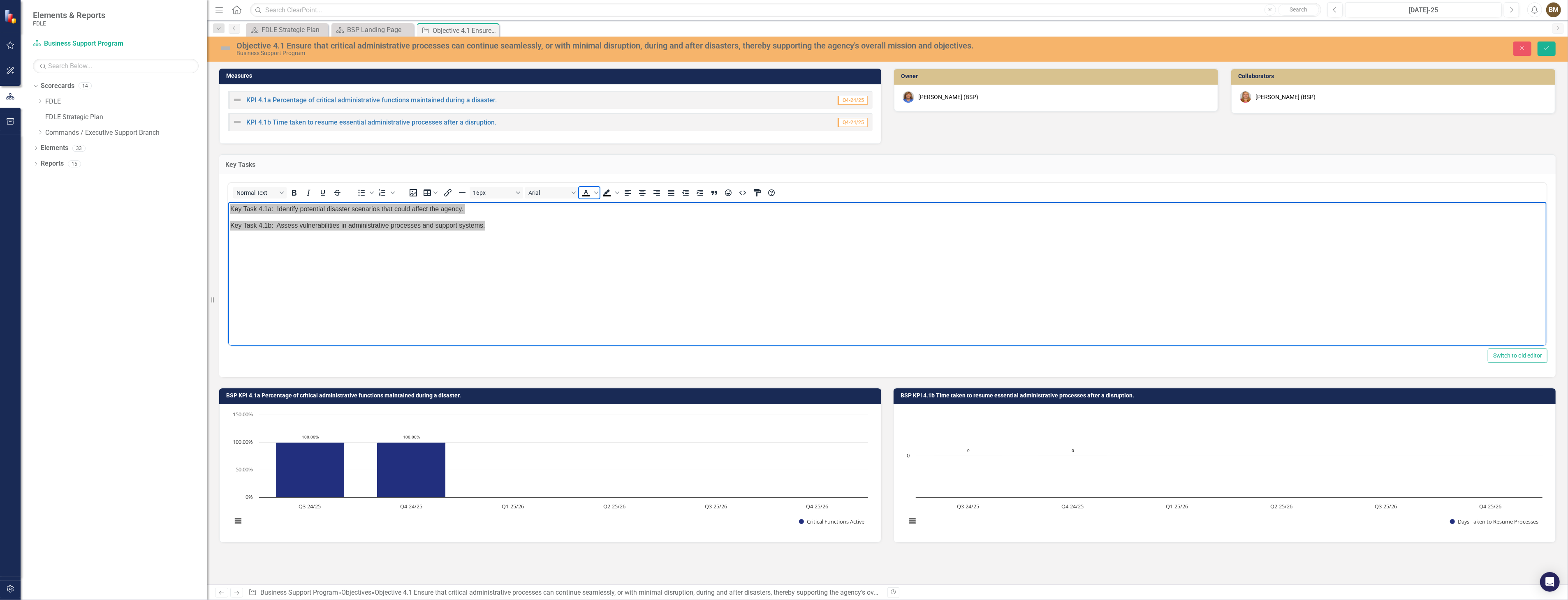
click at [585, 194] on icon "Text color Black" at bounding box center [586, 193] width 10 height 10
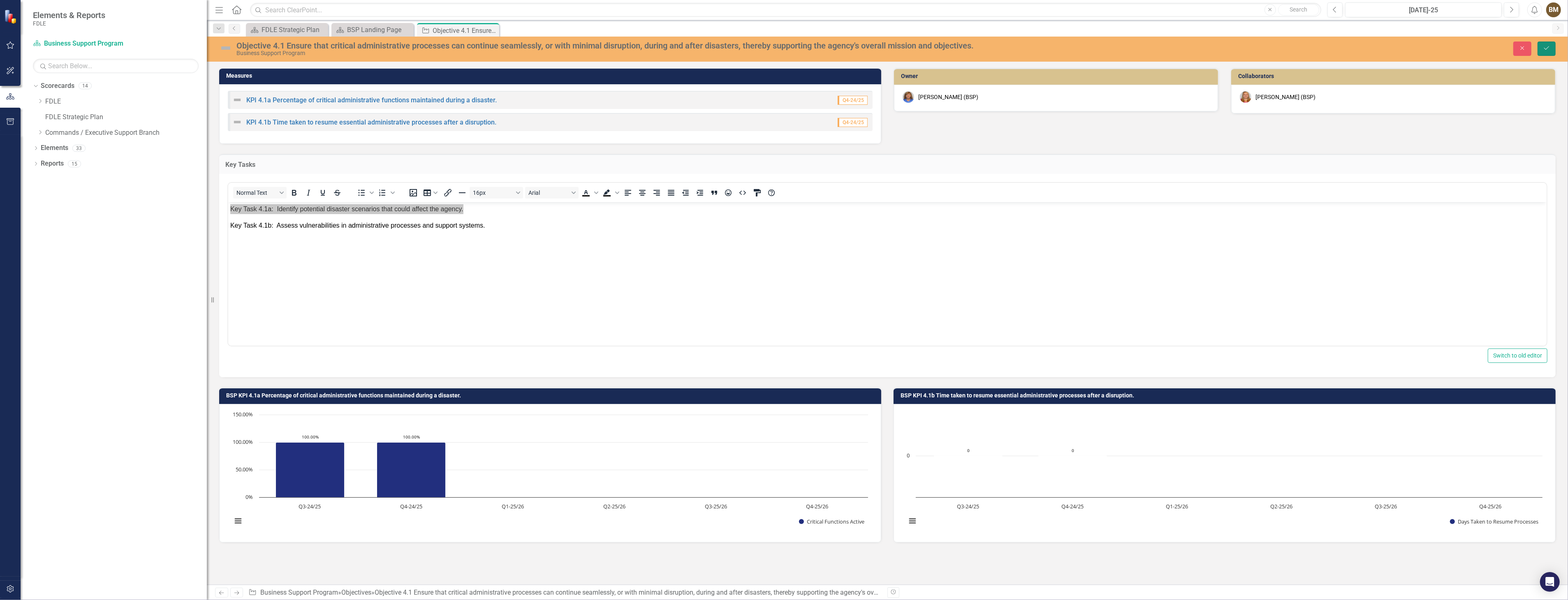
click at [1549, 48] on icon "Save" at bounding box center [1547, 47] width 7 height 5
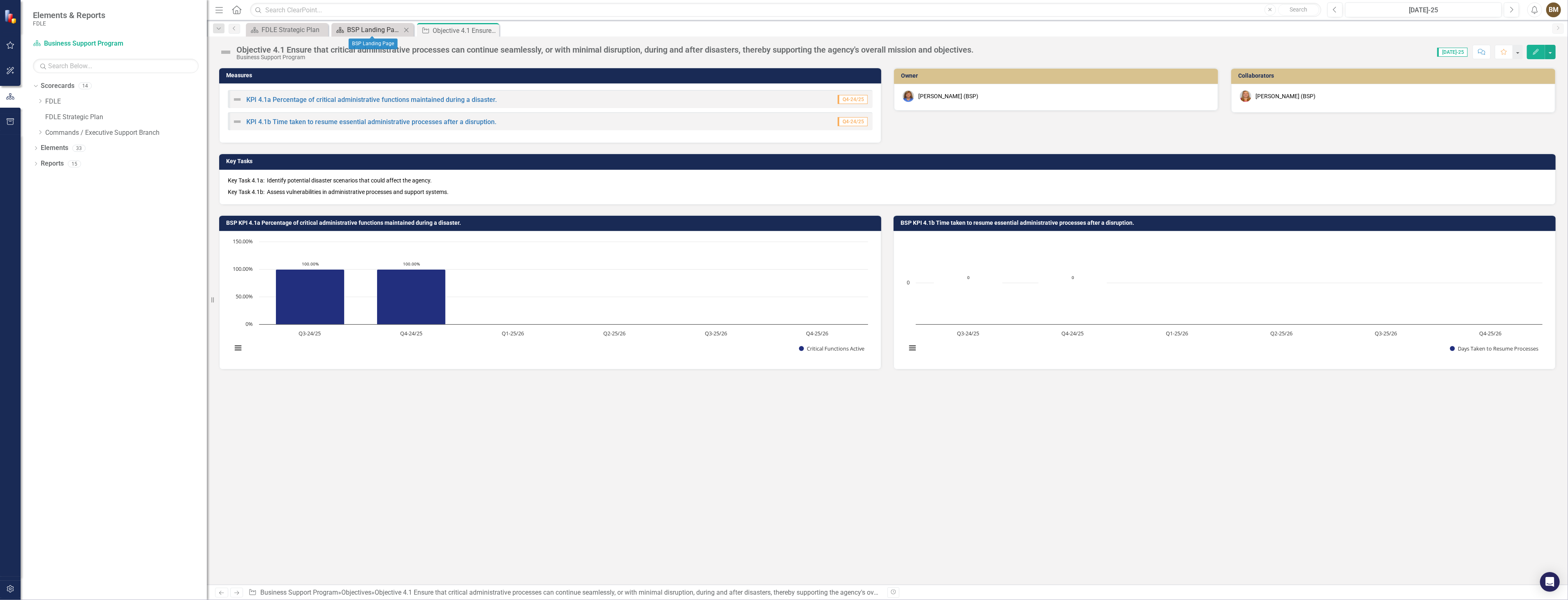
click at [384, 28] on div "BSP Landing Page" at bounding box center [374, 30] width 54 height 10
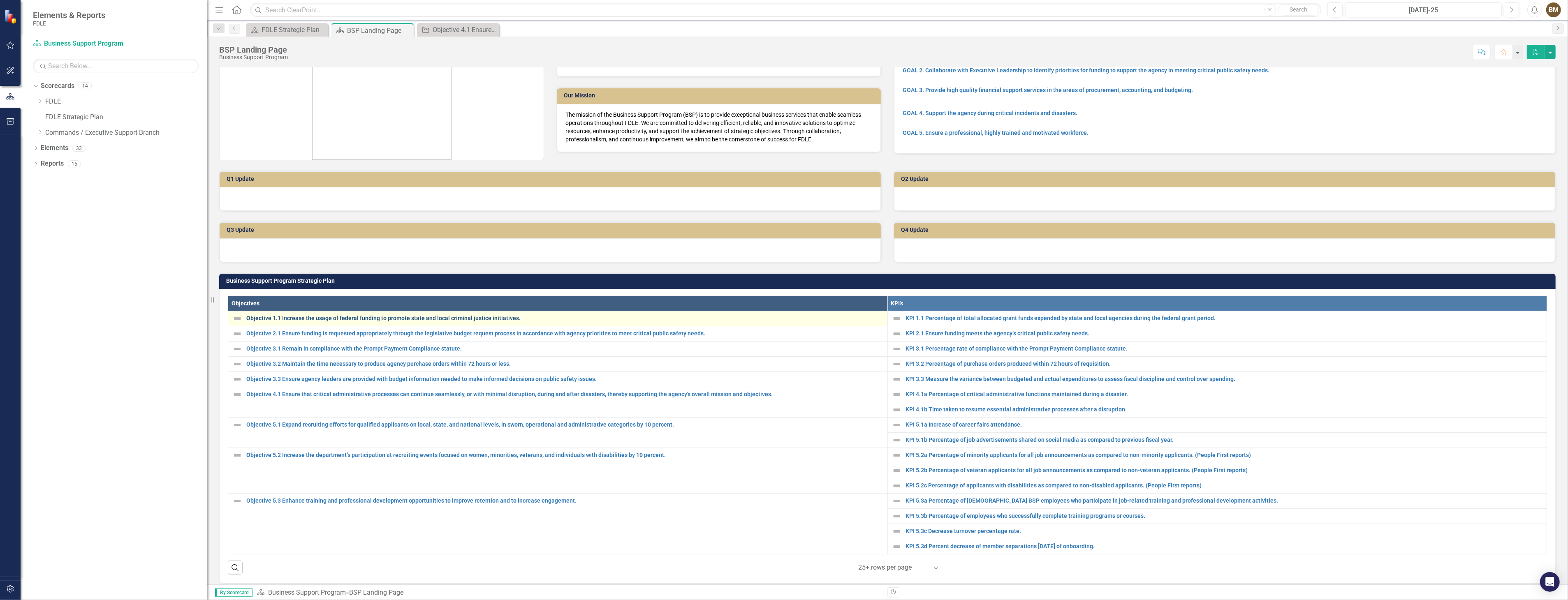
scroll to position [91, 0]
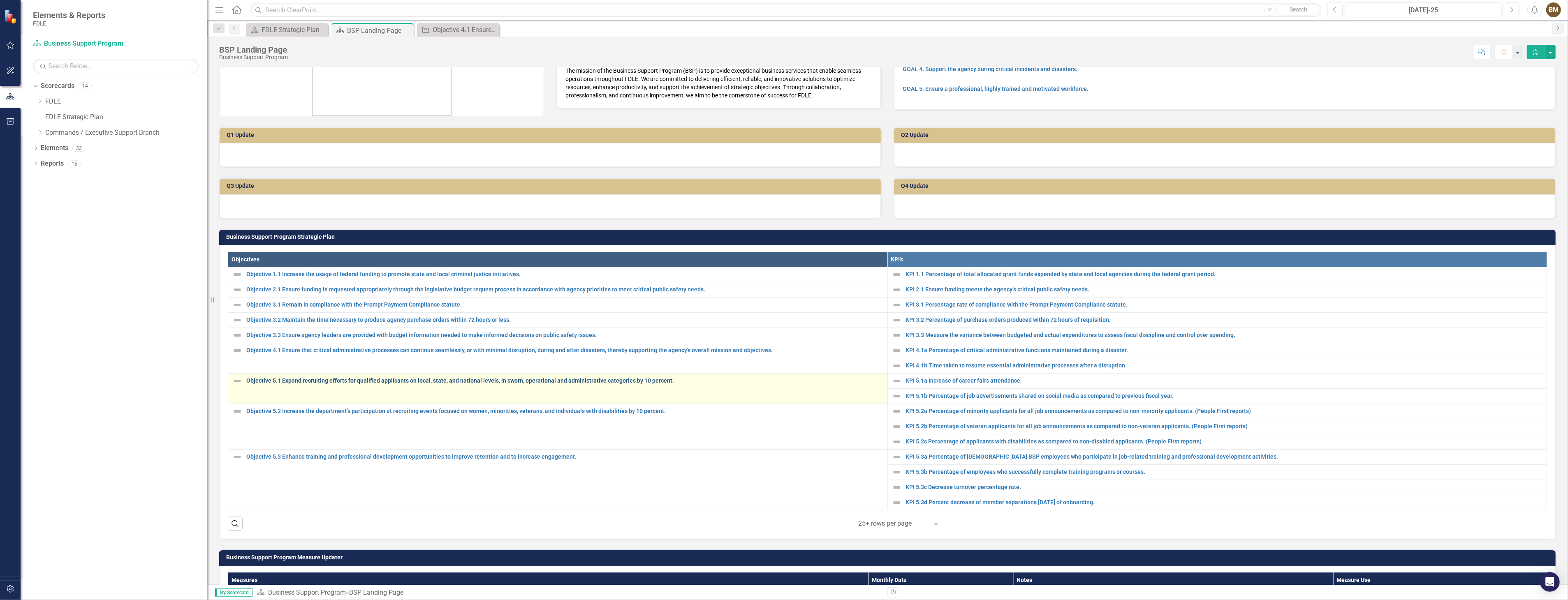
click at [302, 380] on link "Objective 5.1 Expand recruiting efforts for qualified applicants on local, stat…" at bounding box center [565, 381] width 637 height 6
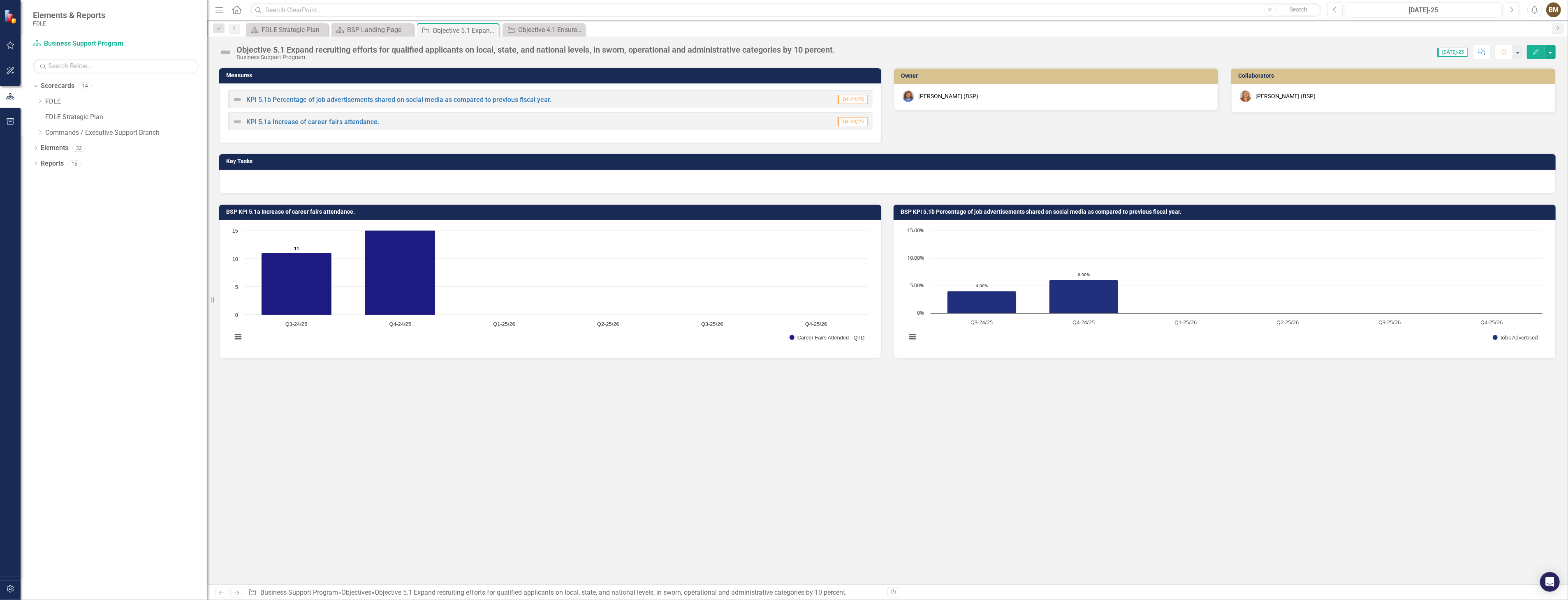
click at [286, 182] on div at bounding box center [887, 181] width 1337 height 24
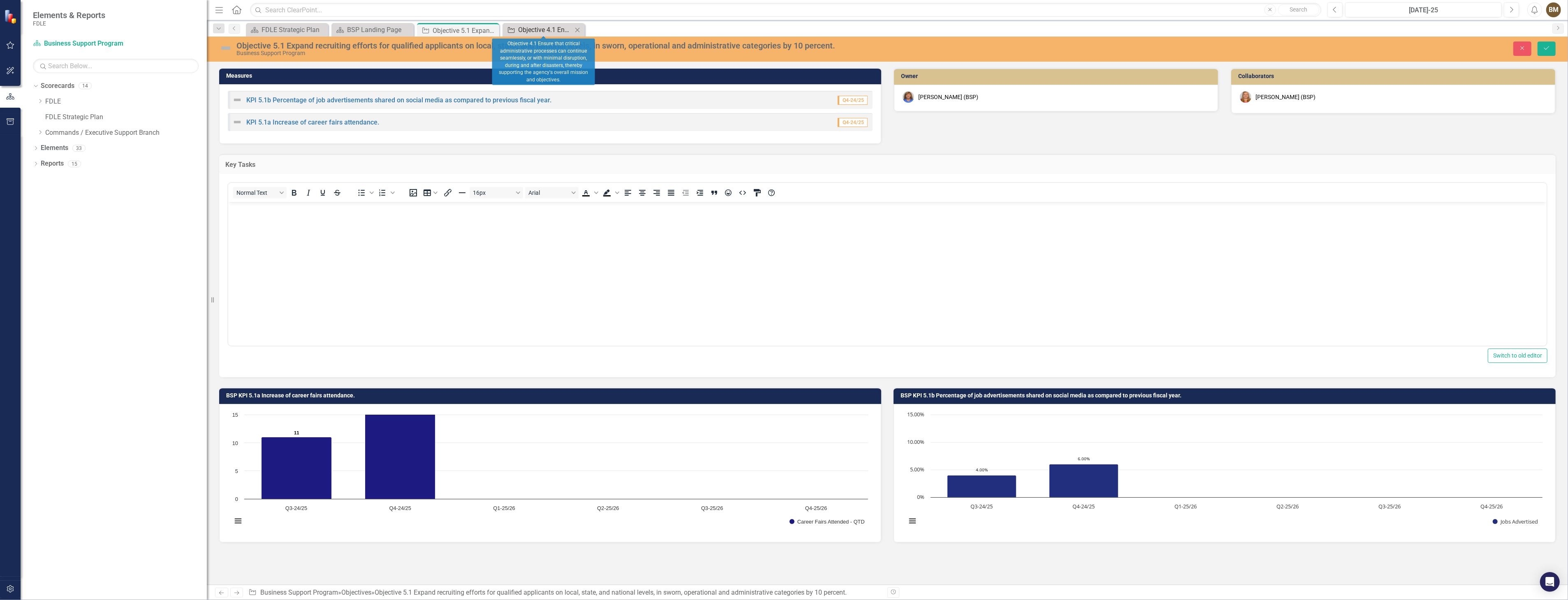
click at [542, 31] on div "Objective 4.1 Ensure that critical administrative processes can continue seamle…" at bounding box center [545, 30] width 54 height 10
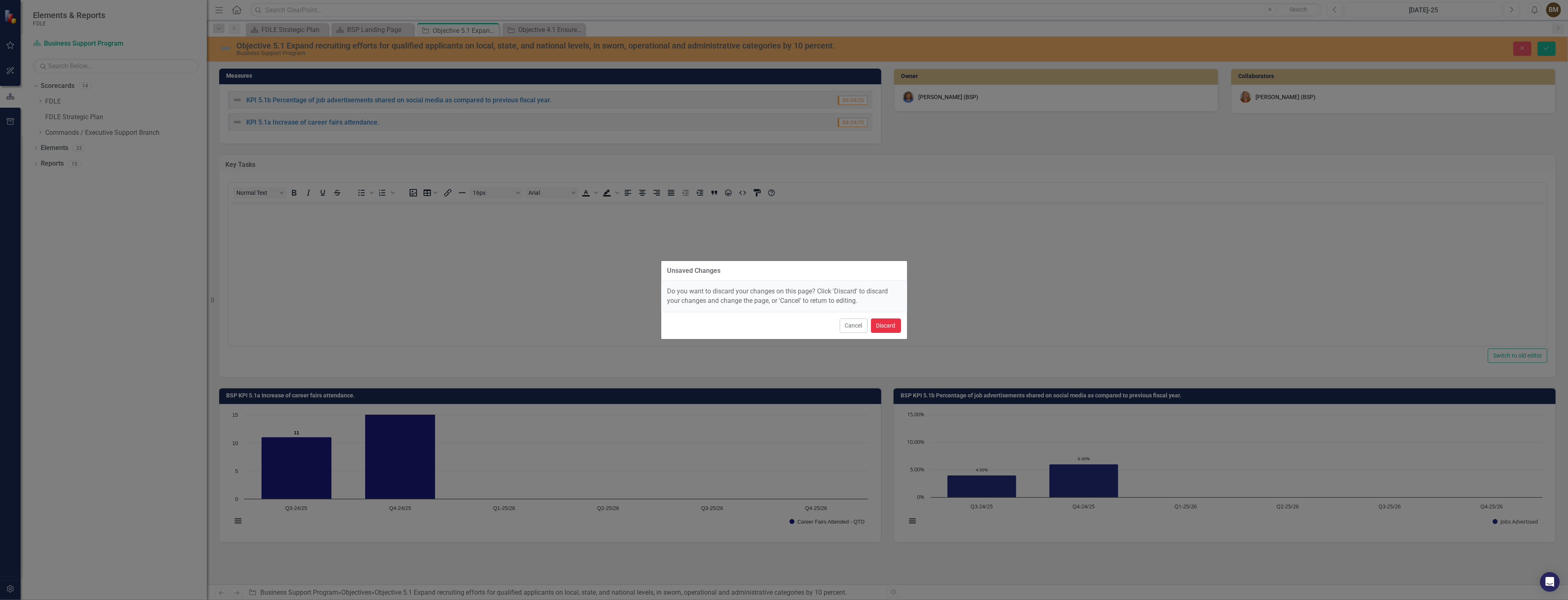
click at [883, 325] on button "Discard" at bounding box center [886, 326] width 30 height 15
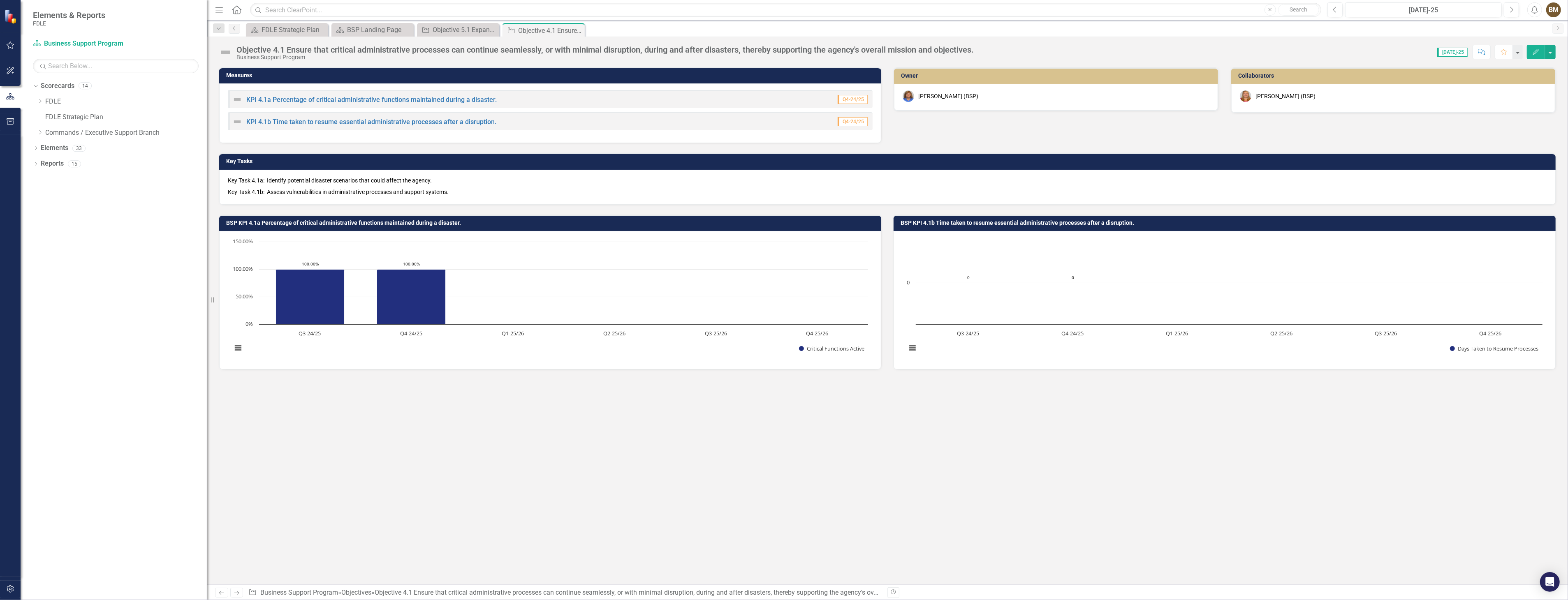
click at [447, 185] on p "Key Task 4.1a: Identify potential disaster scenarios that could affect the agen…" at bounding box center [887, 181] width 1319 height 10
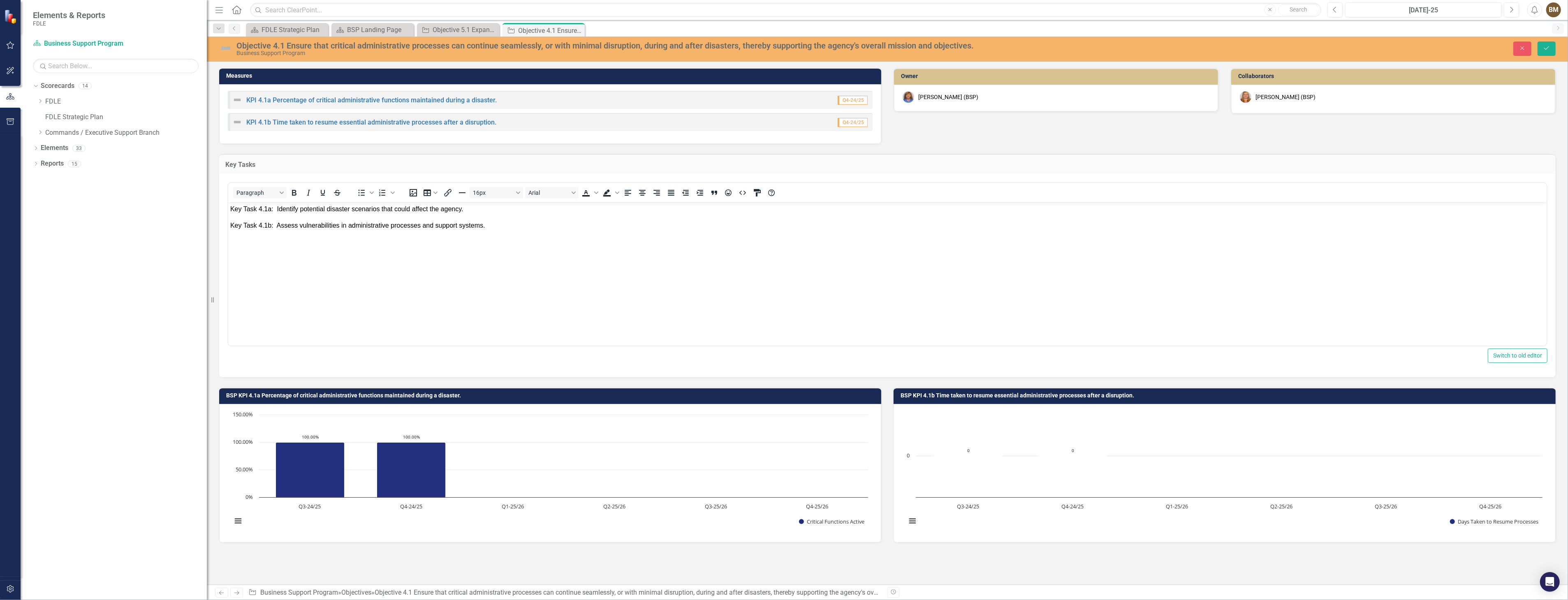
click at [362, 272] on body "Key Task 4.1a: Identify potential disaster scenarios that could affect the agen…" at bounding box center [887, 263] width 1318 height 124
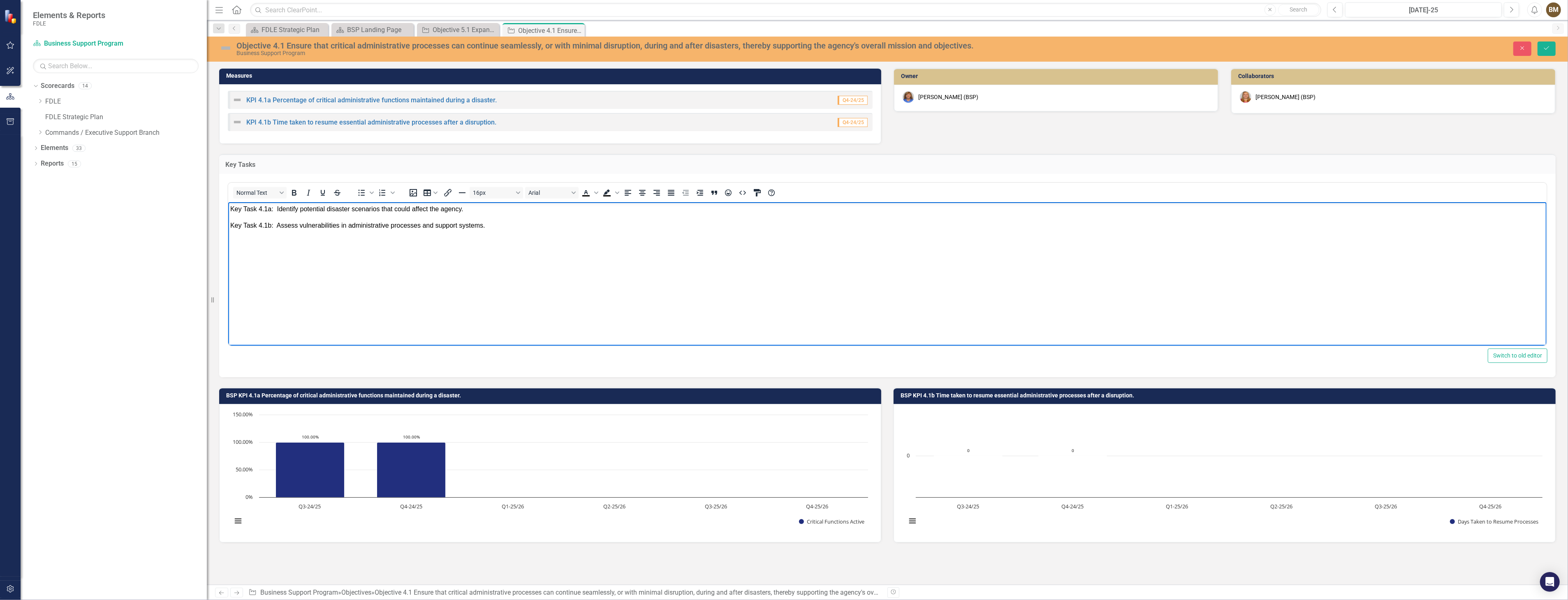
click at [500, 228] on p "Key Task 4.1b: Assess vulnerabilities in administrative processes and support s…" at bounding box center [887, 226] width 1314 height 10
drag, startPoint x: 231, startPoint y: 242, endPoint x: 623, endPoint y: 217, distance: 392.8
click at [532, 258] on body "Key Task 4.1a: Identify potential disaster scenarios that could affect the agen…" at bounding box center [887, 263] width 1318 height 124
click at [586, 192] on icon "Text color Black" at bounding box center [586, 193] width 10 height 10
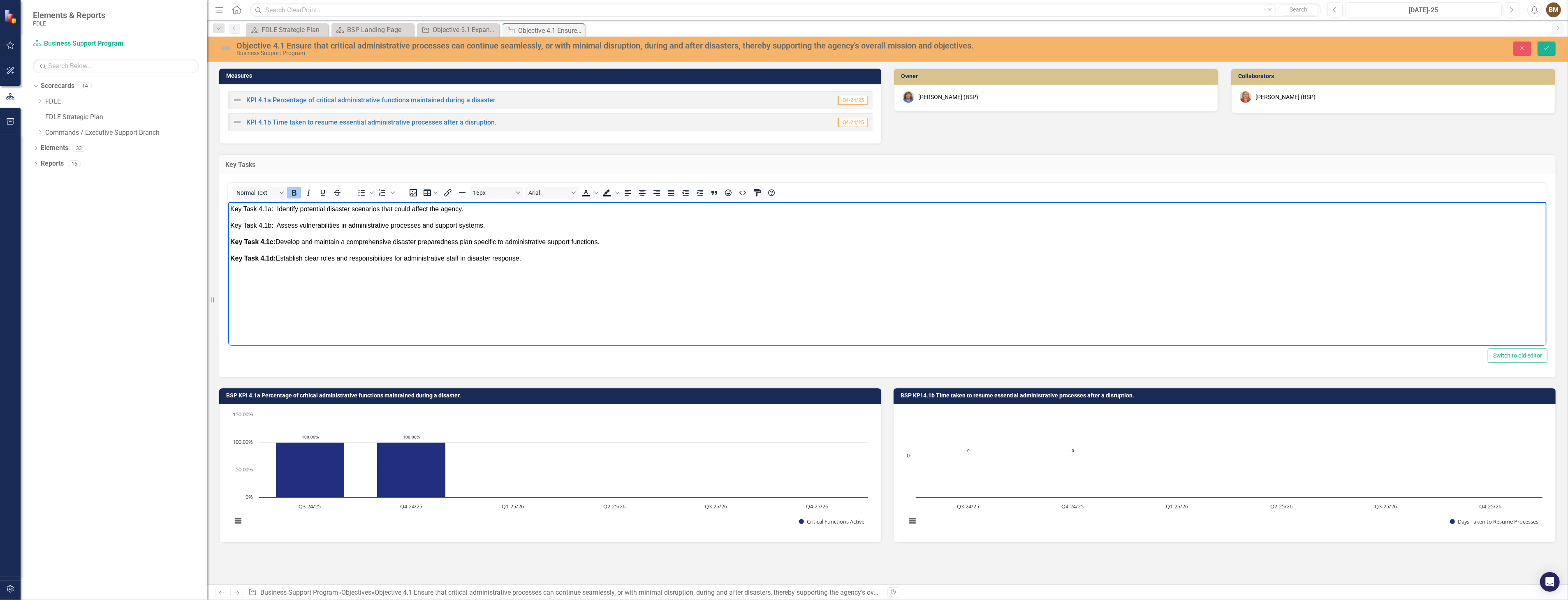
click at [659, 282] on body "Key Task 4.1a: Identify potential disaster scenarios that could affect the agen…" at bounding box center [887, 263] width 1318 height 124
drag, startPoint x: 231, startPoint y: 209, endPoint x: 558, endPoint y: 208, distance: 327.0
click at [492, 229] on body "Key Task 4.1a: Identify potential disaster scenarios that could affect the agen…" at bounding box center [887, 263] width 1318 height 124
click at [584, 192] on icon "Text color Black" at bounding box center [586, 193] width 10 height 10
click at [293, 192] on icon "Bold" at bounding box center [294, 192] width 4 height 5
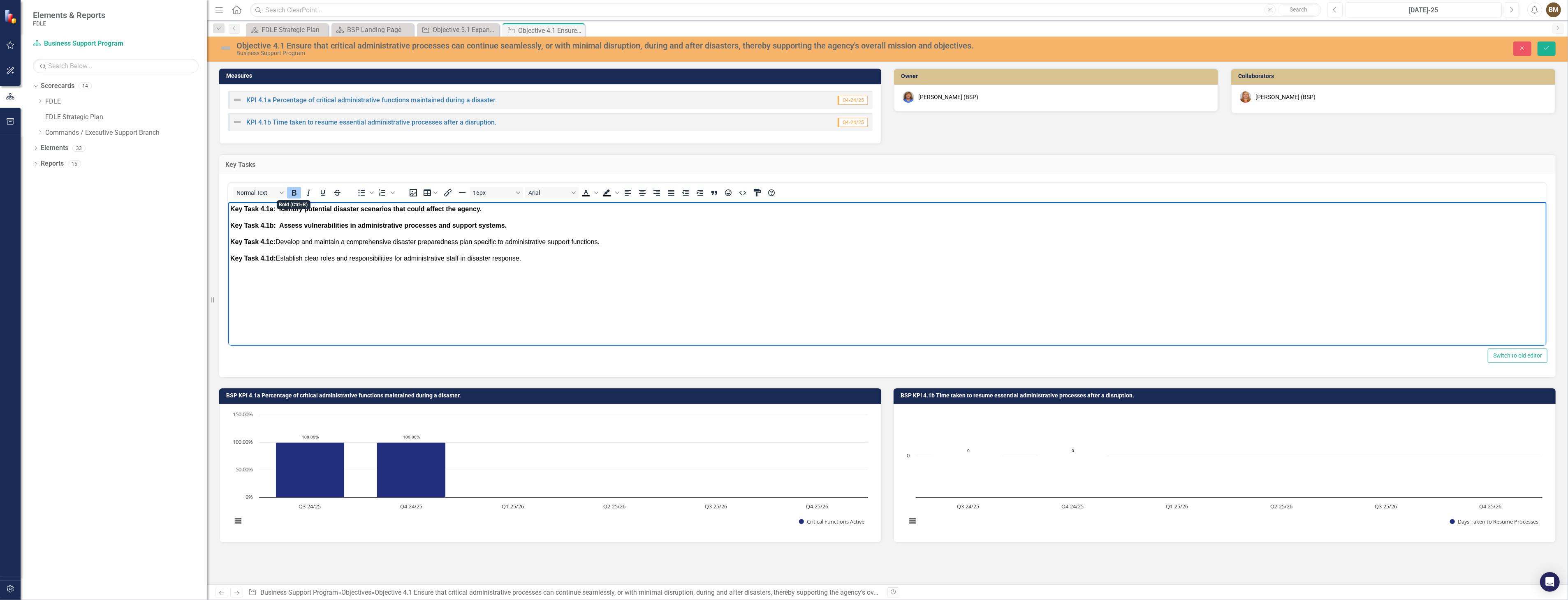
click at [346, 286] on body "Key Task 4.1a: Identify potential disaster scenarios that could affect the agen…" at bounding box center [887, 263] width 1318 height 124
drag, startPoint x: 229, startPoint y: 210, endPoint x: 529, endPoint y: 265, distance: 305.0
click at [529, 265] on body "Key Task 4.1a: Identify potential disaster scenarios that could affect the agen…" at bounding box center [887, 263] width 1318 height 124
click at [290, 190] on icon "Bold" at bounding box center [294, 193] width 10 height 10
click at [402, 301] on body "Key Task 4.1a: Identify potential disaster scenarios that could affect the agen…" at bounding box center [887, 263] width 1318 height 124
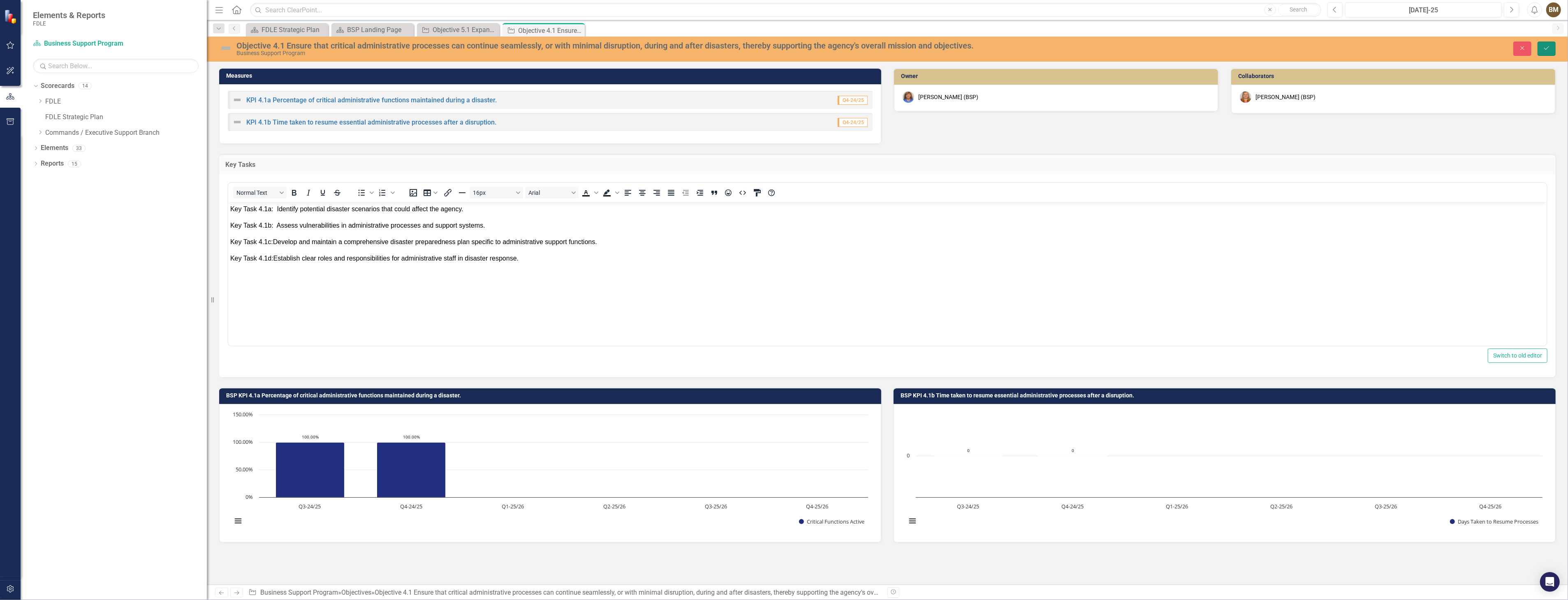
click at [1547, 50] on icon "Save" at bounding box center [1547, 47] width 7 height 5
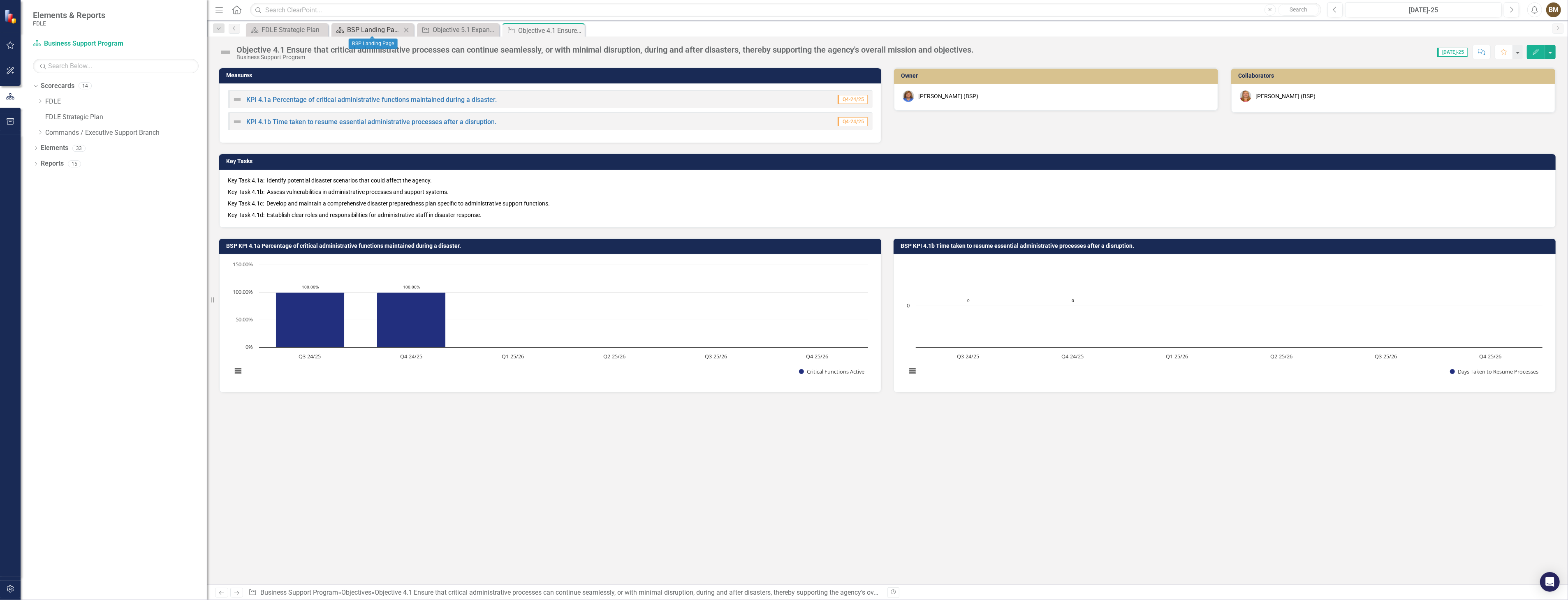
click at [360, 26] on div "BSP Landing Page" at bounding box center [374, 30] width 54 height 10
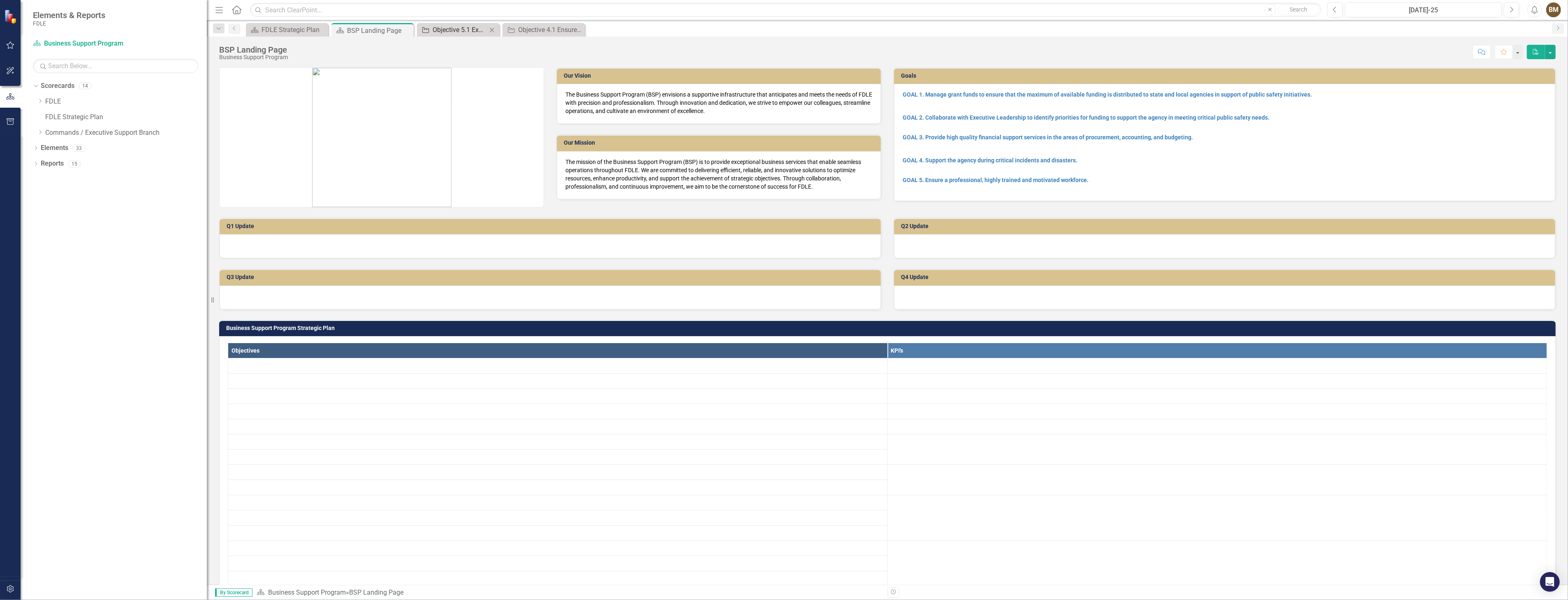
click at [447, 26] on div "Objective 5.1 Expand recruiting efforts for qualified applicants on local, stat…" at bounding box center [460, 30] width 54 height 10
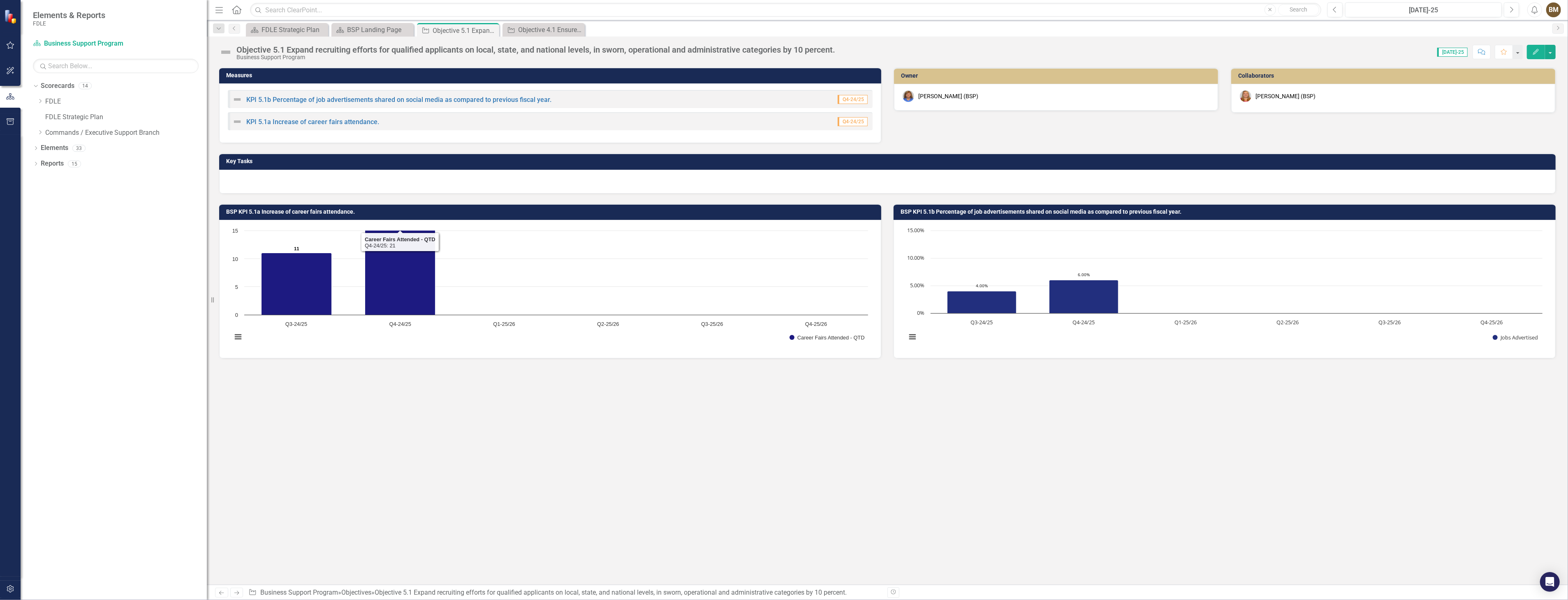
click at [368, 179] on div at bounding box center [887, 181] width 1337 height 24
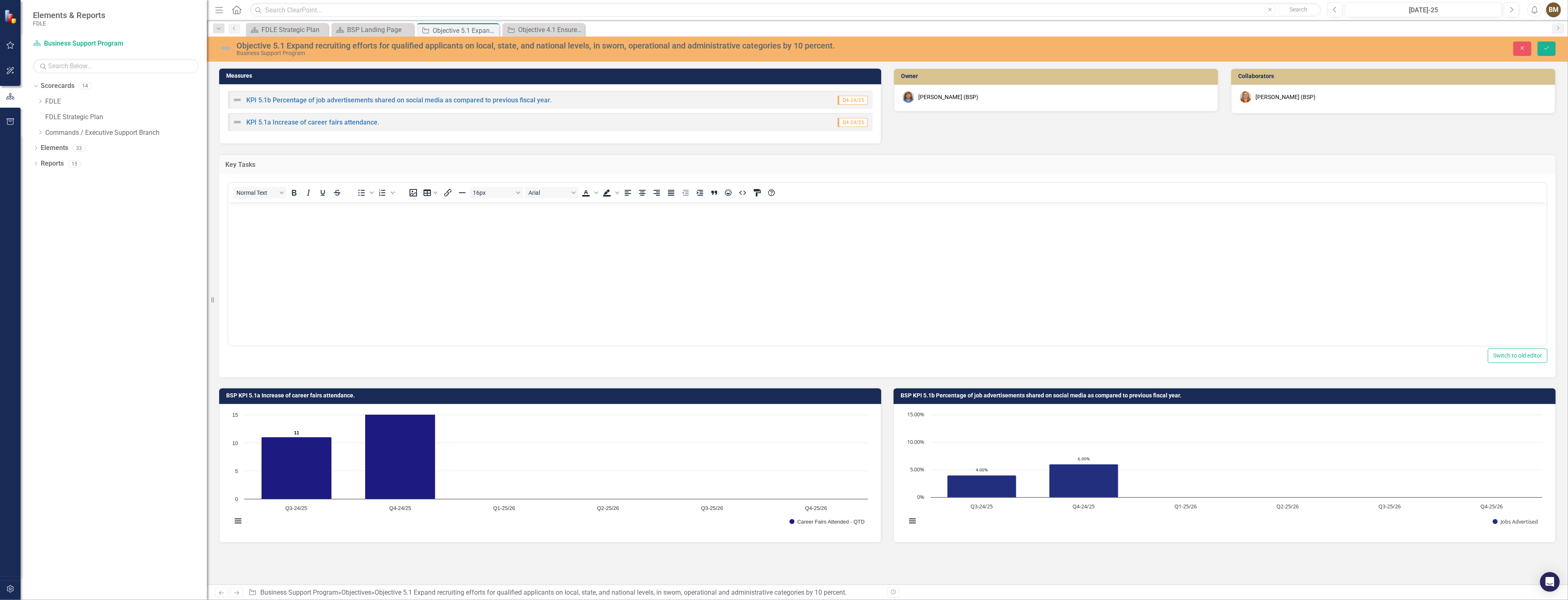
click at [257, 232] on body "Rich Text Area. Press ALT-0 for help." at bounding box center [887, 263] width 1318 height 124
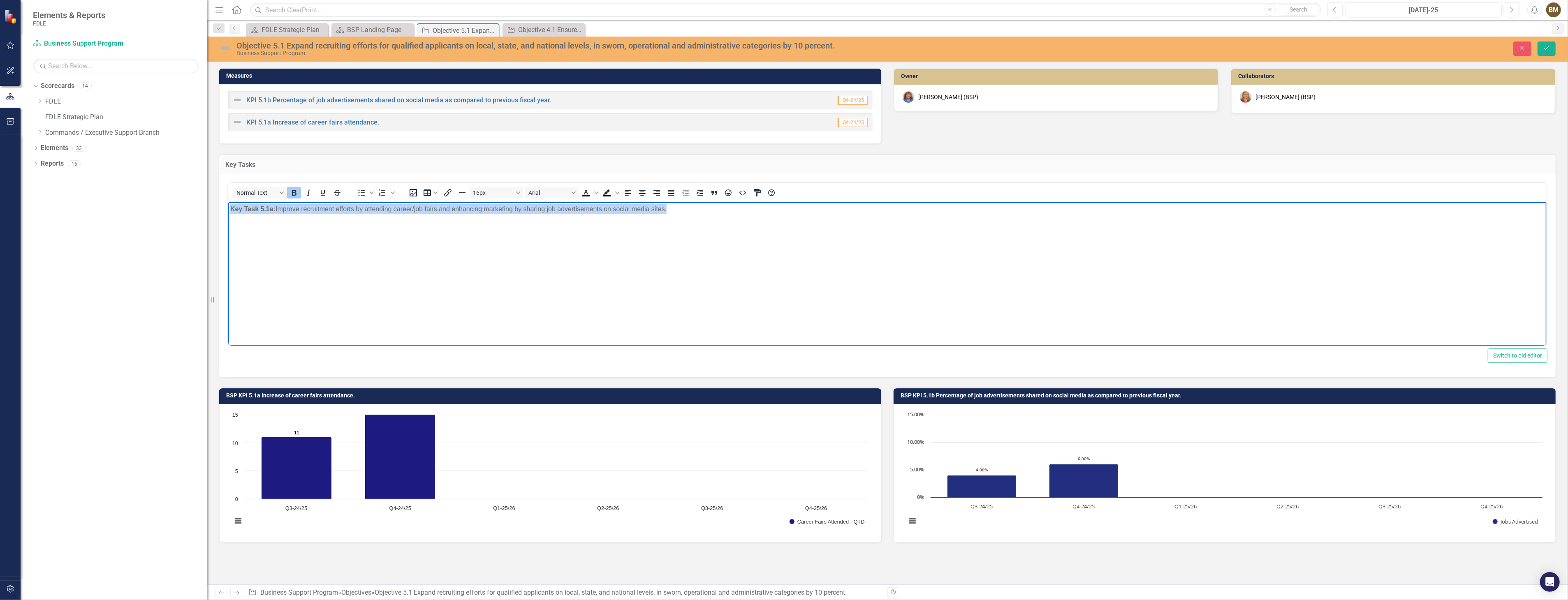
drag, startPoint x: 675, startPoint y: 212, endPoint x: 229, endPoint y: 222, distance: 446.1
click at [229, 222] on body "Key Task 5.1a: Improve recruitment efforts by attending career/job fairs and en…" at bounding box center [887, 263] width 1318 height 124
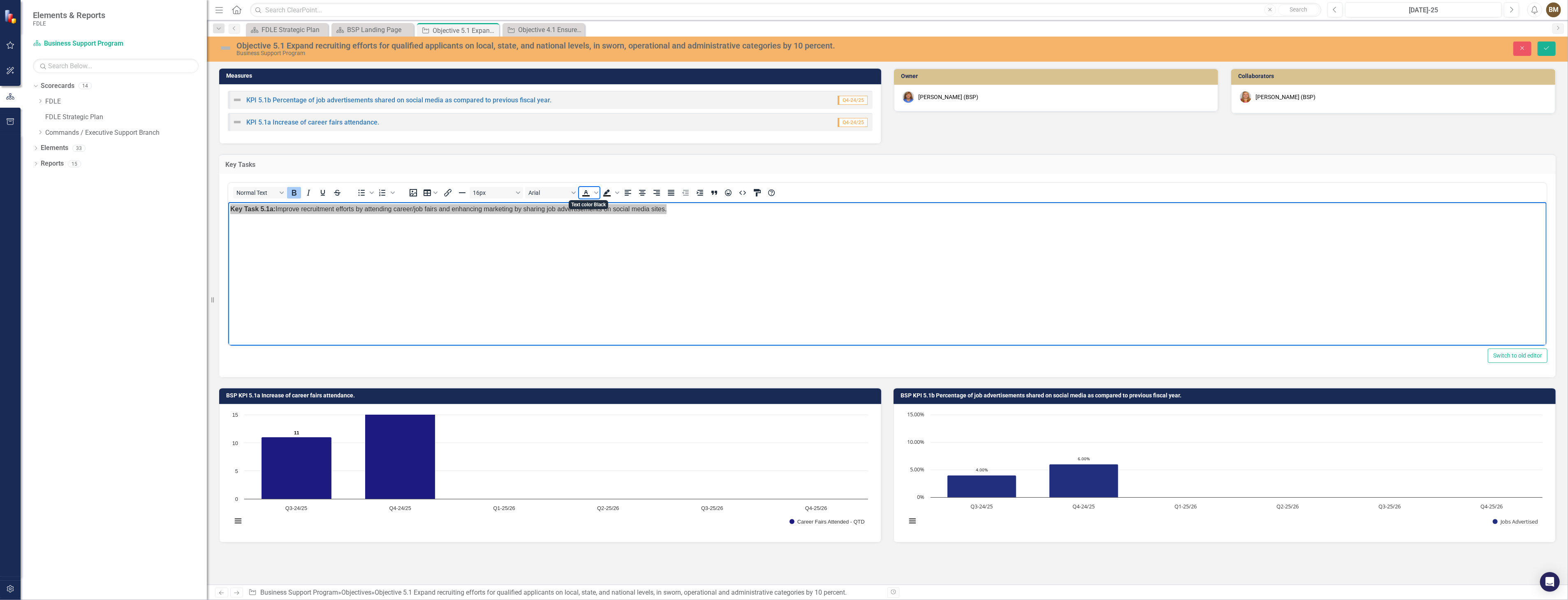
click at [586, 192] on icon "Text color Black" at bounding box center [586, 193] width 10 height 10
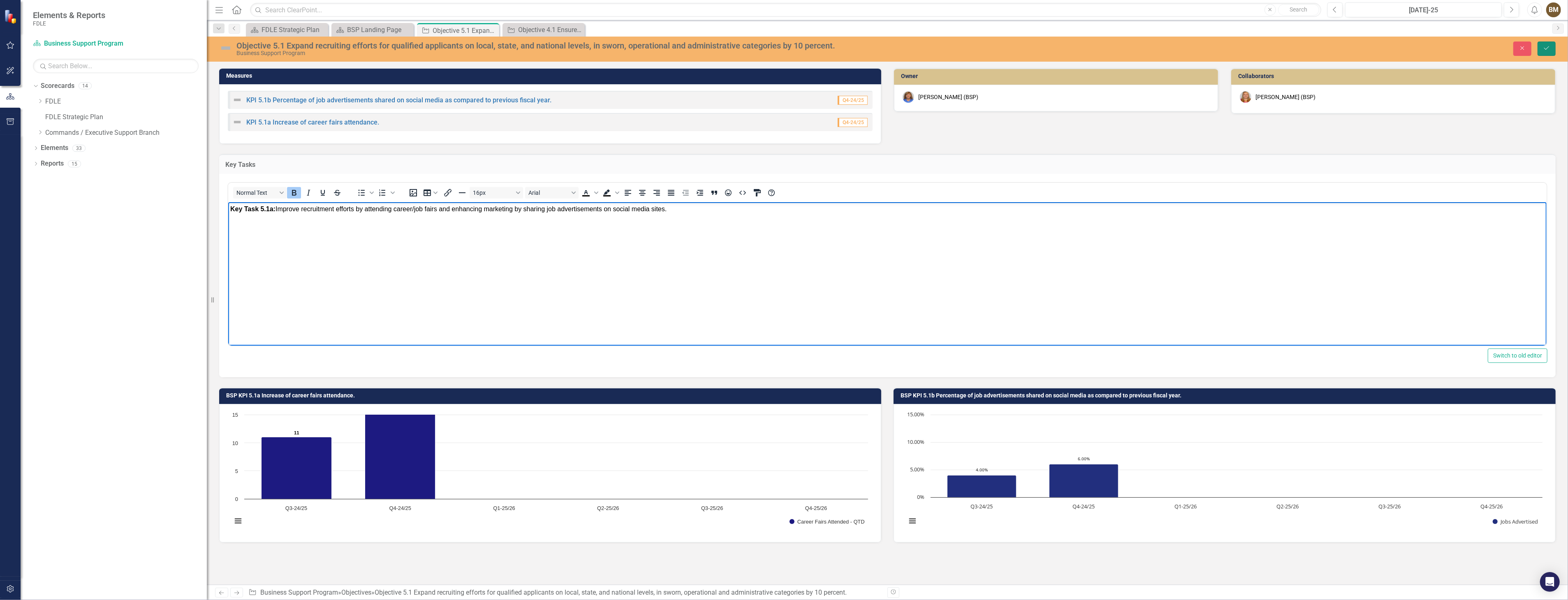
click at [1551, 50] on button "Save" at bounding box center [1547, 49] width 18 height 15
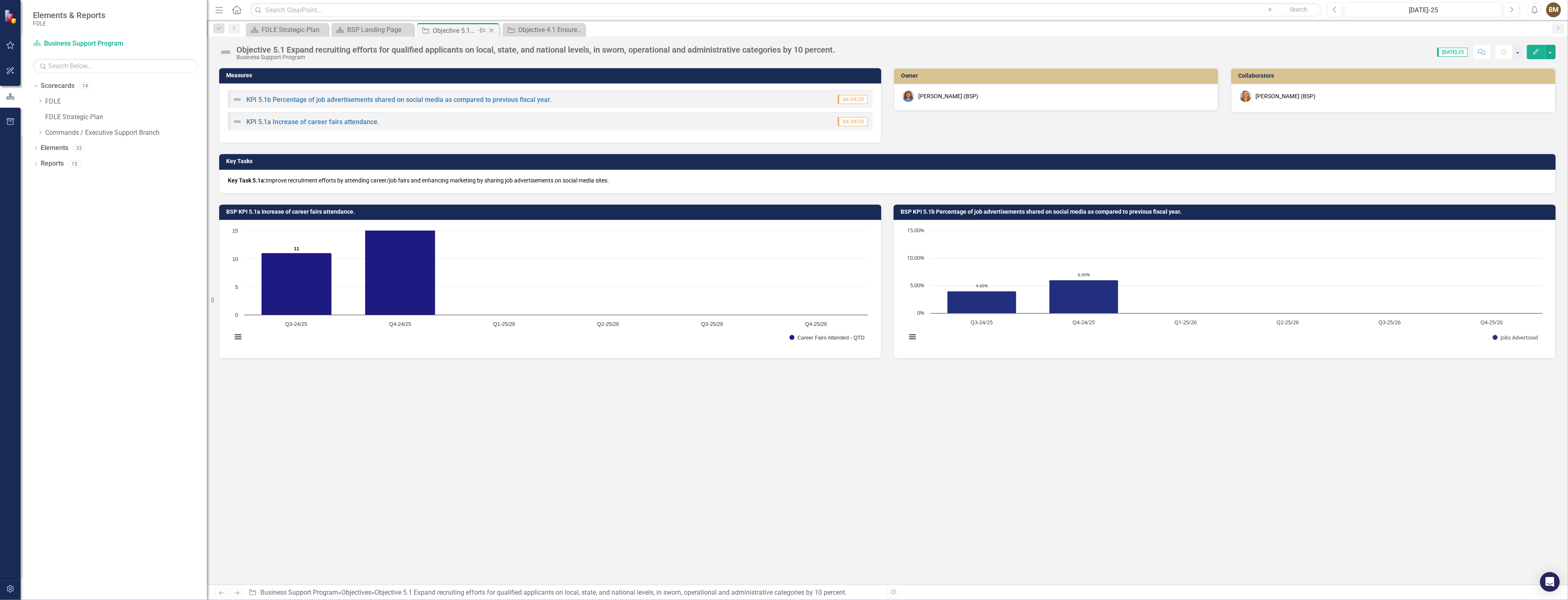
click at [490, 30] on icon "Close" at bounding box center [492, 30] width 9 height 7
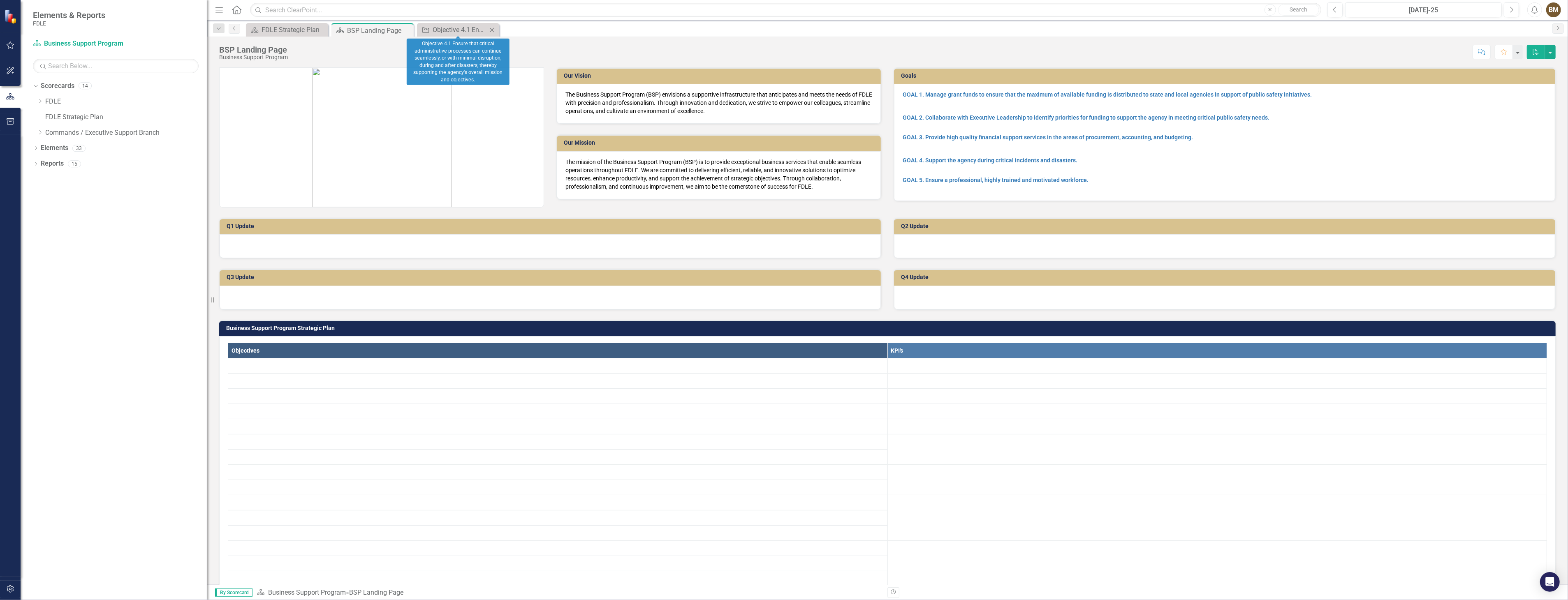
click at [491, 30] on icon at bounding box center [492, 29] width 4 height 4
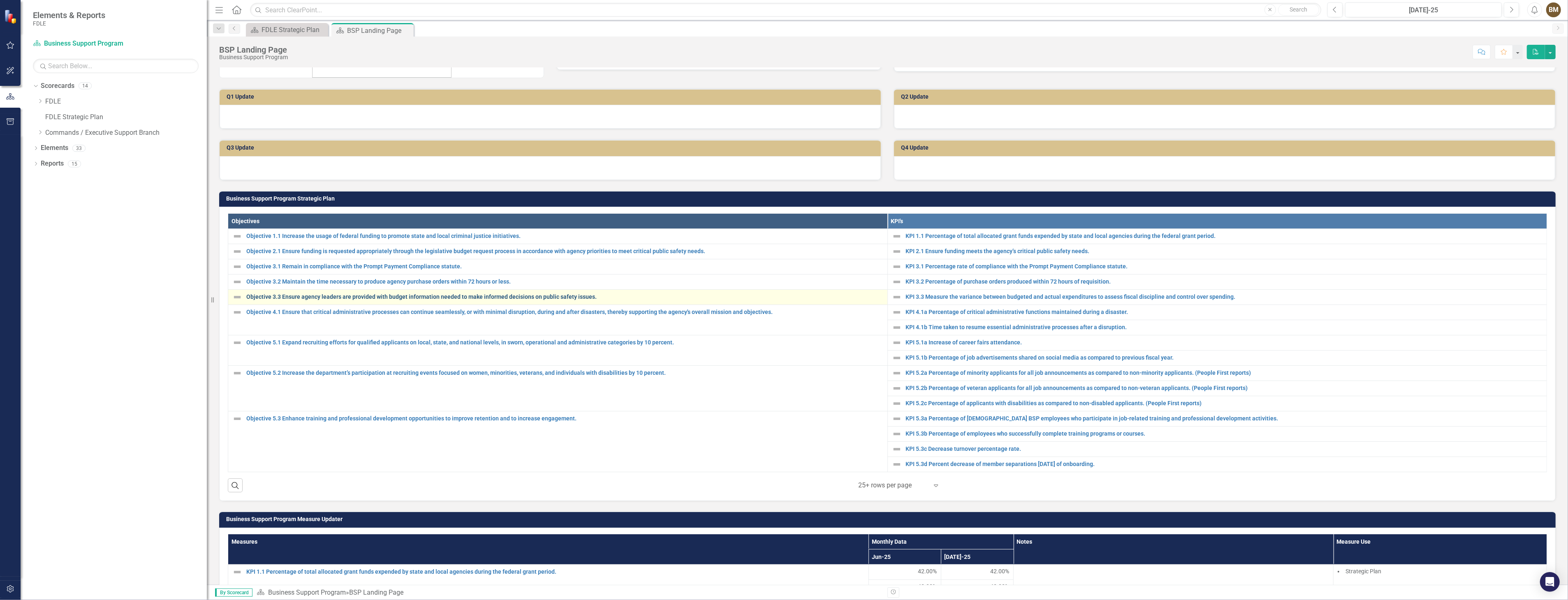
scroll to position [137, 0]
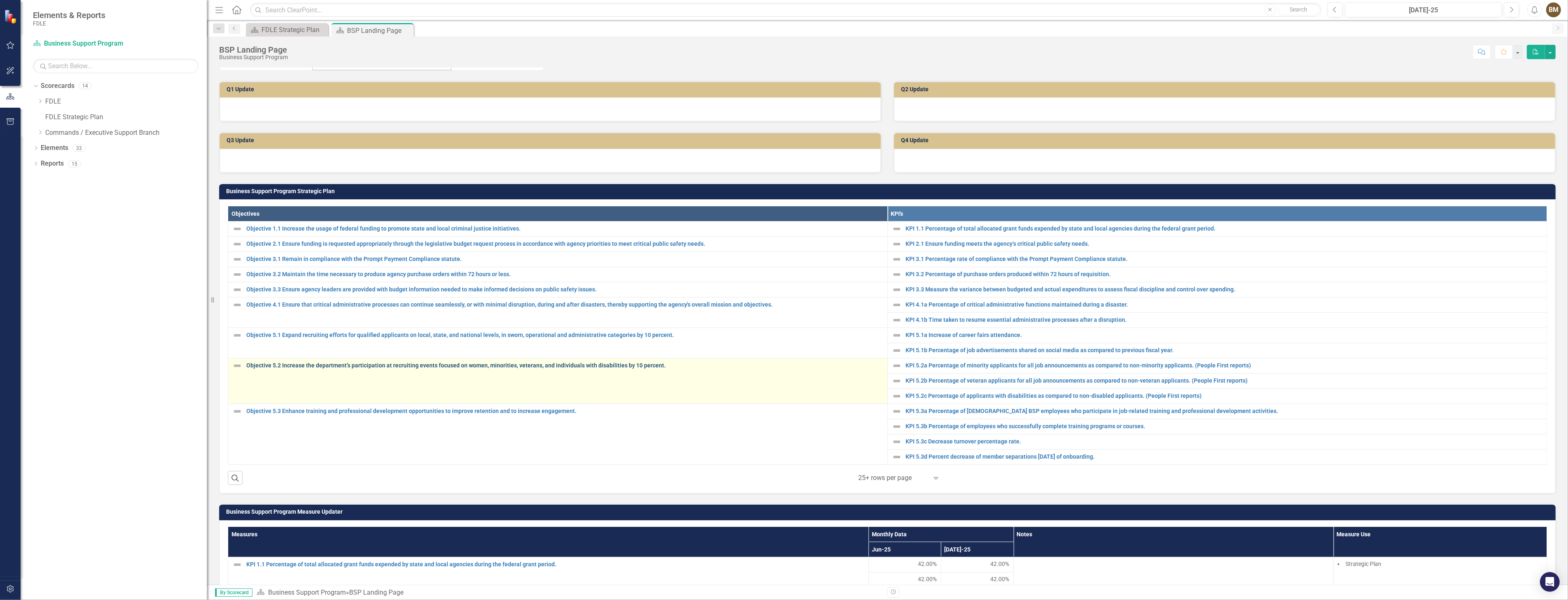
click at [312, 368] on link "Objective 5.2 Increase the department’s participation at recruiting events focu…" at bounding box center [565, 366] width 637 height 6
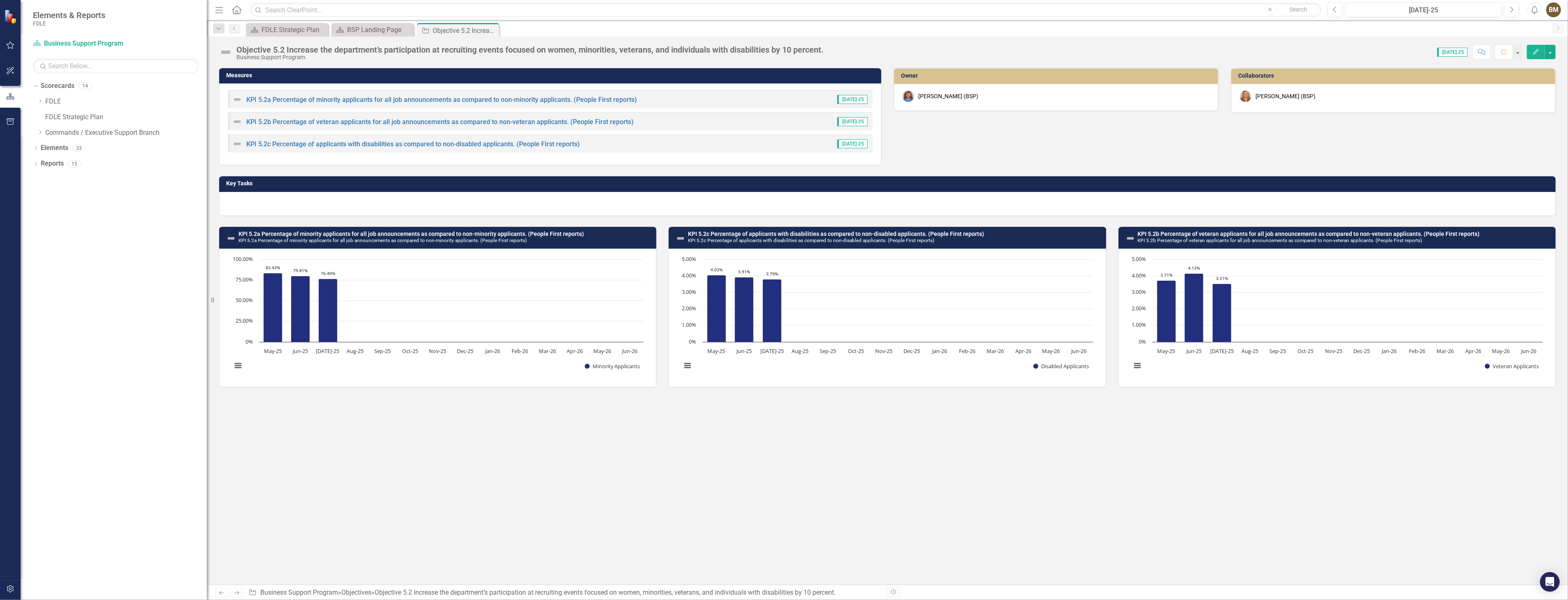
click at [281, 202] on div at bounding box center [887, 203] width 1337 height 24
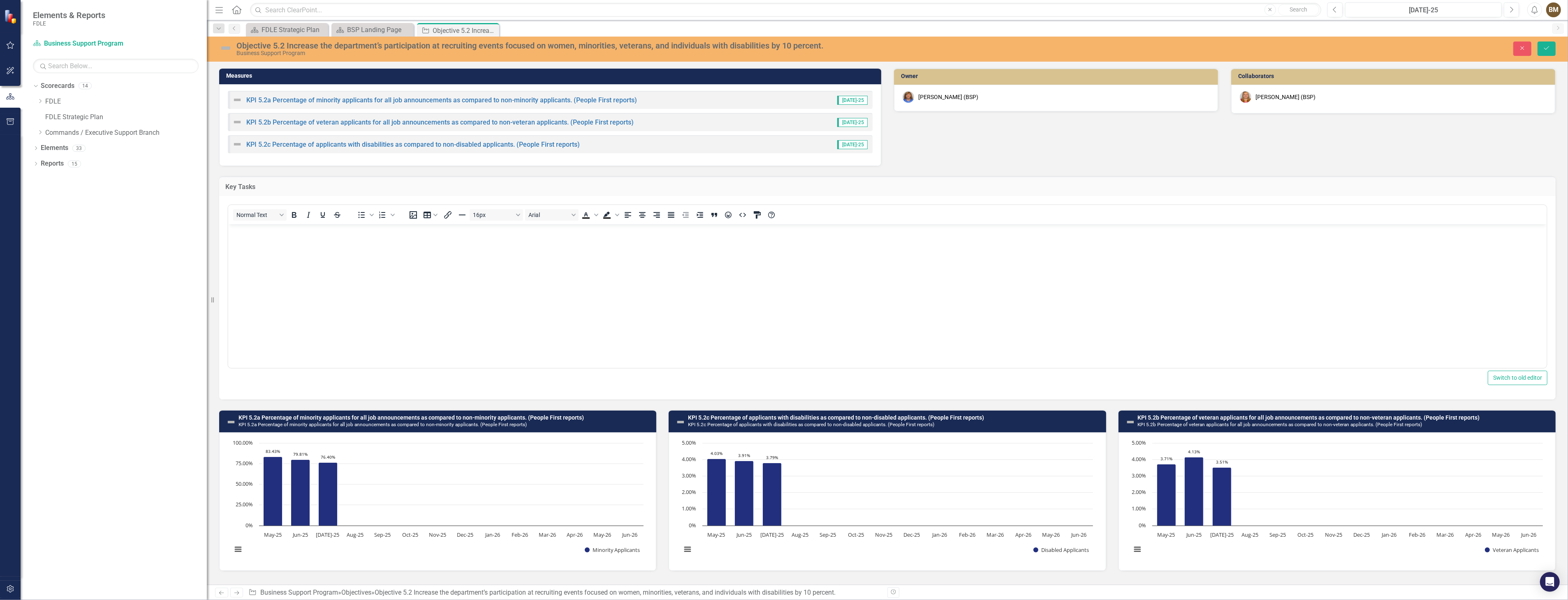
click at [261, 267] on body "Rich Text Area. Press ALT-0 for help." at bounding box center [887, 286] width 1318 height 124
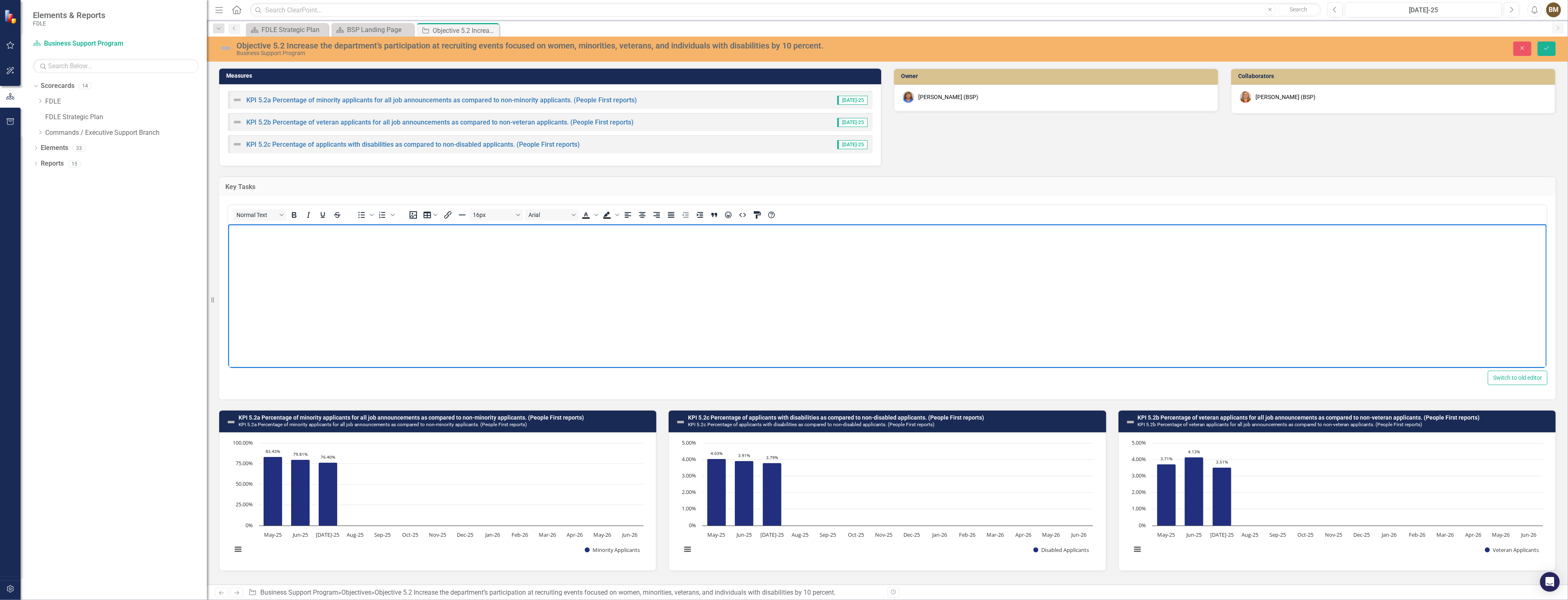
click at [253, 240] on body "Rich Text Area. Press ALT-0 for help." at bounding box center [887, 286] width 1318 height 124
paste body "Rich Text Area. Press ALT-0 for help."
drag, startPoint x: 677, startPoint y: 237, endPoint x: 229, endPoint y: 242, distance: 448.0
click at [229, 242] on body "Key Task 5.2: Improve recruitment efforts by attending career/job fairs designe…" at bounding box center [887, 286] width 1318 height 124
click at [584, 213] on icon "Text color Black" at bounding box center [586, 215] width 10 height 10
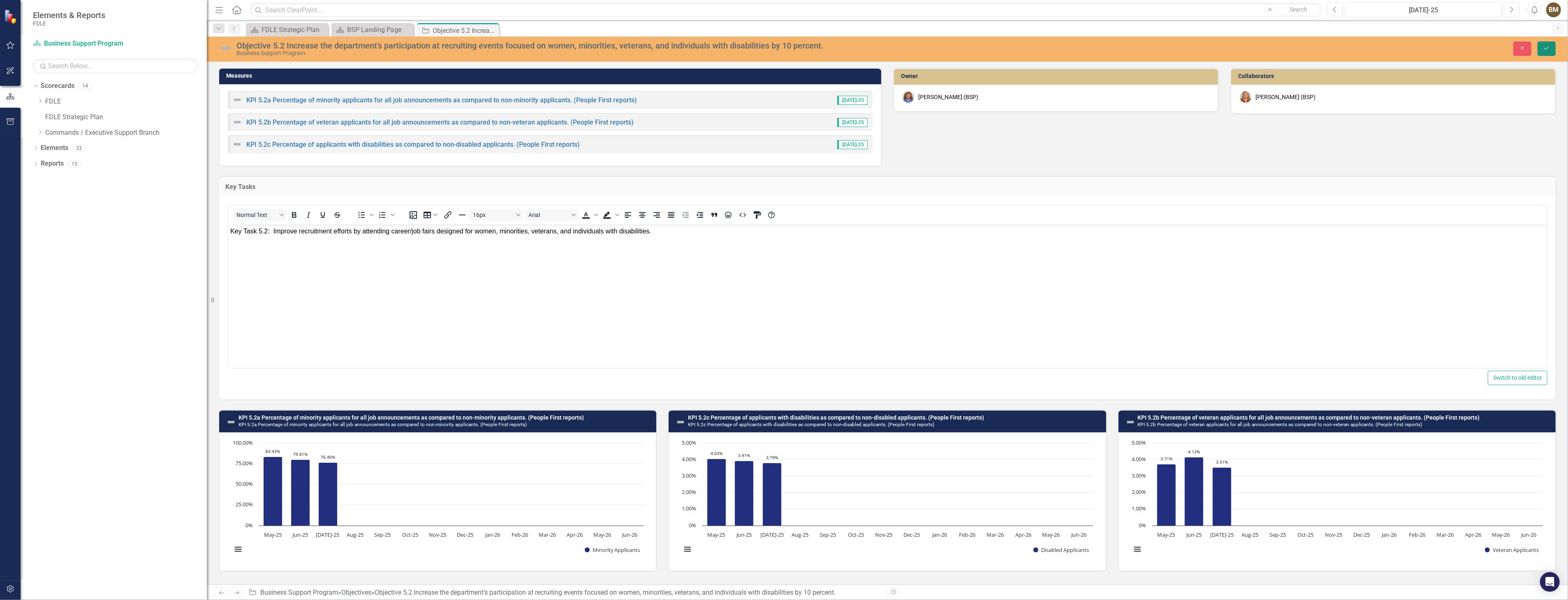
click at [1544, 45] on icon "Save" at bounding box center [1547, 47] width 7 height 5
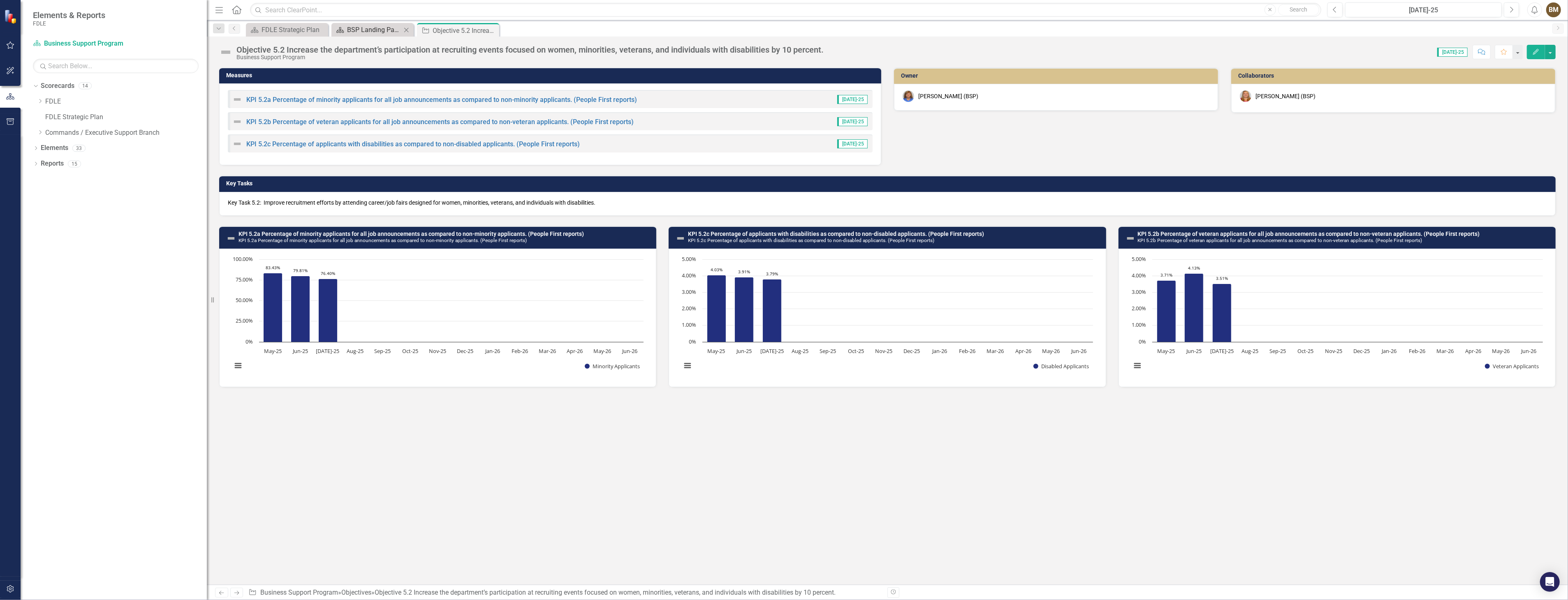
click at [360, 30] on div "BSP Landing Page" at bounding box center [374, 30] width 54 height 10
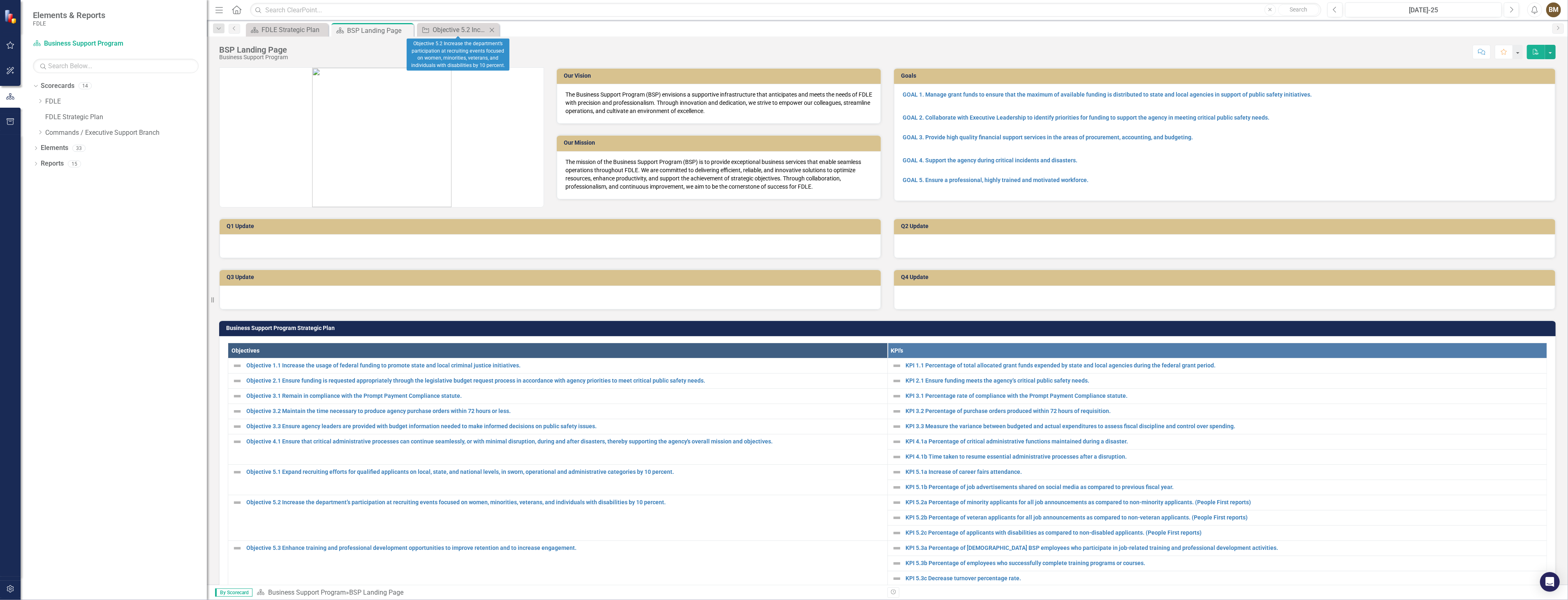
click at [492, 28] on icon "Close" at bounding box center [492, 30] width 9 height 7
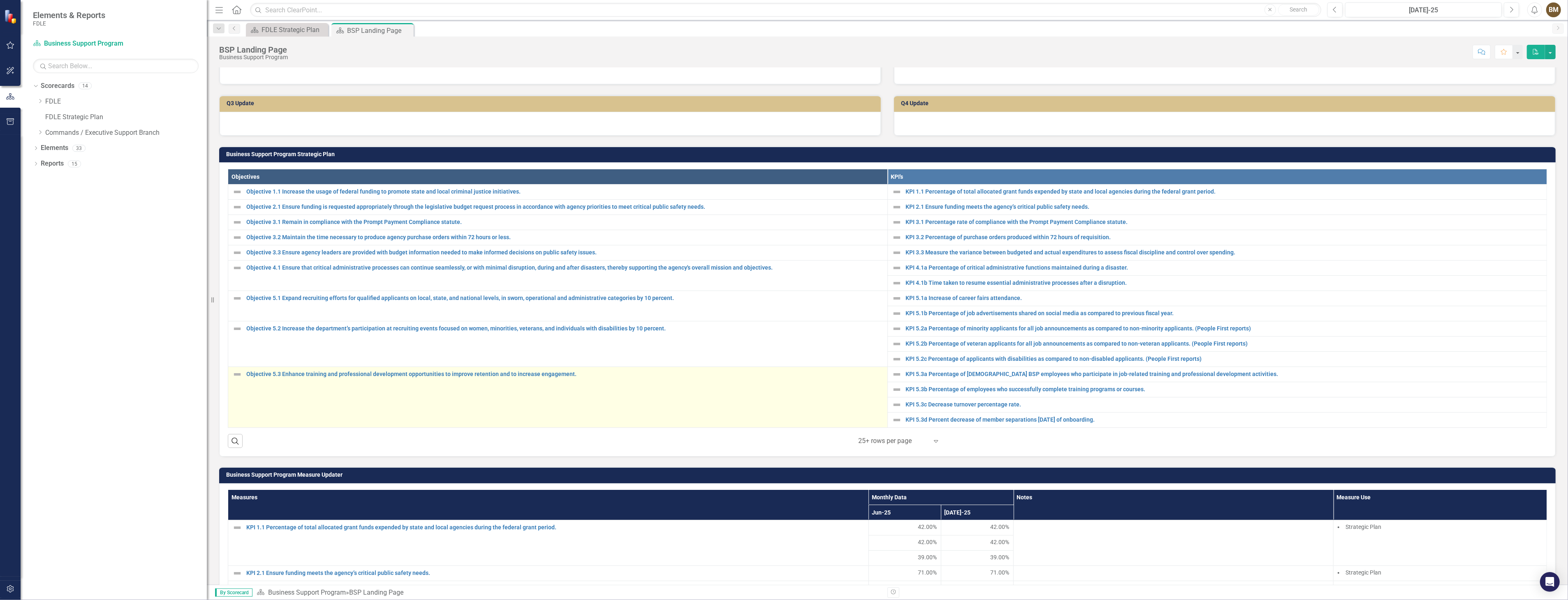
scroll to position [183, 0]
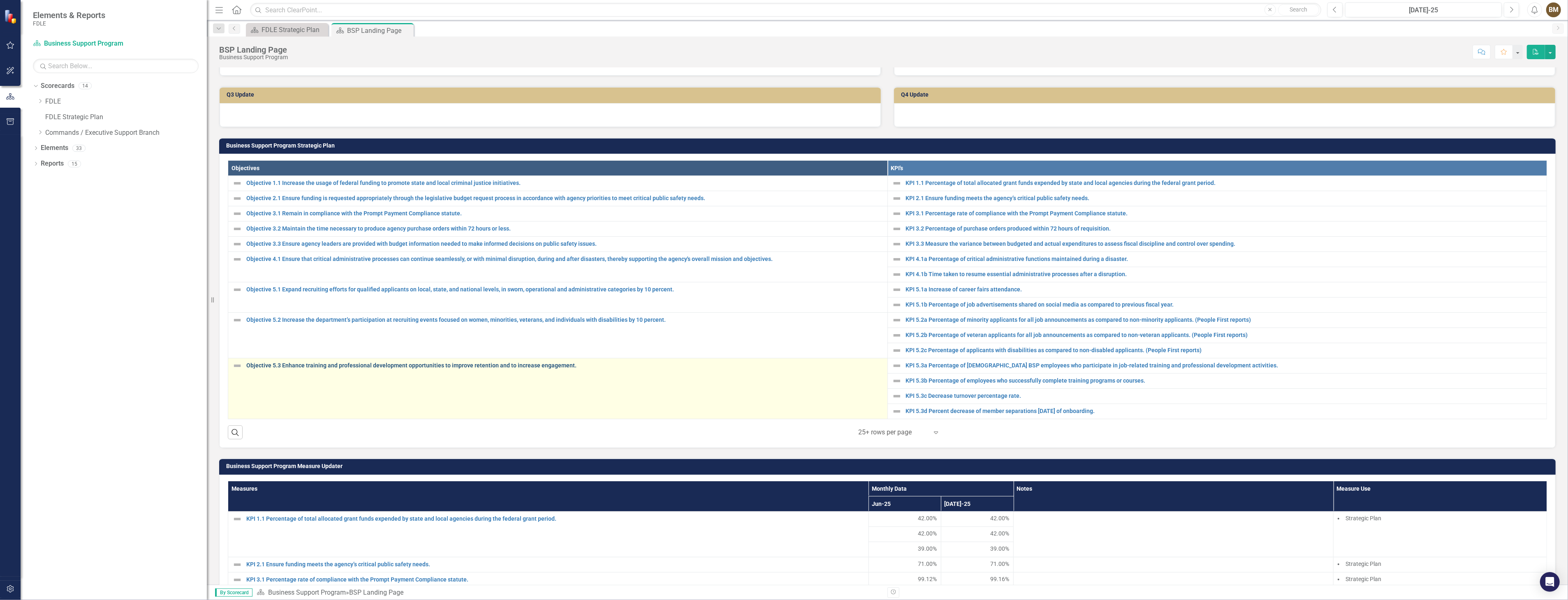
click at [371, 366] on link "Objective 5.3 Enhance training and professional development opportunities to im…" at bounding box center [565, 366] width 637 height 6
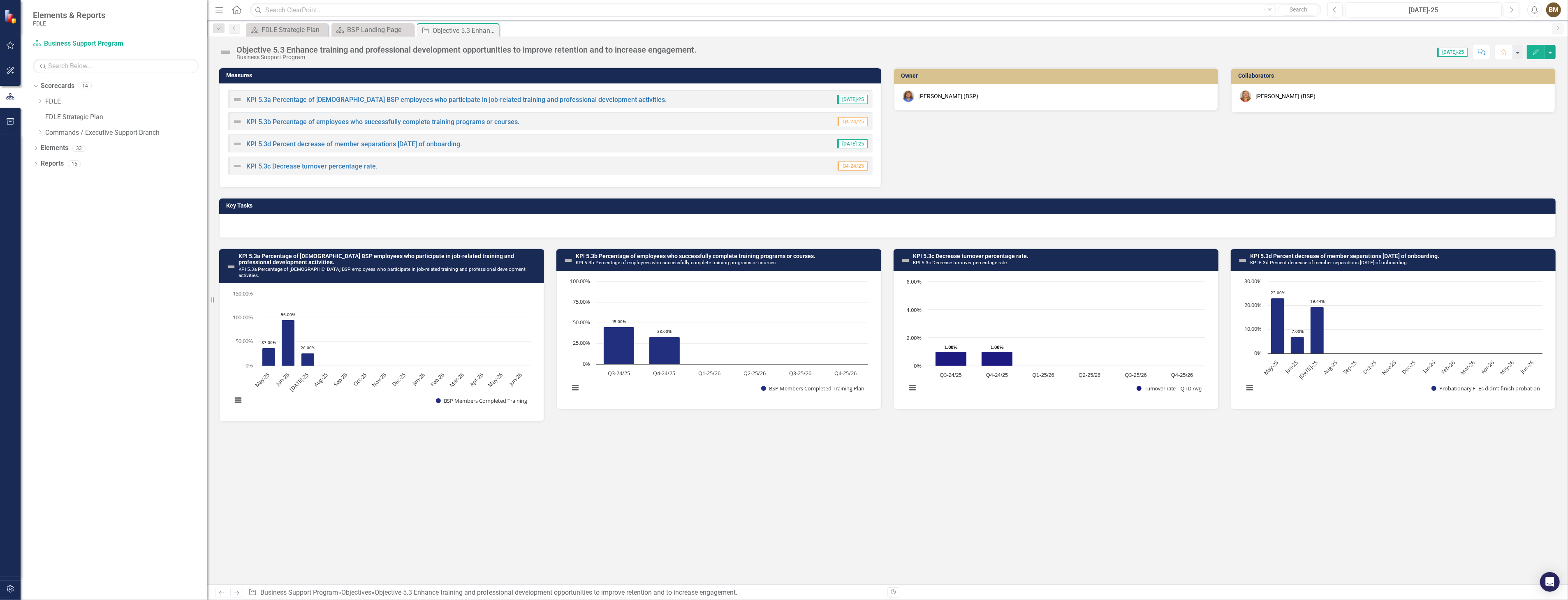
click at [321, 229] on div at bounding box center [887, 226] width 1337 height 24
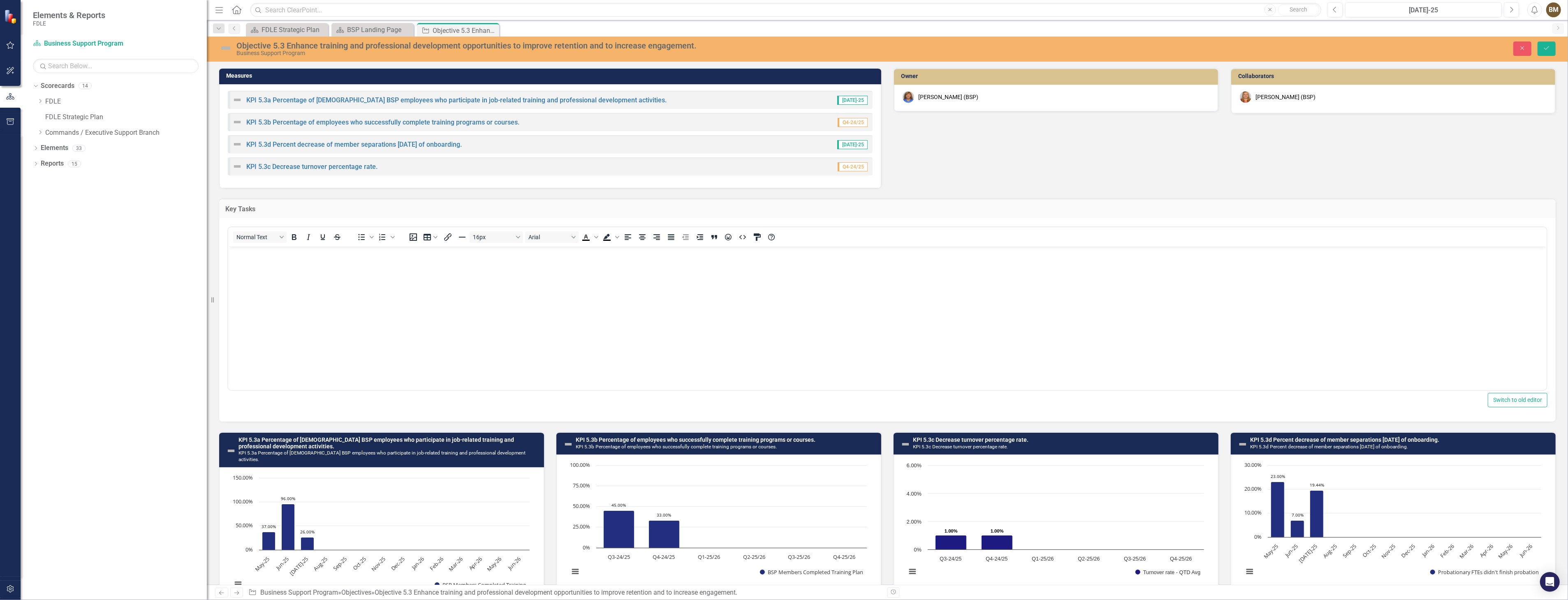
click at [239, 264] on body "Rich Text Area. Press ALT-0 for help." at bounding box center [887, 308] width 1318 height 124
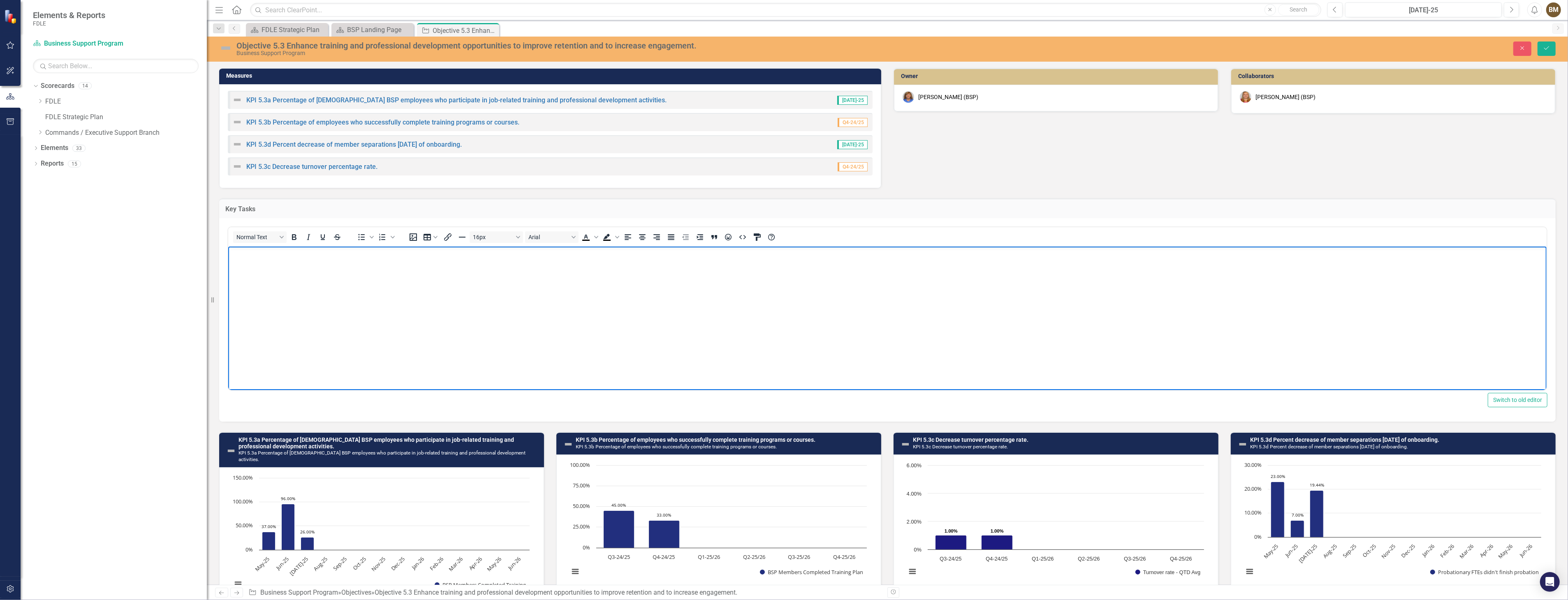
paste body "Rich Text Area. Press ALT-0 for help."
drag, startPoint x: 230, startPoint y: 254, endPoint x: 594, endPoint y: 279, distance: 364.9
click at [589, 281] on body "Key Task 5.3a: Identify current skill gaps and development needs across differe…" at bounding box center [887, 308] width 1318 height 124
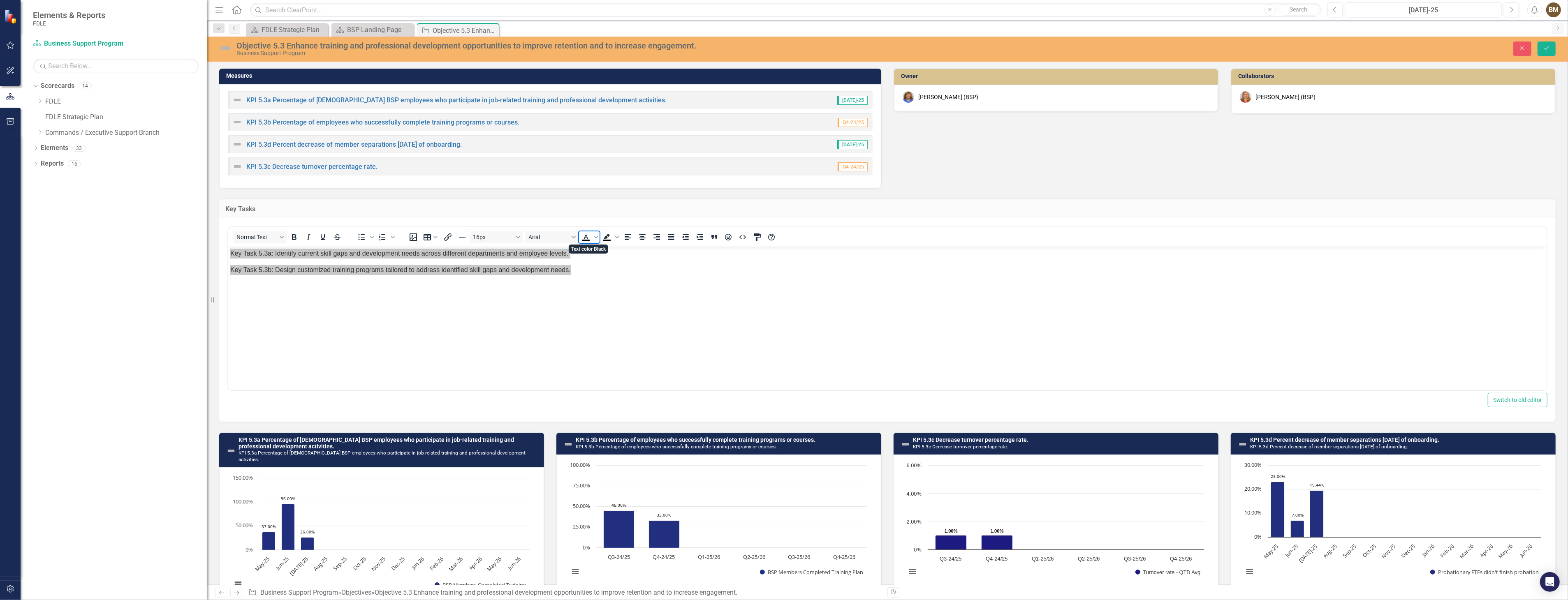
click at [583, 240] on icon "Text color Black" at bounding box center [586, 240] width 7 height 1
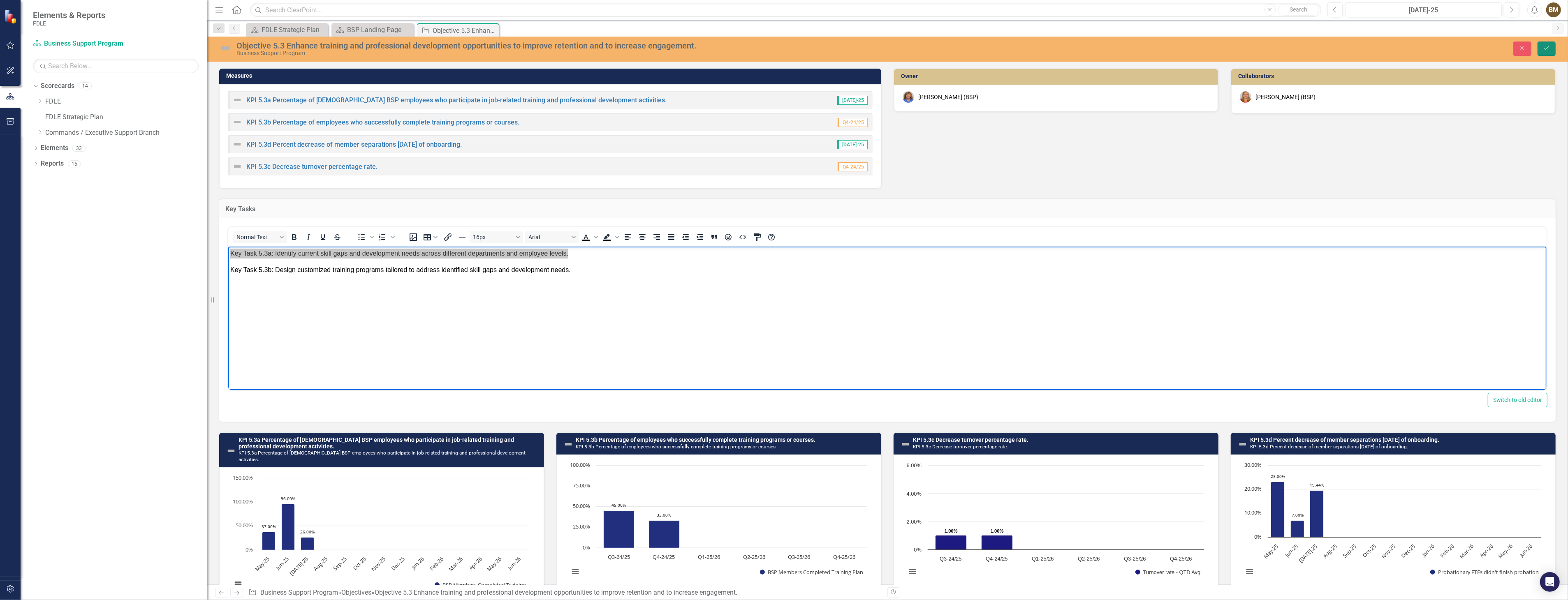
click at [1546, 49] on icon "Save" at bounding box center [1547, 47] width 7 height 5
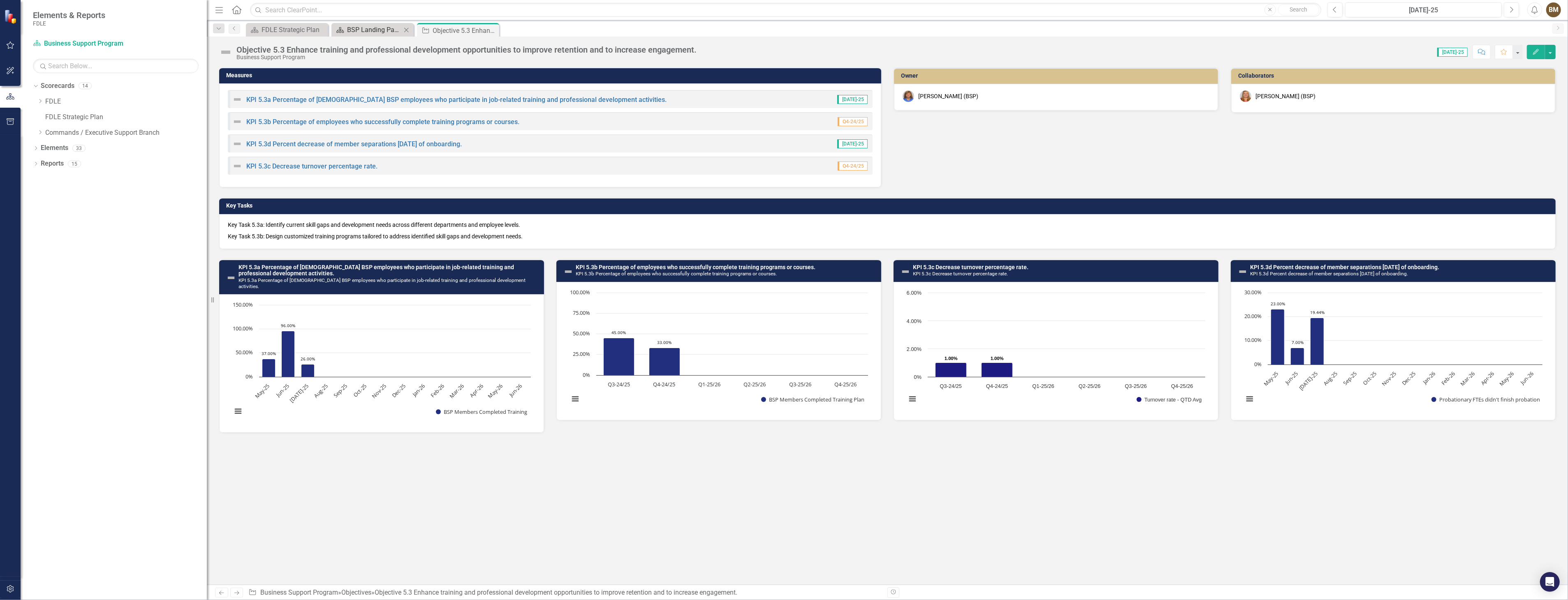
click at [380, 33] on div "BSP Landing Page" at bounding box center [374, 30] width 54 height 10
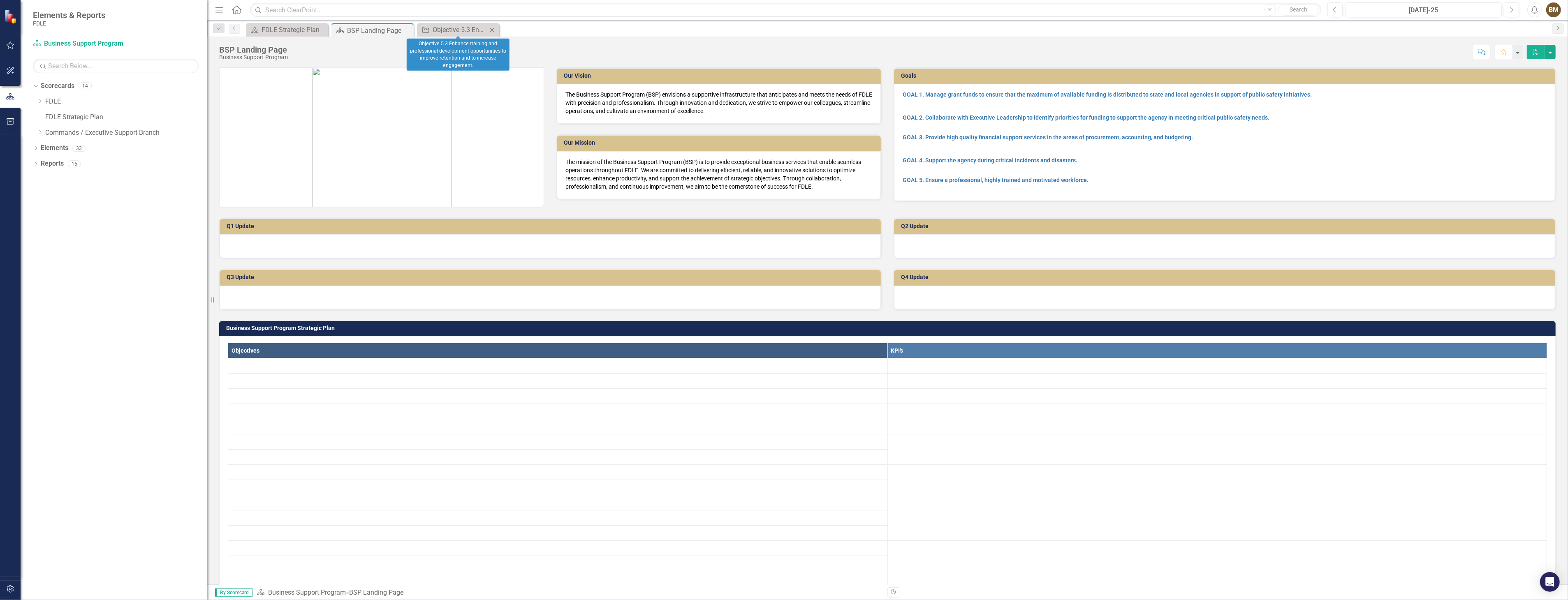
click at [491, 29] on icon at bounding box center [492, 29] width 4 height 4
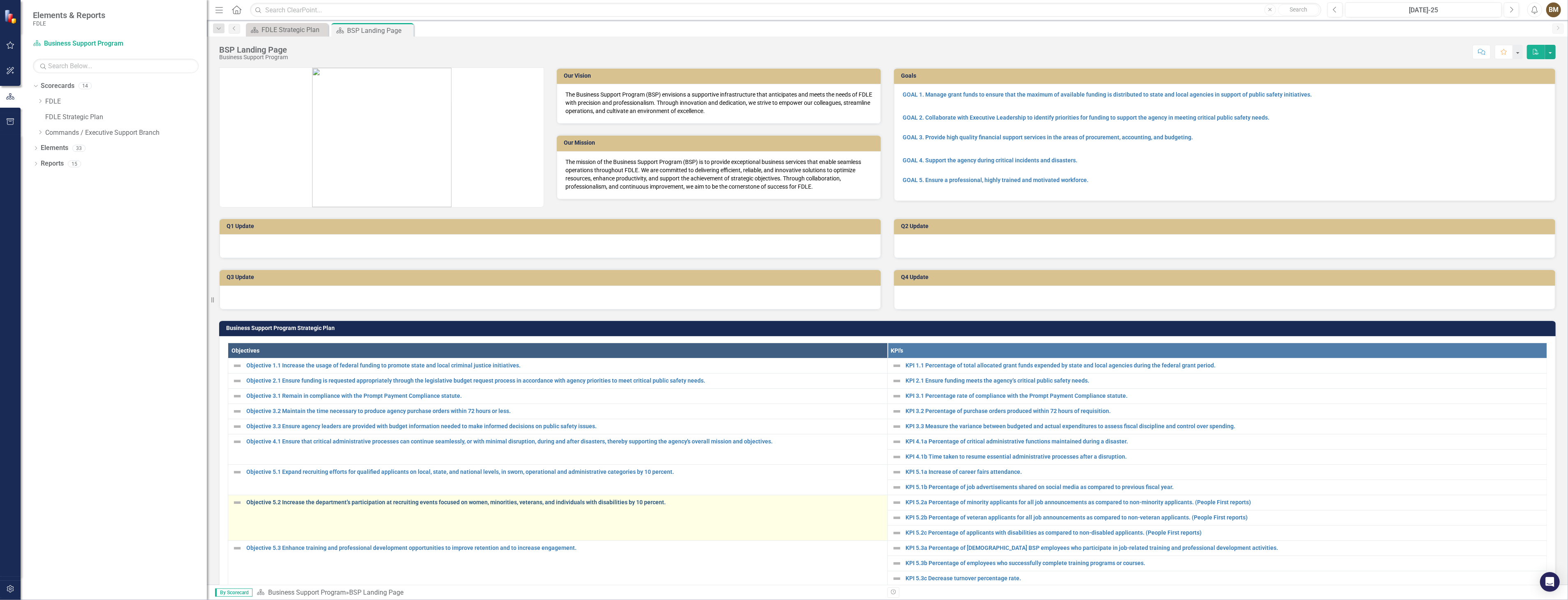
click at [311, 500] on link "Objective 5.2 Increase the department’s participation at recruiting events focu…" at bounding box center [565, 503] width 637 height 6
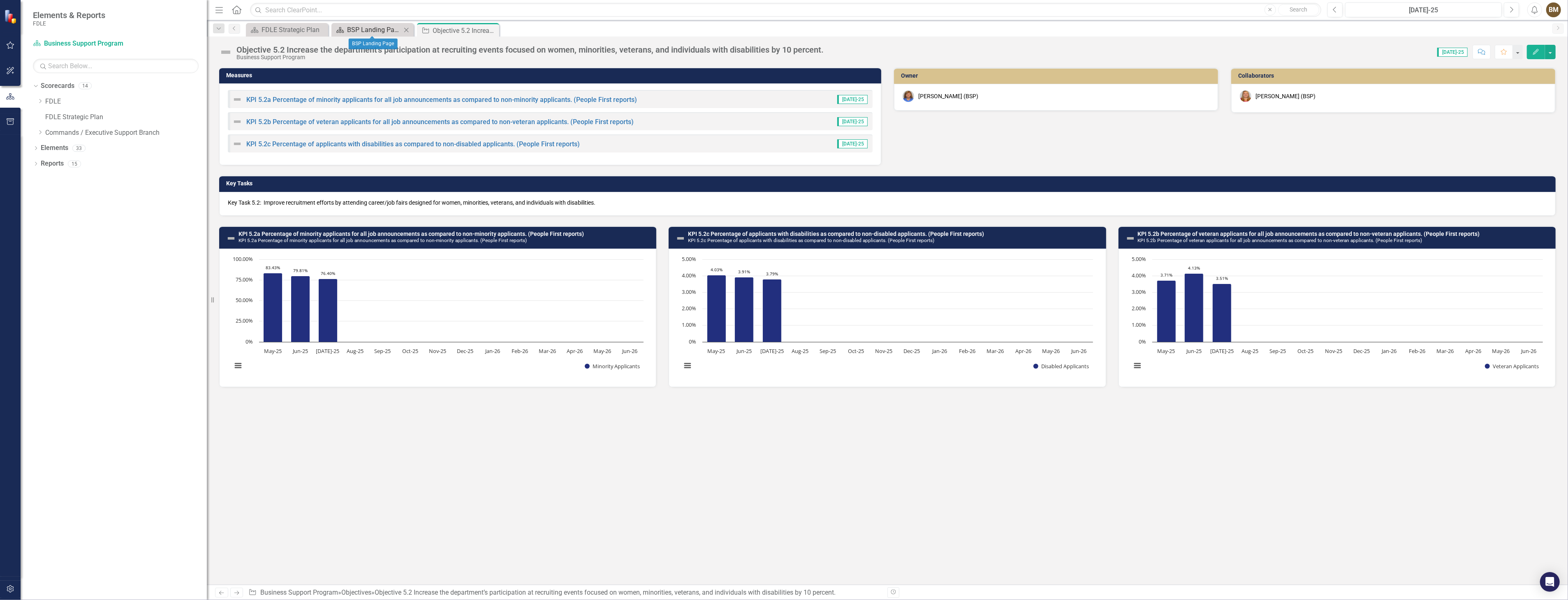
click at [376, 30] on div "BSP Landing Page" at bounding box center [374, 30] width 54 height 10
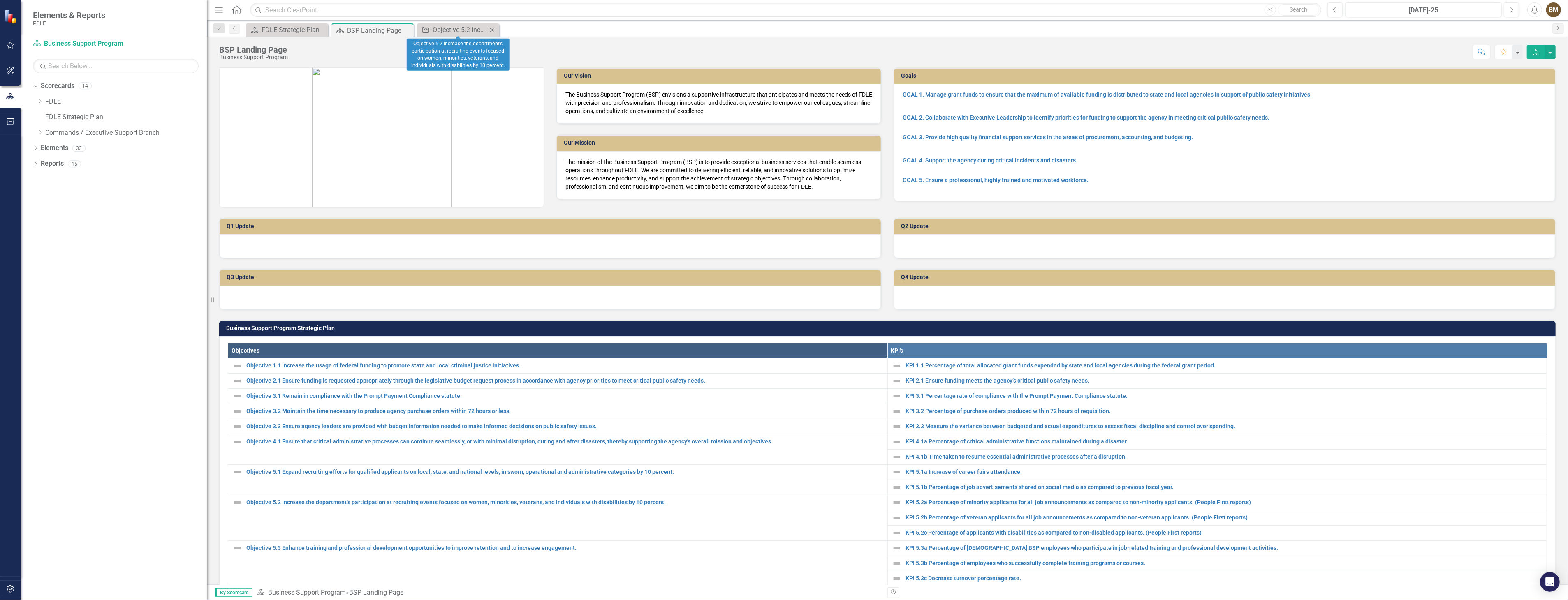
click at [490, 29] on icon "Close" at bounding box center [492, 30] width 9 height 7
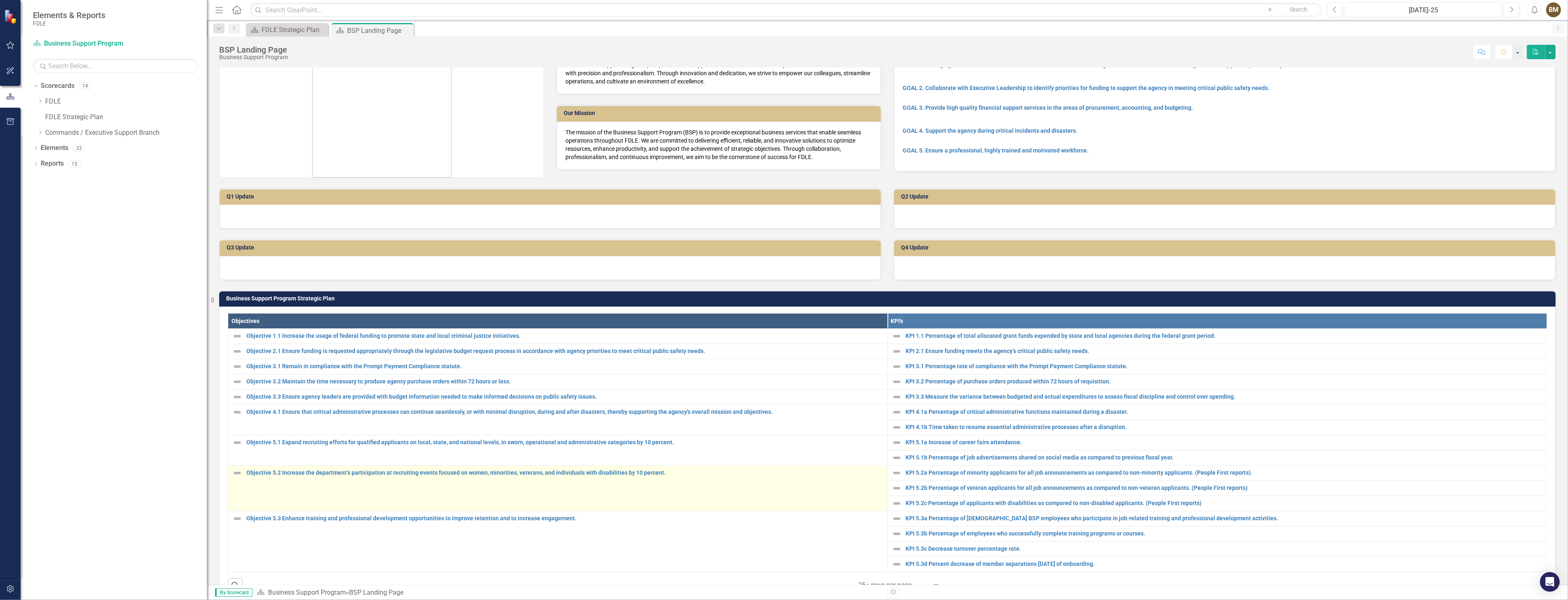
scroll to position [46, 0]
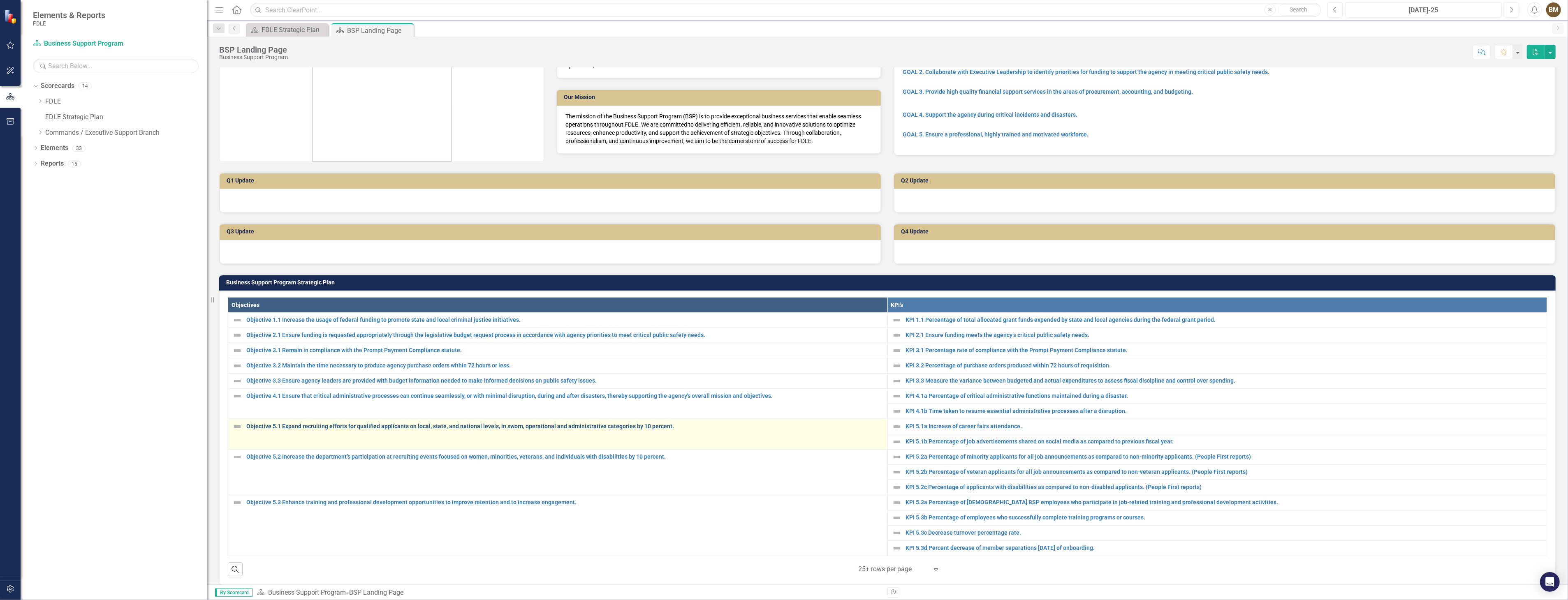
click at [305, 424] on link "Objective 5.1 Expand recruiting efforts for qualified applicants on local, stat…" at bounding box center [565, 427] width 637 height 6
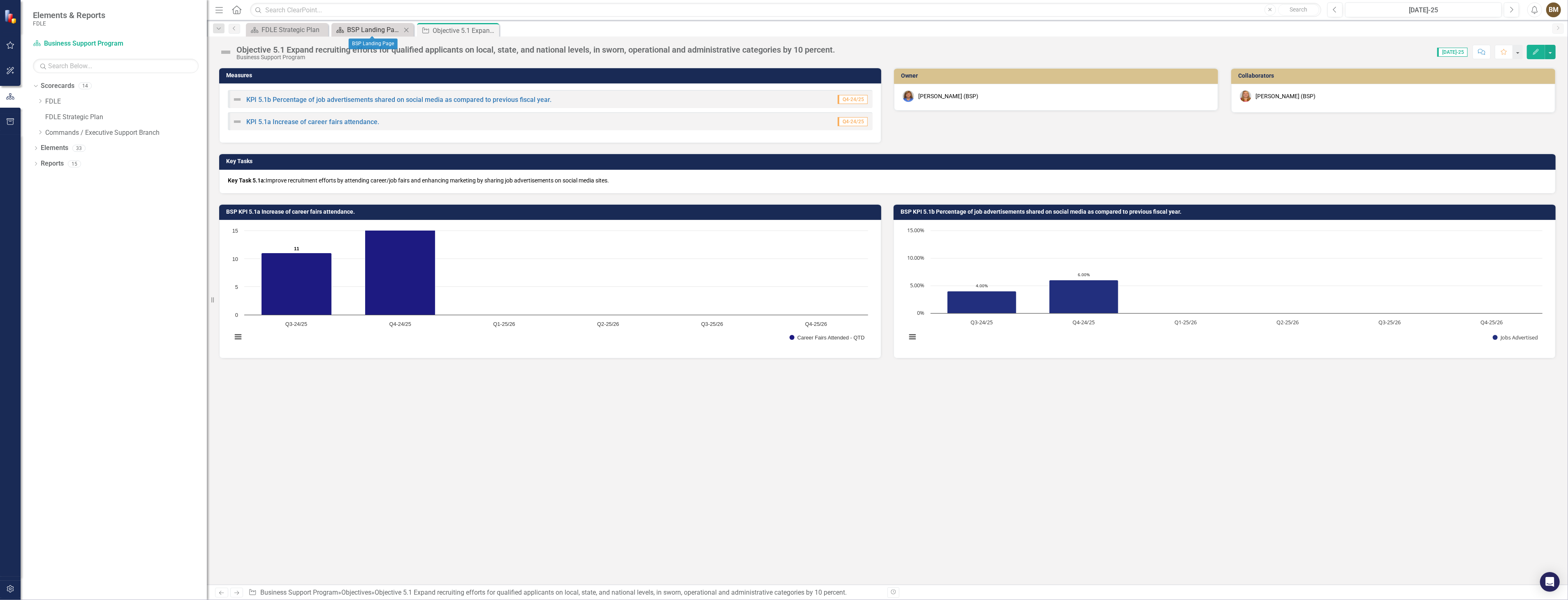
click at [362, 27] on div "BSP Landing Page" at bounding box center [374, 30] width 54 height 10
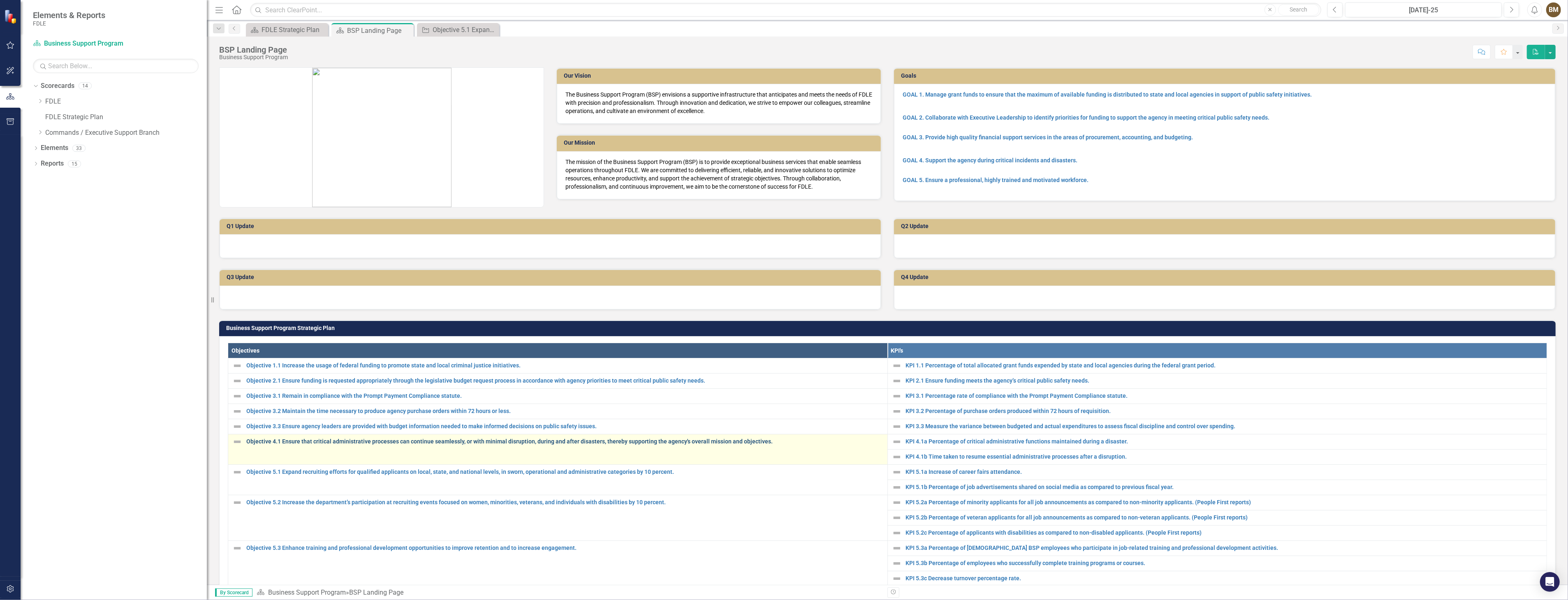
click at [292, 441] on link "Objective 4.1 Ensure that critical administrative processes can continue seamle…" at bounding box center [565, 442] width 637 height 6
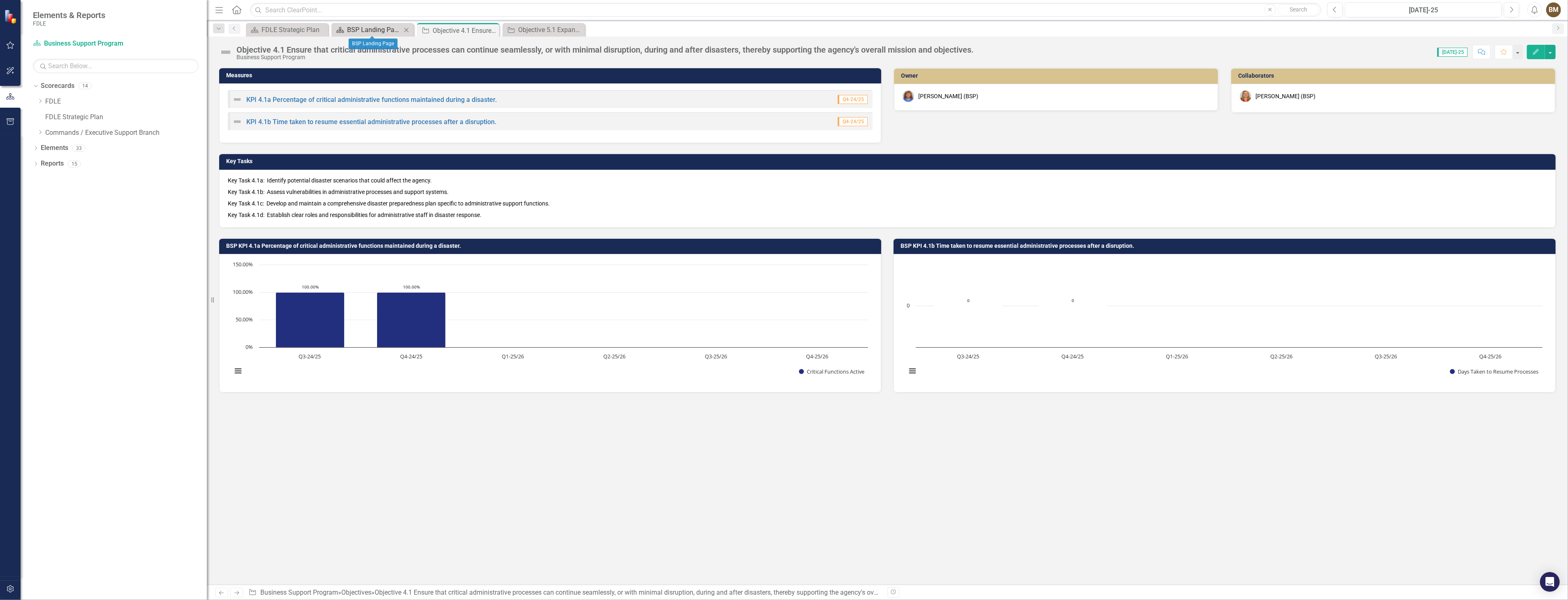
click at [387, 29] on div "BSP Landing Page" at bounding box center [374, 30] width 54 height 10
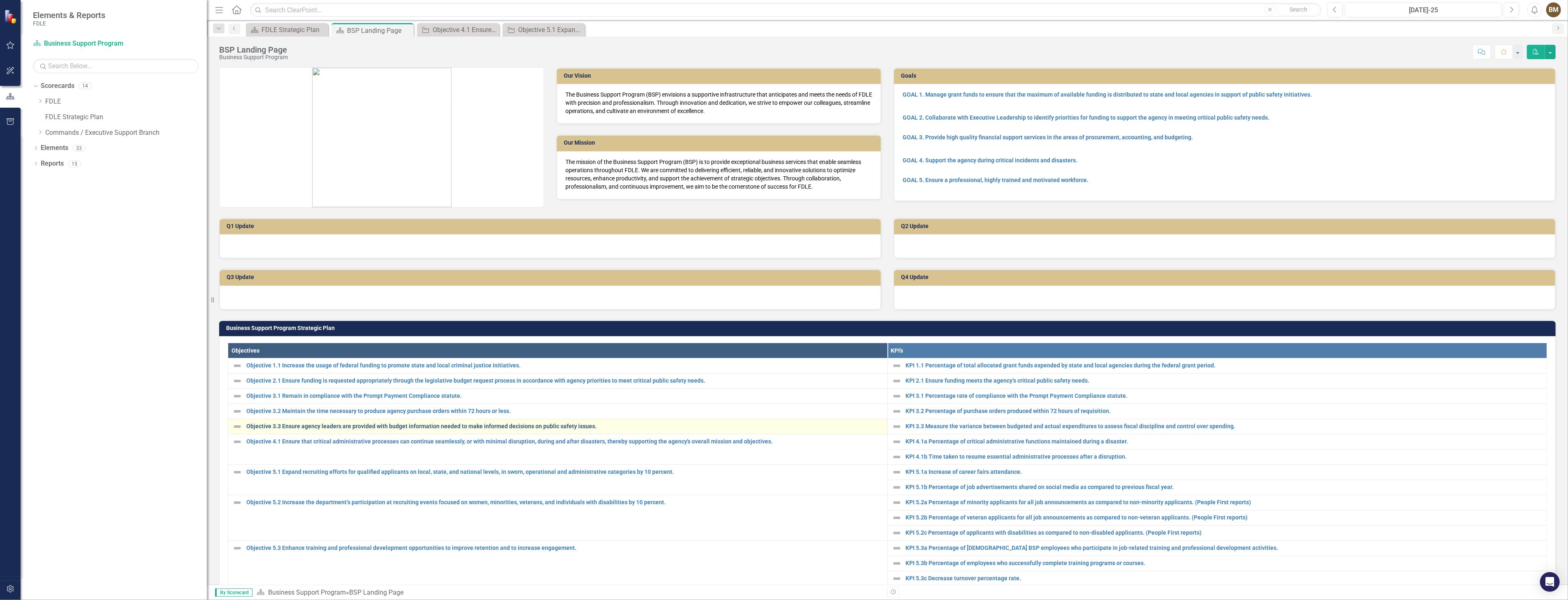
click at [285, 425] on link "Objective 3.3 Ensure agency leaders are provided with budget information needed…" at bounding box center [565, 427] width 637 height 6
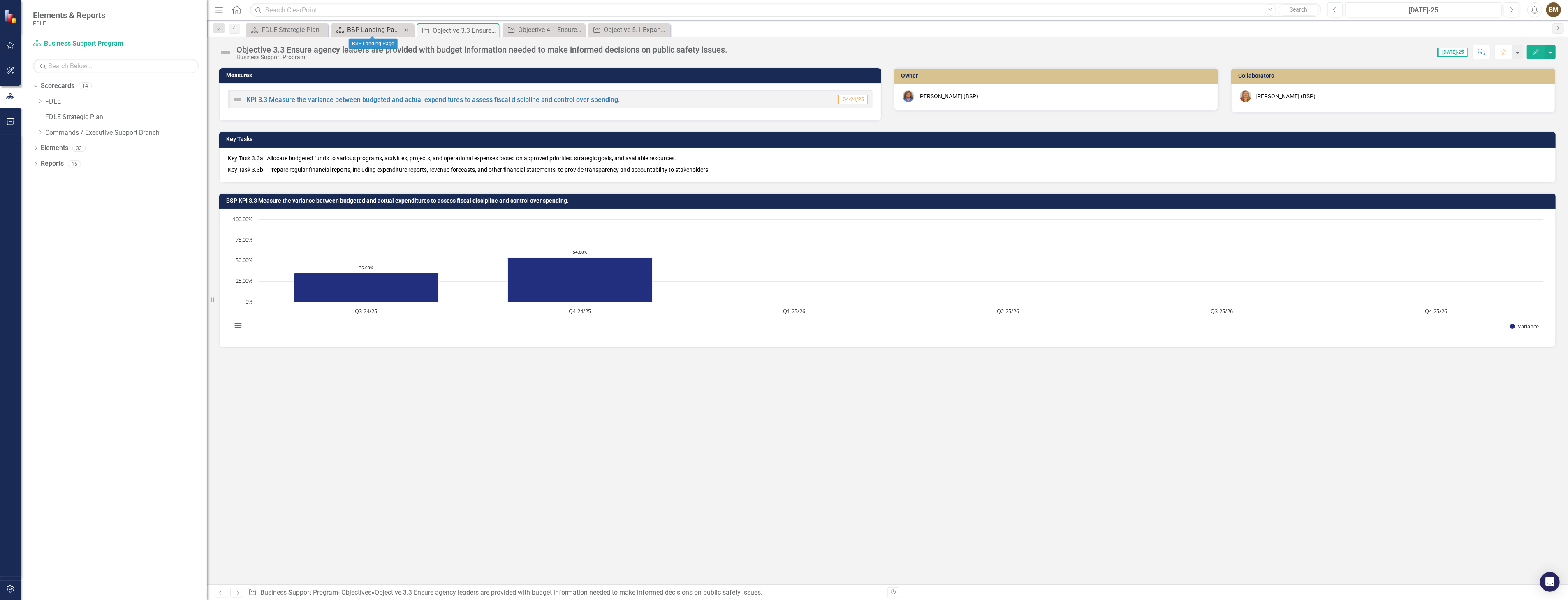
click at [375, 30] on div "BSP Landing Page" at bounding box center [374, 30] width 54 height 10
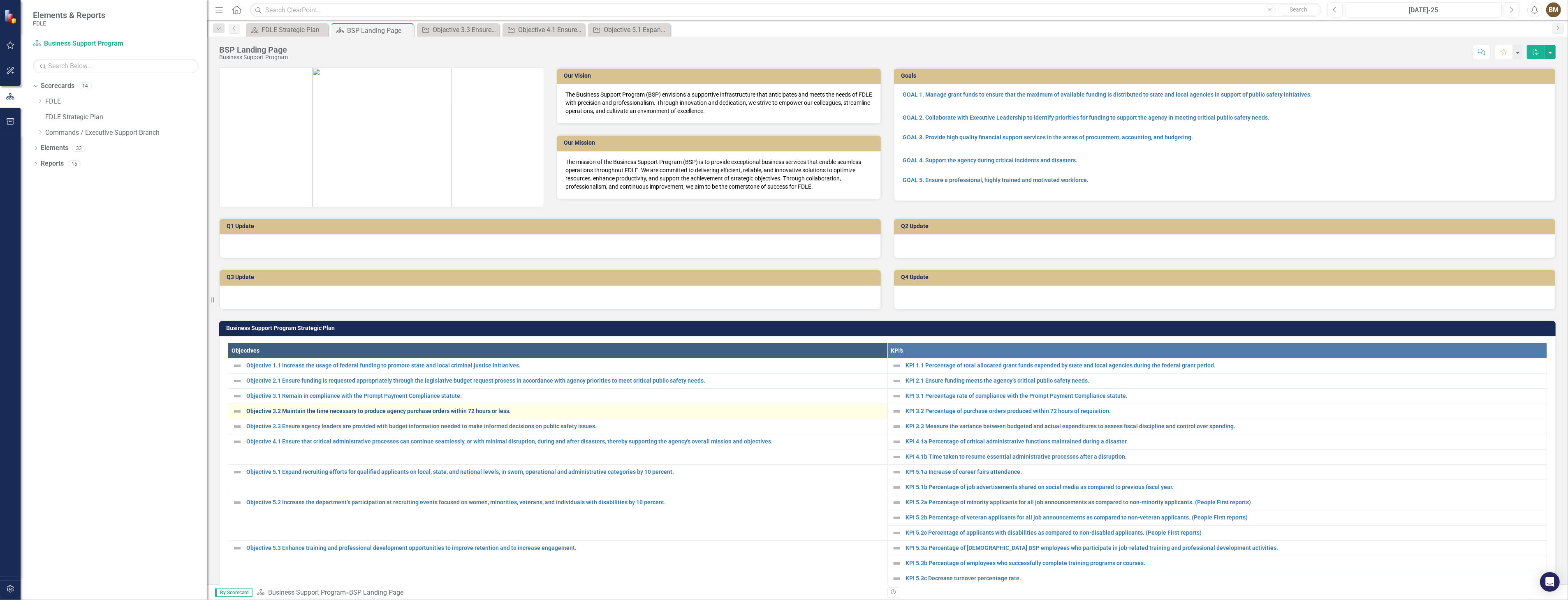
click at [303, 411] on link "Objective 3.2 Maintain the time necessary to produce agency purchase orders wit…" at bounding box center [565, 411] width 637 height 6
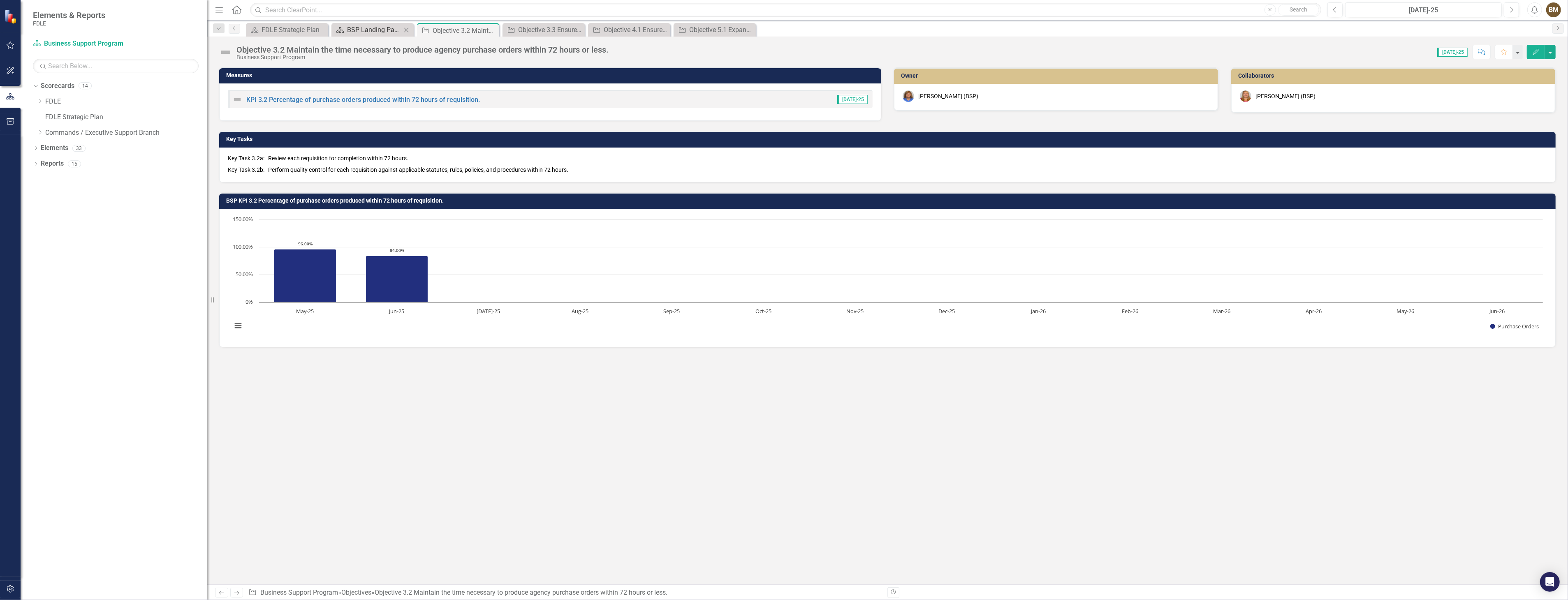
click at [376, 30] on div "BSP Landing Page" at bounding box center [374, 30] width 54 height 10
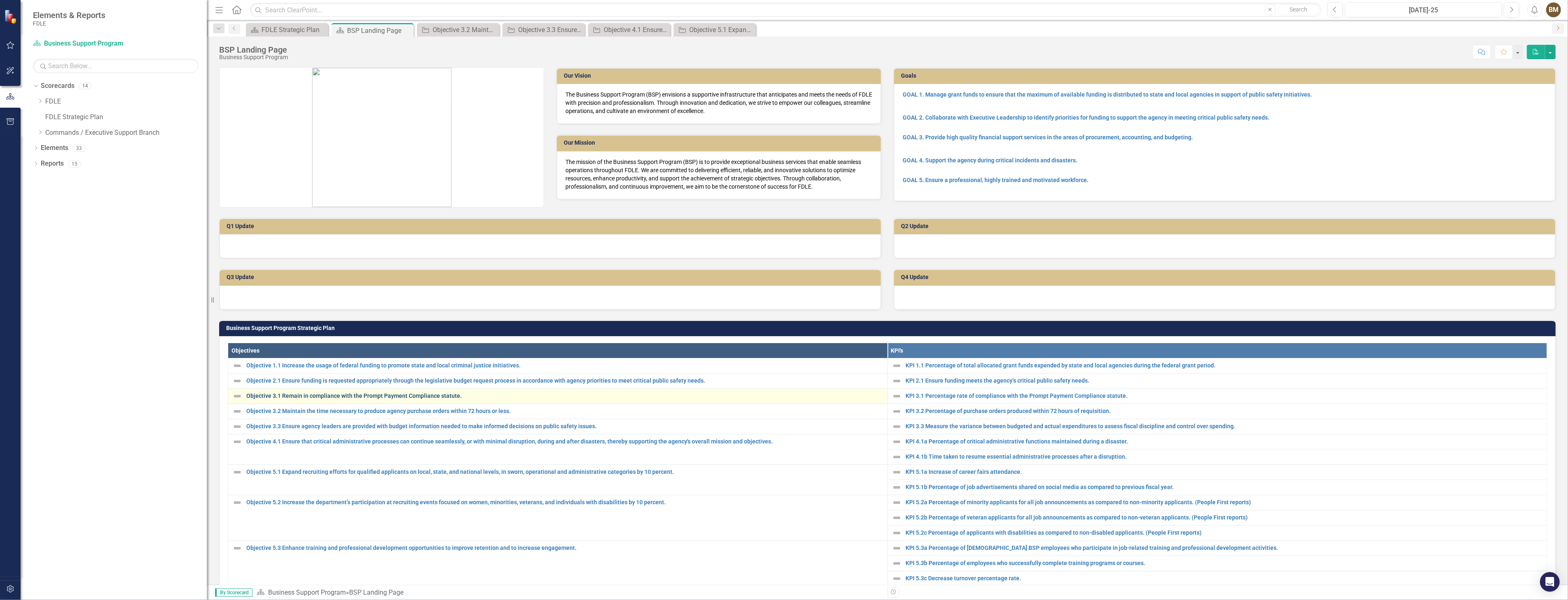
click at [284, 393] on link "Objective 3.1 Remain in compliance with the Prompt Payment Compliance statute." at bounding box center [565, 396] width 637 height 6
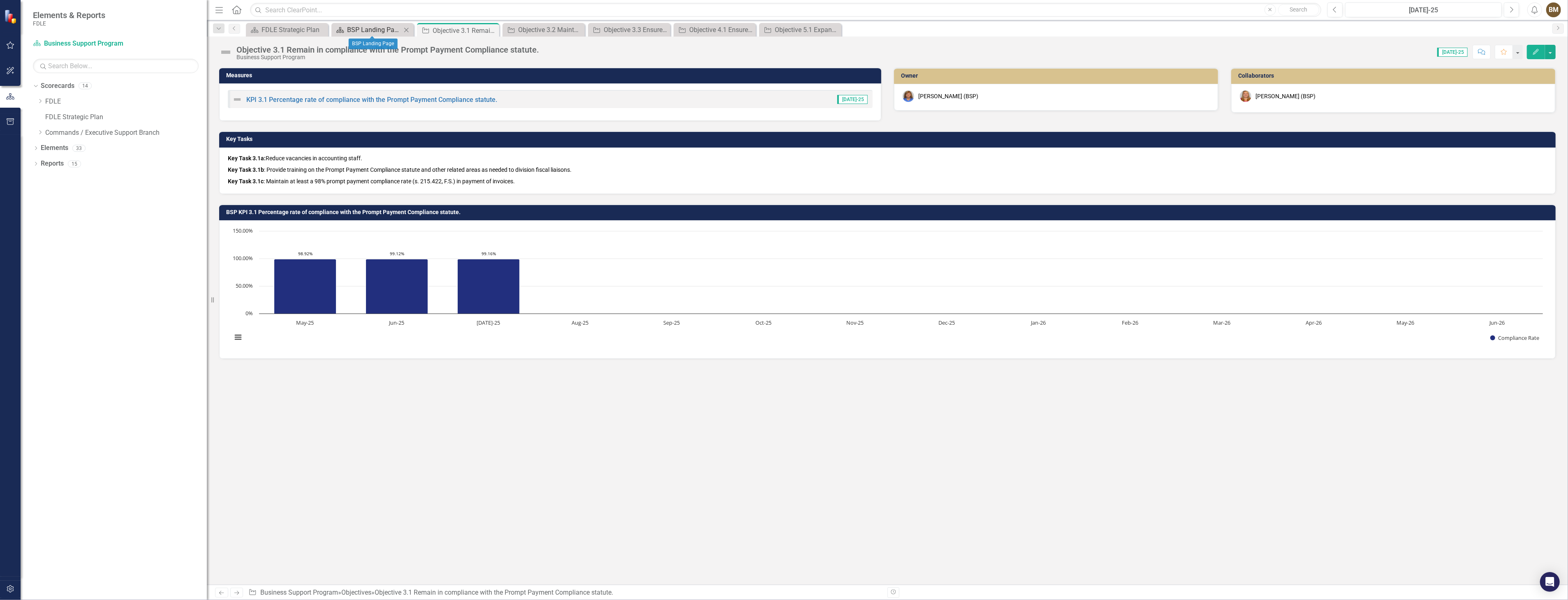
click at [376, 26] on div "BSP Landing Page" at bounding box center [374, 30] width 54 height 10
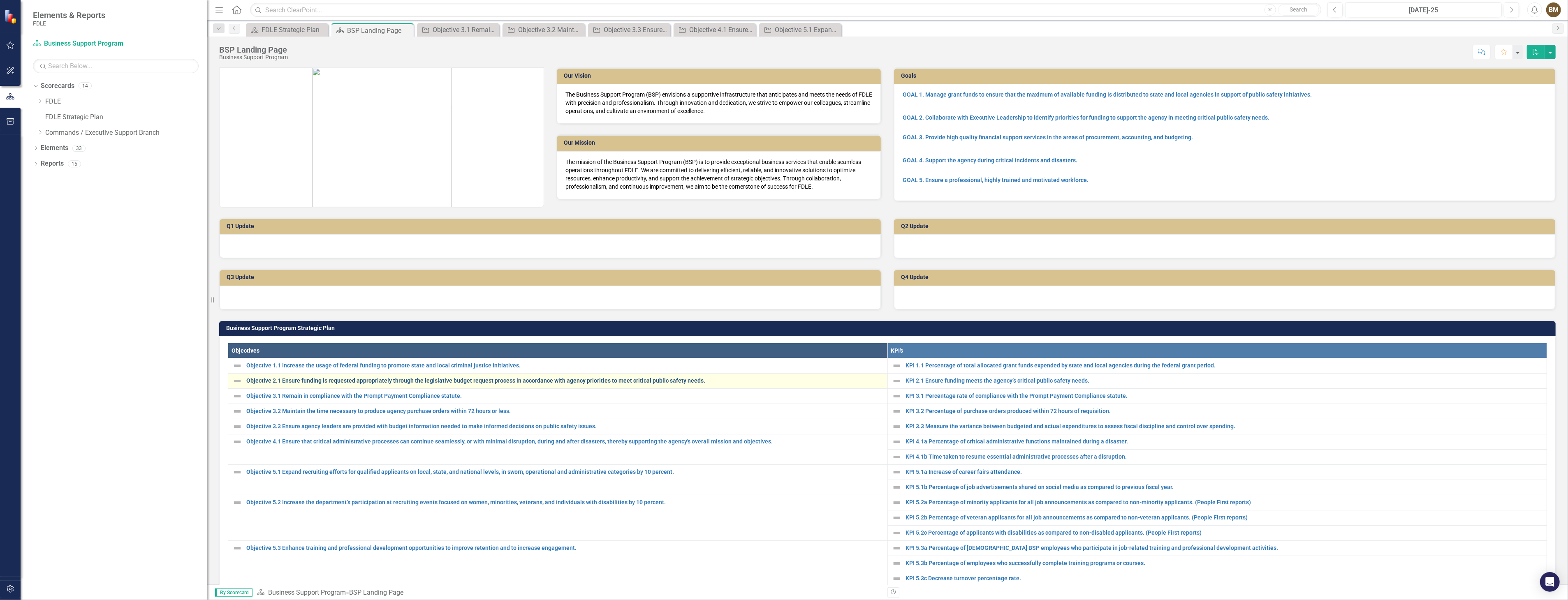
click at [290, 378] on link "Objective 2.1 Ensure funding is requested appropriately through the legislative…" at bounding box center [565, 381] width 637 height 6
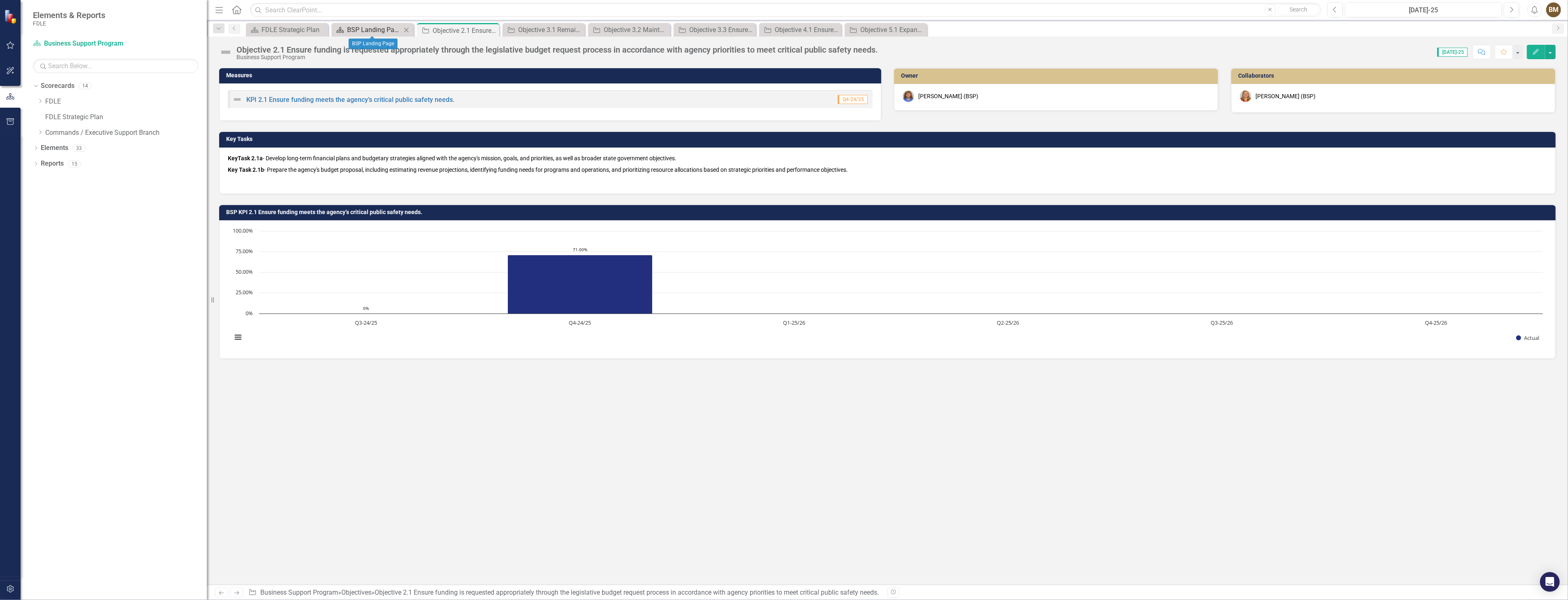
click at [379, 29] on div "BSP Landing Page" at bounding box center [374, 30] width 54 height 10
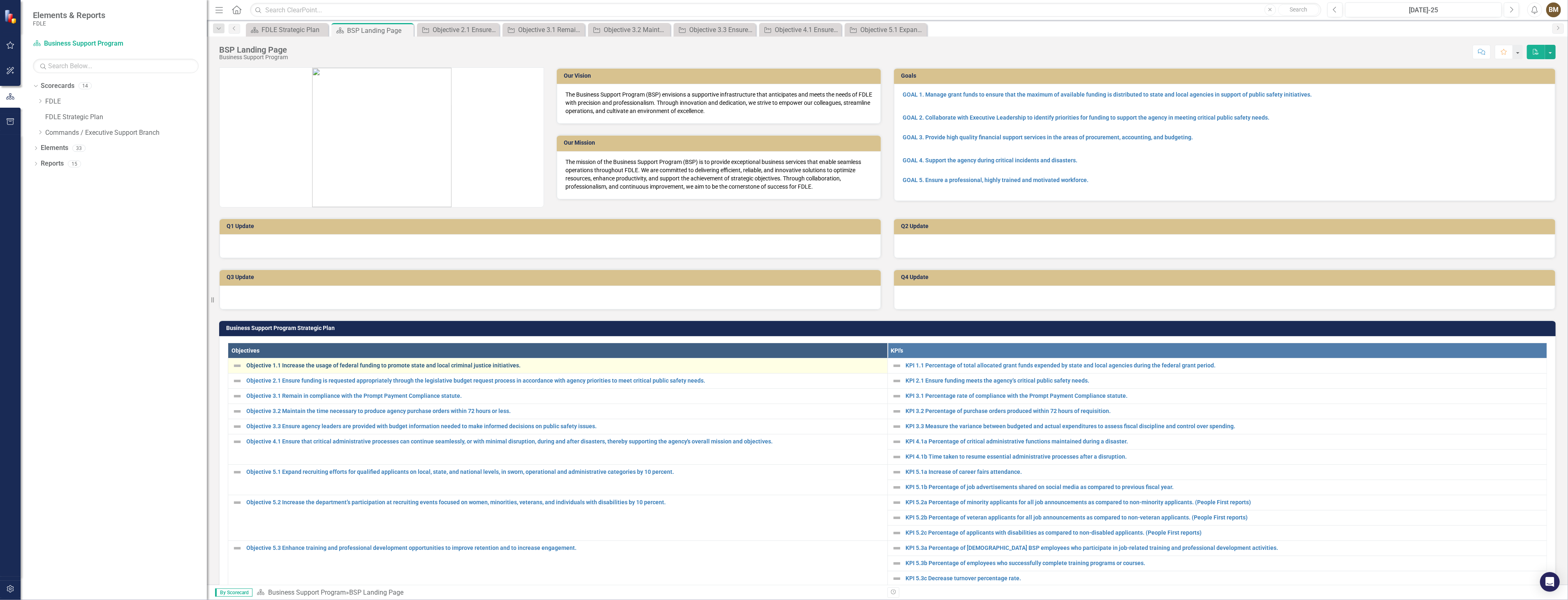
click at [315, 363] on link "Objective 1.1 Increase the usage of federal funding to promote state and local …" at bounding box center [565, 366] width 637 height 6
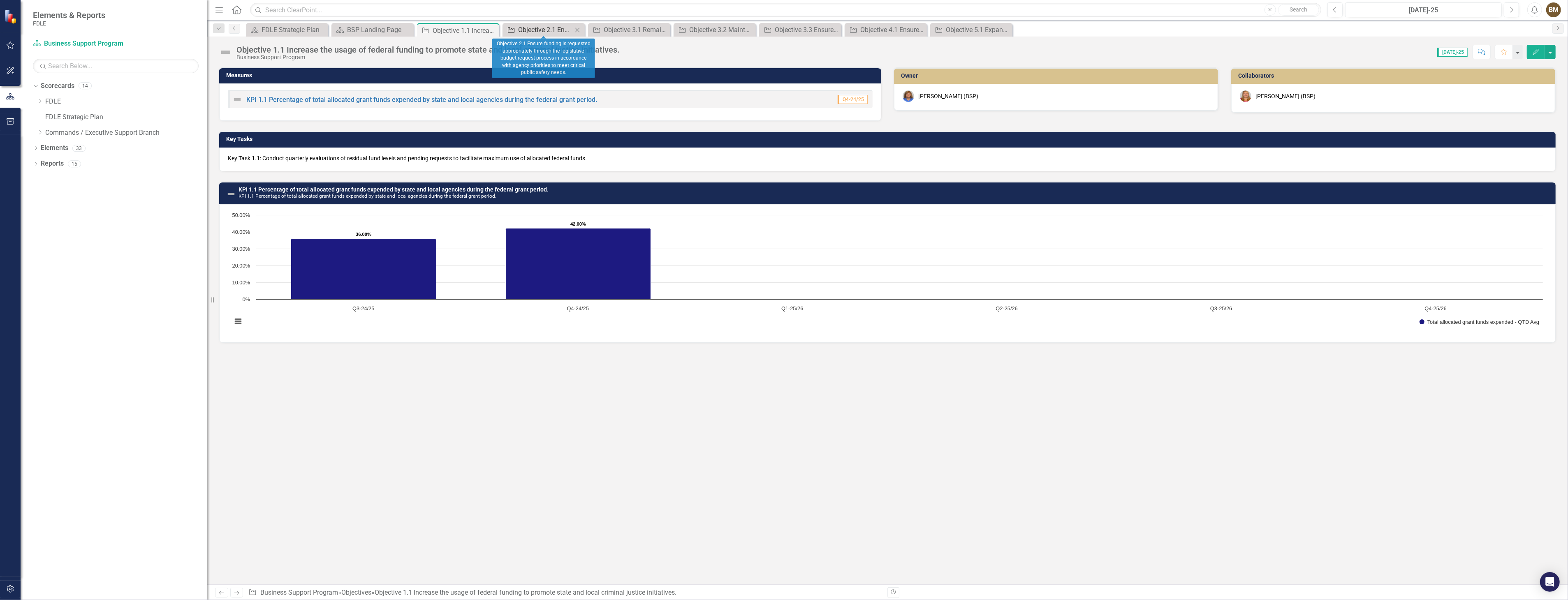
click at [553, 30] on div "Objective 2.1 Ensure funding is requested appropriately through the legislative…" at bounding box center [545, 30] width 54 height 10
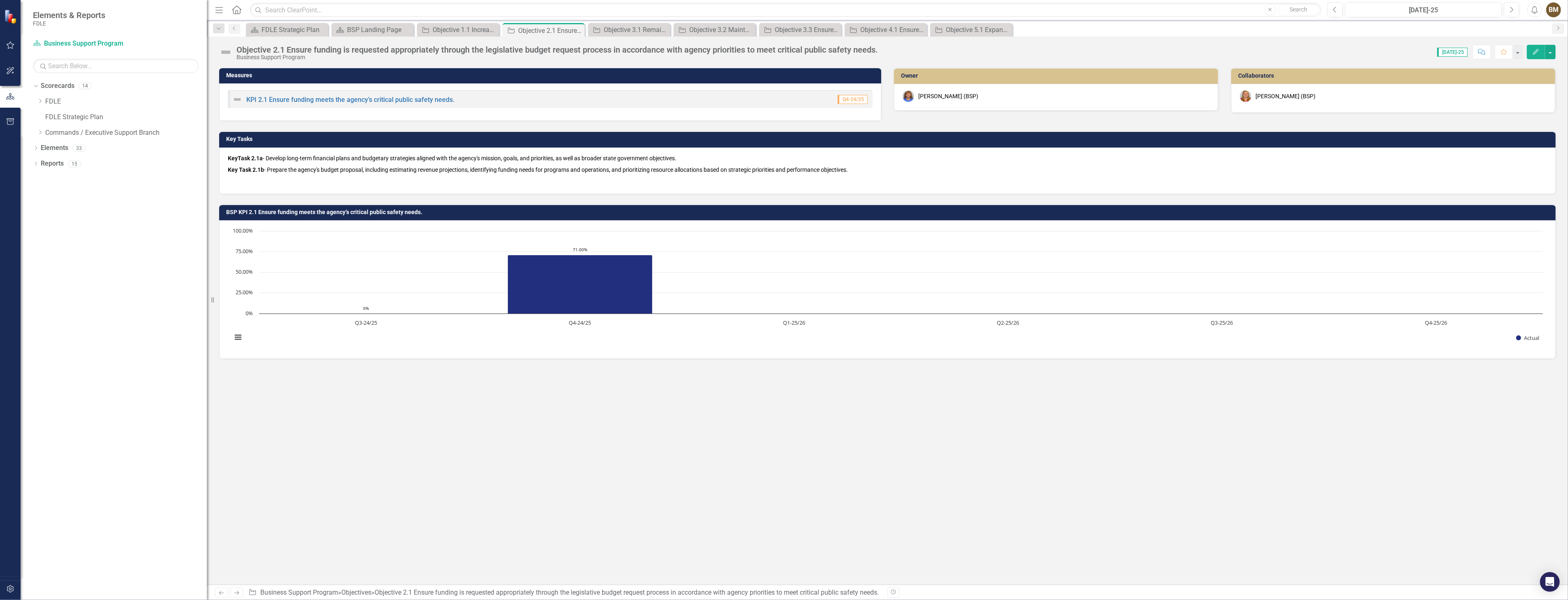
click at [335, 167] on span "Key Task 2.1b - Prepare the agency's budget proposal, including estimating reve…" at bounding box center [537, 170] width 620 height 7
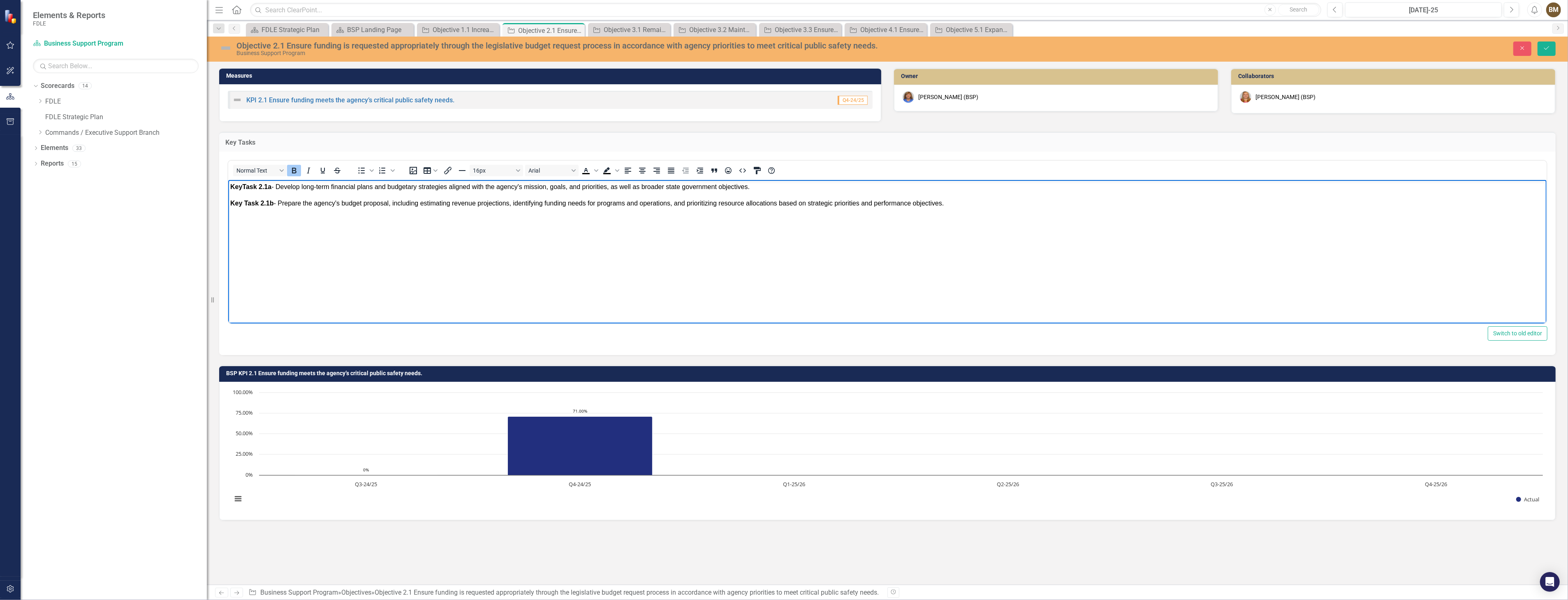
drag, startPoint x: 230, startPoint y: 187, endPoint x: 956, endPoint y: 201, distance: 726.1
click at [956, 201] on body "Key Task 2.1a - Develop long-term financial plans and budgetary strategies alig…" at bounding box center [887, 242] width 1318 height 124
click at [292, 170] on icon "Bold" at bounding box center [294, 170] width 4 height 5
click at [295, 271] on body "Key Task 2.1a - Develop long-term financial plans and budgetary strategies alig…" at bounding box center [887, 242] width 1318 height 124
click at [1547, 48] on icon "Save" at bounding box center [1547, 47] width 7 height 5
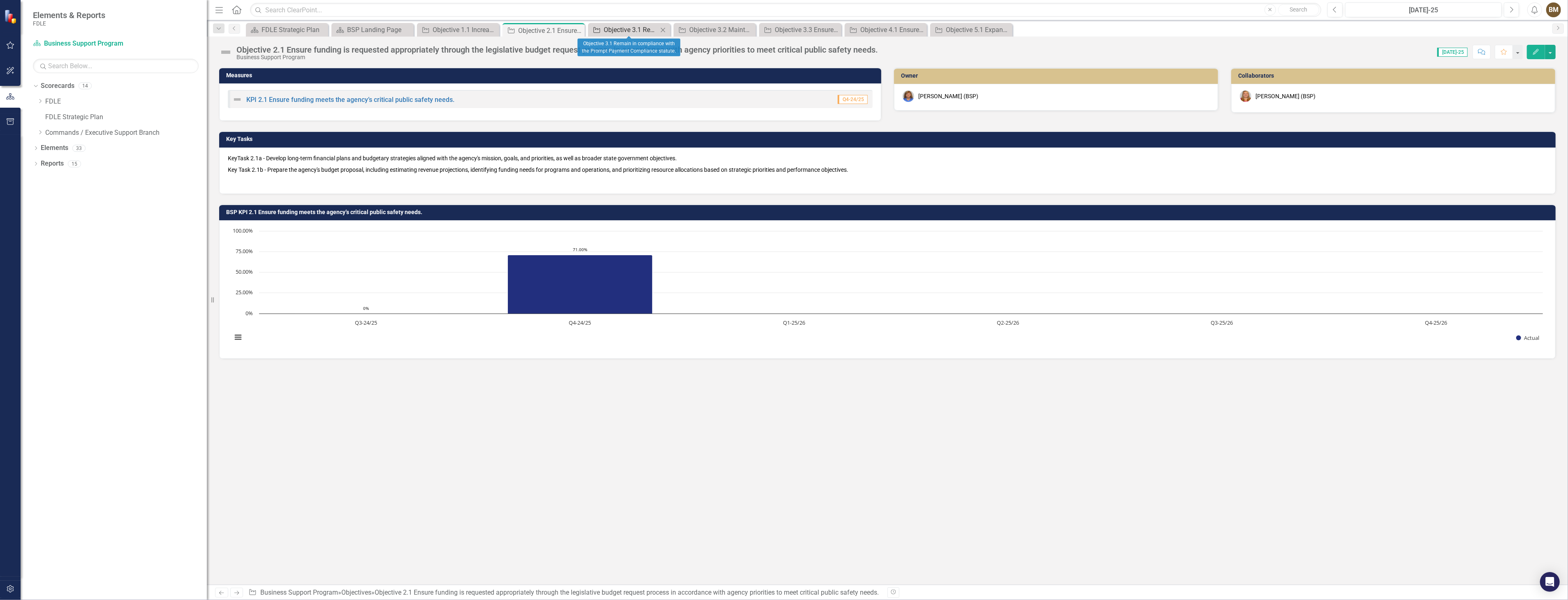
click at [621, 30] on div "Objective 3.1 Remain in compliance with the Prompt Payment Compliance statute." at bounding box center [631, 30] width 54 height 10
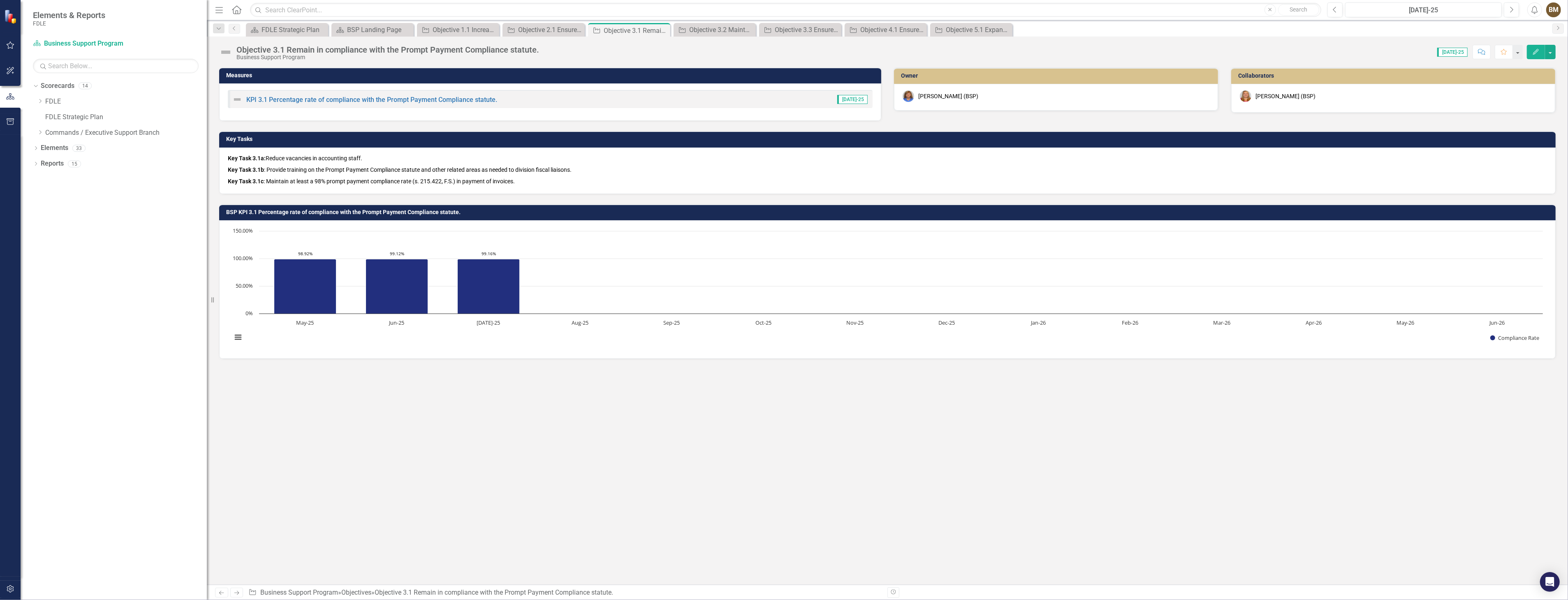
click at [272, 164] on p "Key Task 3.1b : Provide training on the Prompt Payment Compliance statute and o…" at bounding box center [887, 170] width 1319 height 12
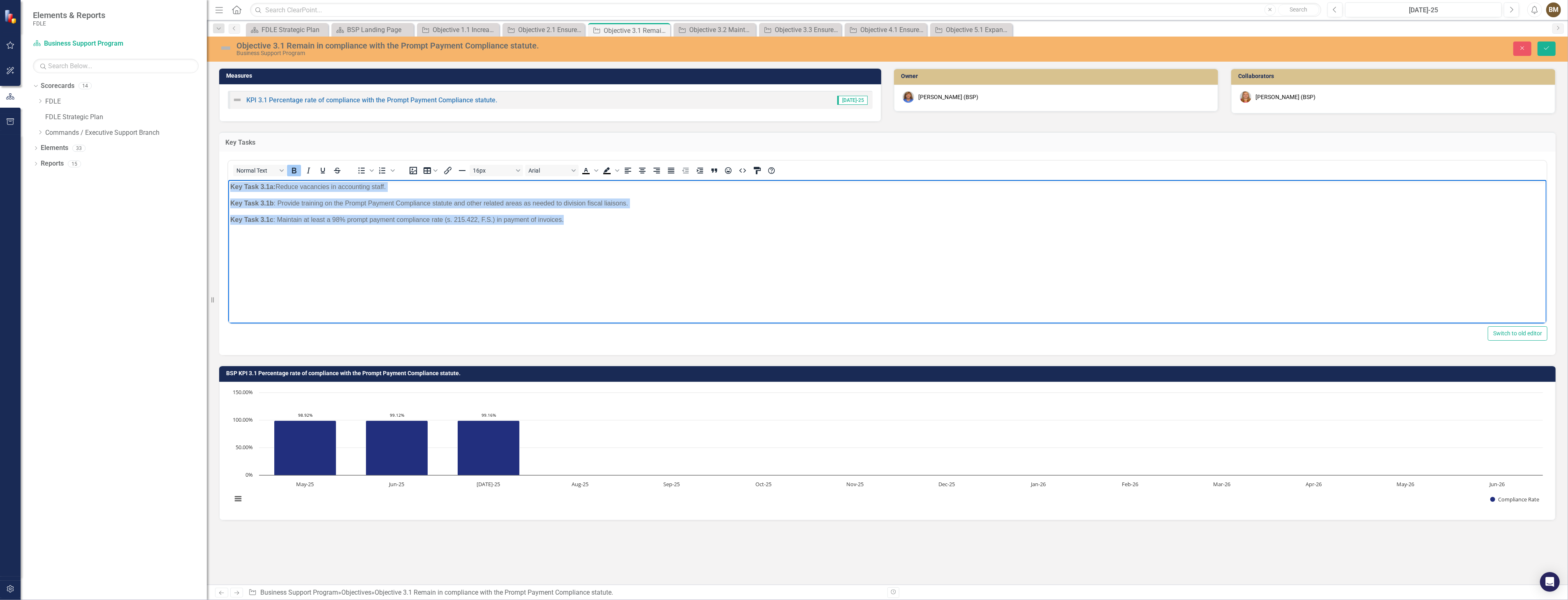
drag, startPoint x: 231, startPoint y: 187, endPoint x: 593, endPoint y: 232, distance: 364.8
click at [593, 232] on body "Key Task 3.1a: Reduce vacancies in accounting staff. Key Task 3.1b : Provide tr…" at bounding box center [887, 242] width 1318 height 124
click at [292, 169] on icon "Bold" at bounding box center [294, 170] width 4 height 5
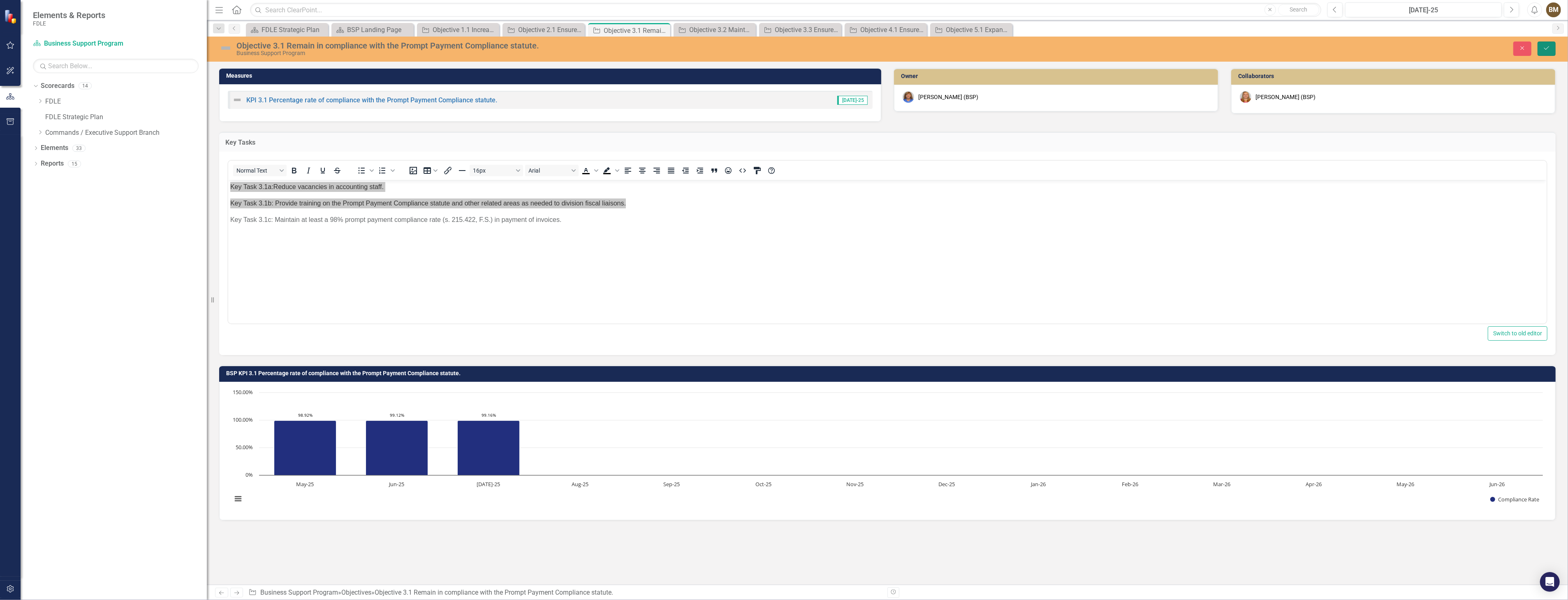
click at [1545, 47] on icon "Save" at bounding box center [1547, 47] width 7 height 5
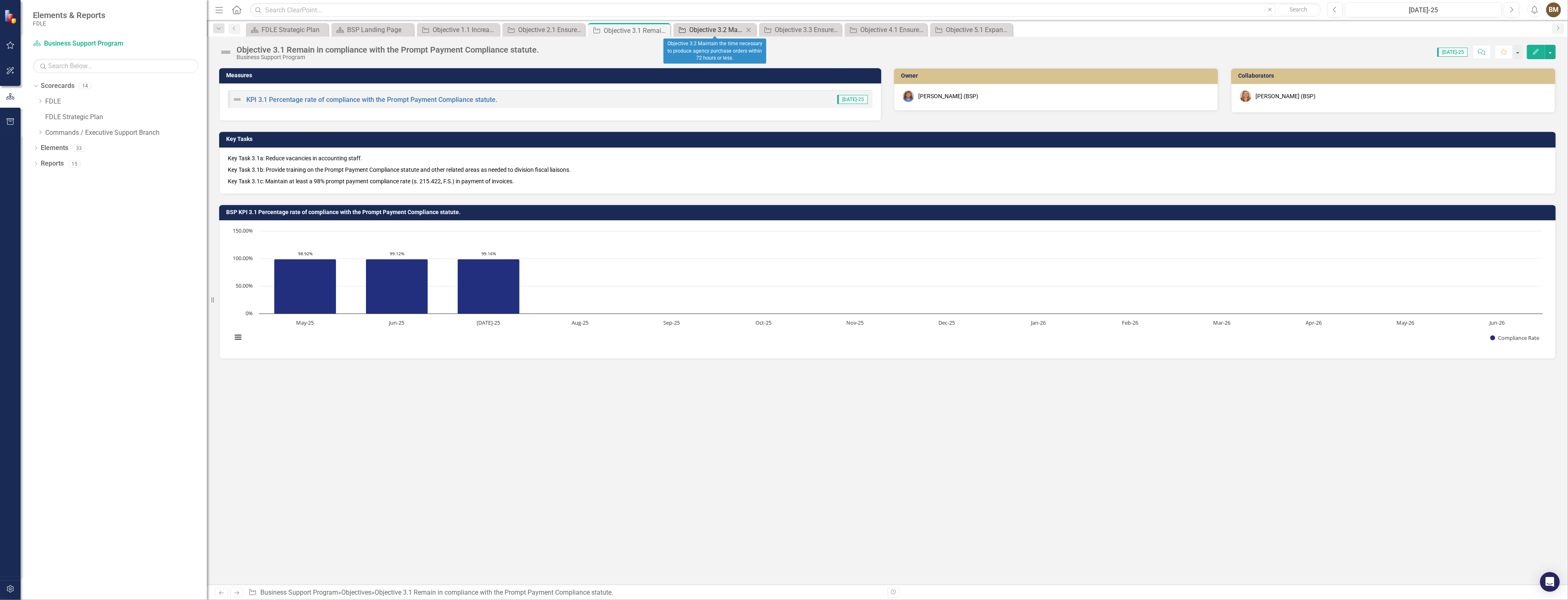
click at [698, 29] on div "Objective 3.2 Maintain the time necessary to produce agency purchase orders wit…" at bounding box center [716, 30] width 54 height 10
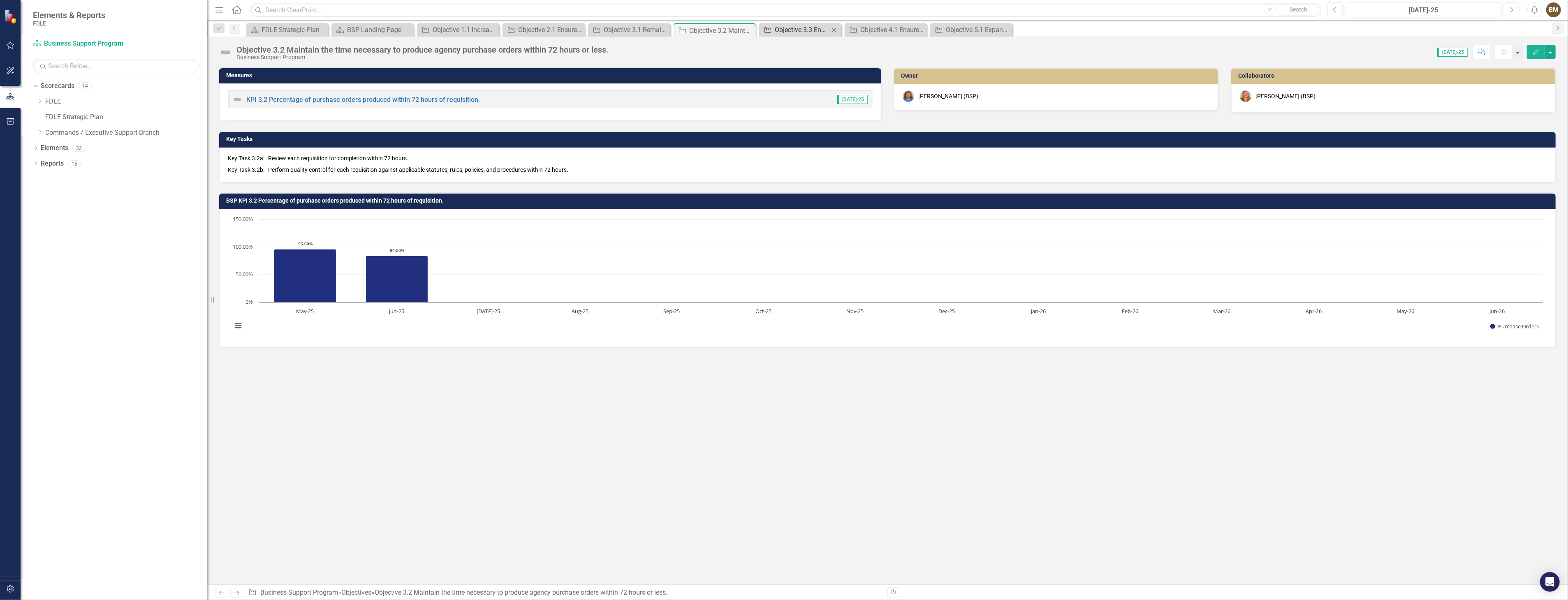
click at [795, 30] on div "Objective 3.3 Ensure agency leaders are provided with budget information needed…" at bounding box center [802, 30] width 54 height 10
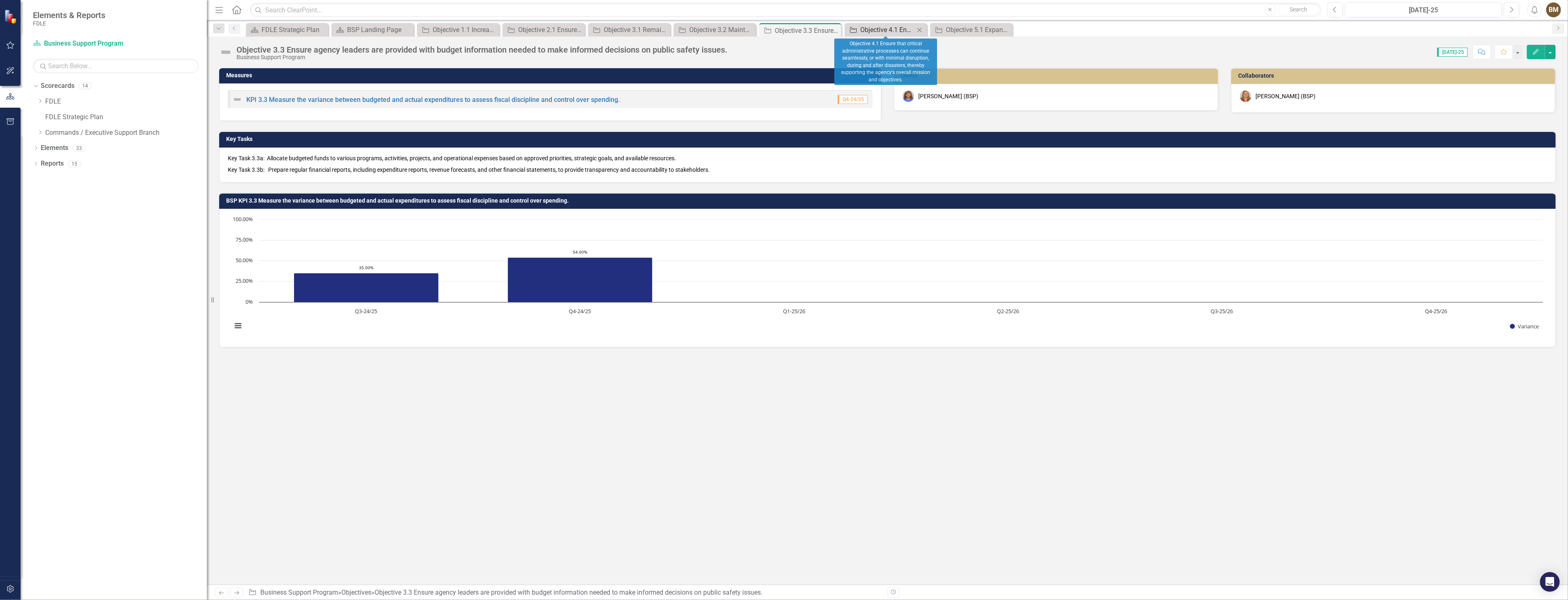
click at [880, 28] on div "Objective 4.1 Ensure that critical administrative processes can continue seamle…" at bounding box center [887, 30] width 54 height 10
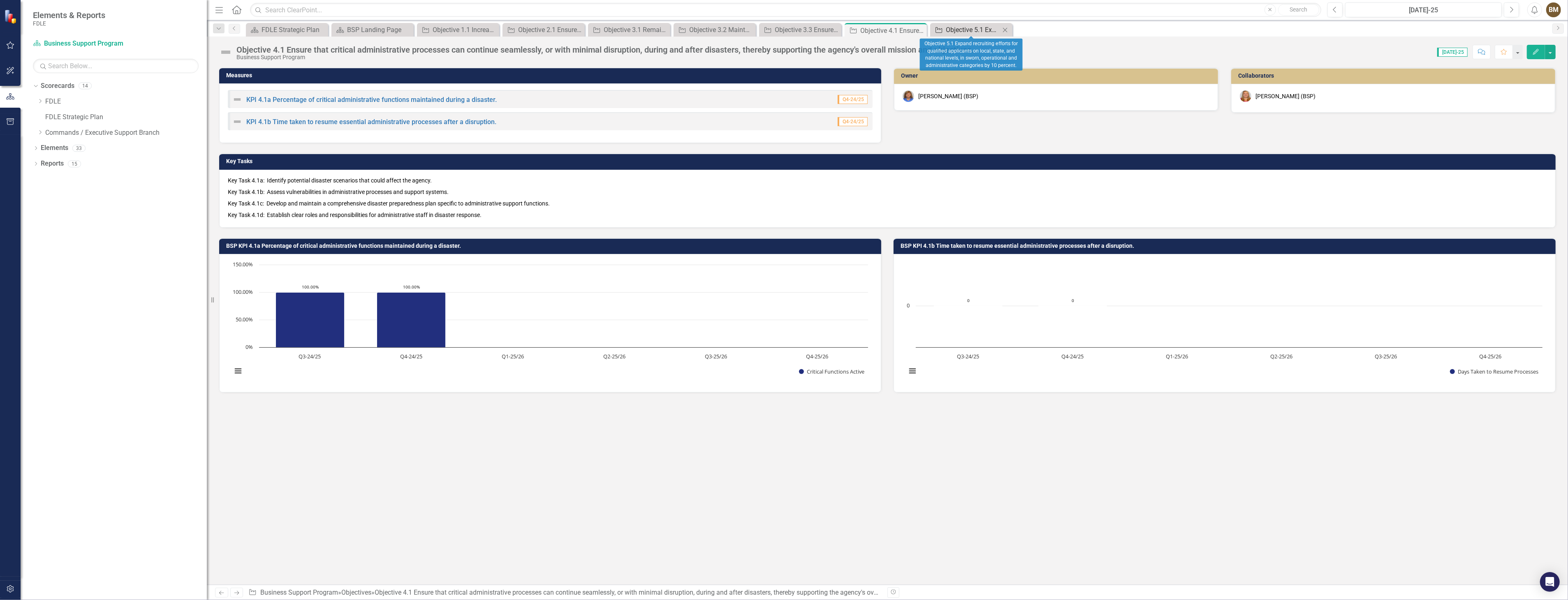
click at [949, 28] on div "Objective 5.1 Expand recruiting efforts for qualified applicants on local, stat…" at bounding box center [973, 30] width 54 height 10
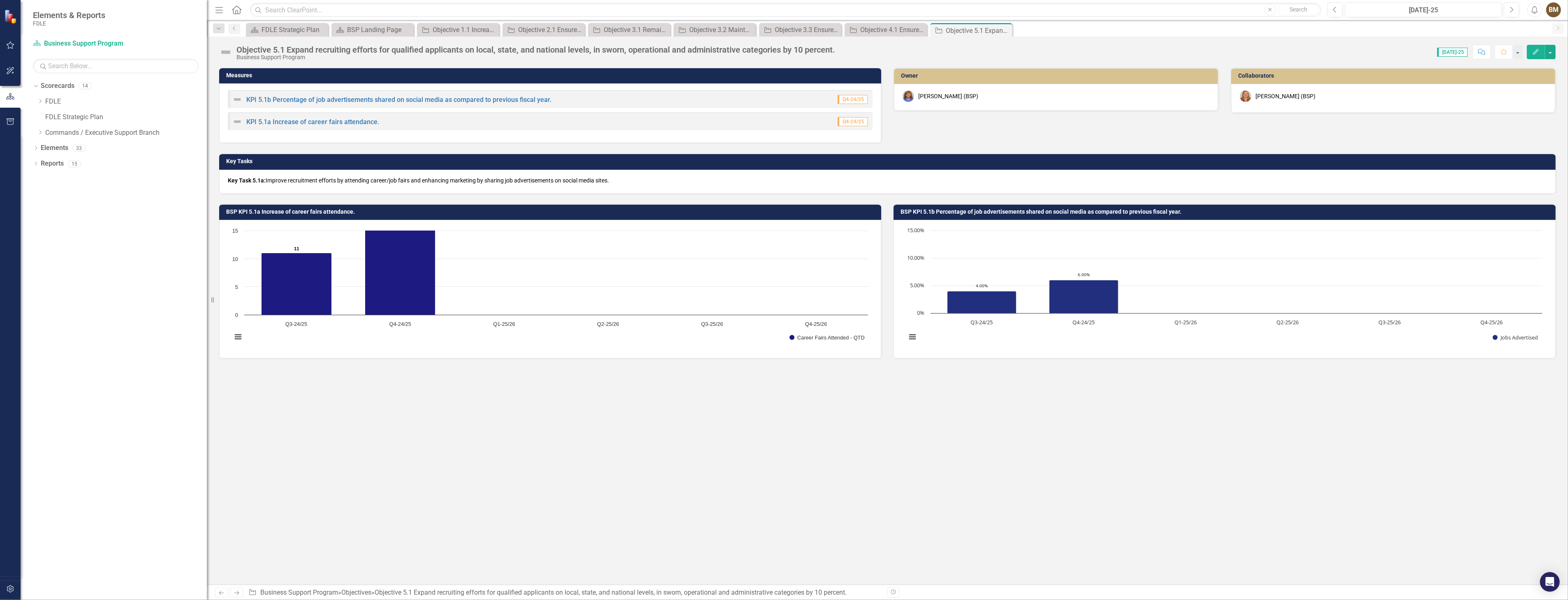
click at [516, 177] on span "Key Task 5.1a: Improve recruitment efforts by attending career/job fairs and en…" at bounding box center [418, 180] width 381 height 7
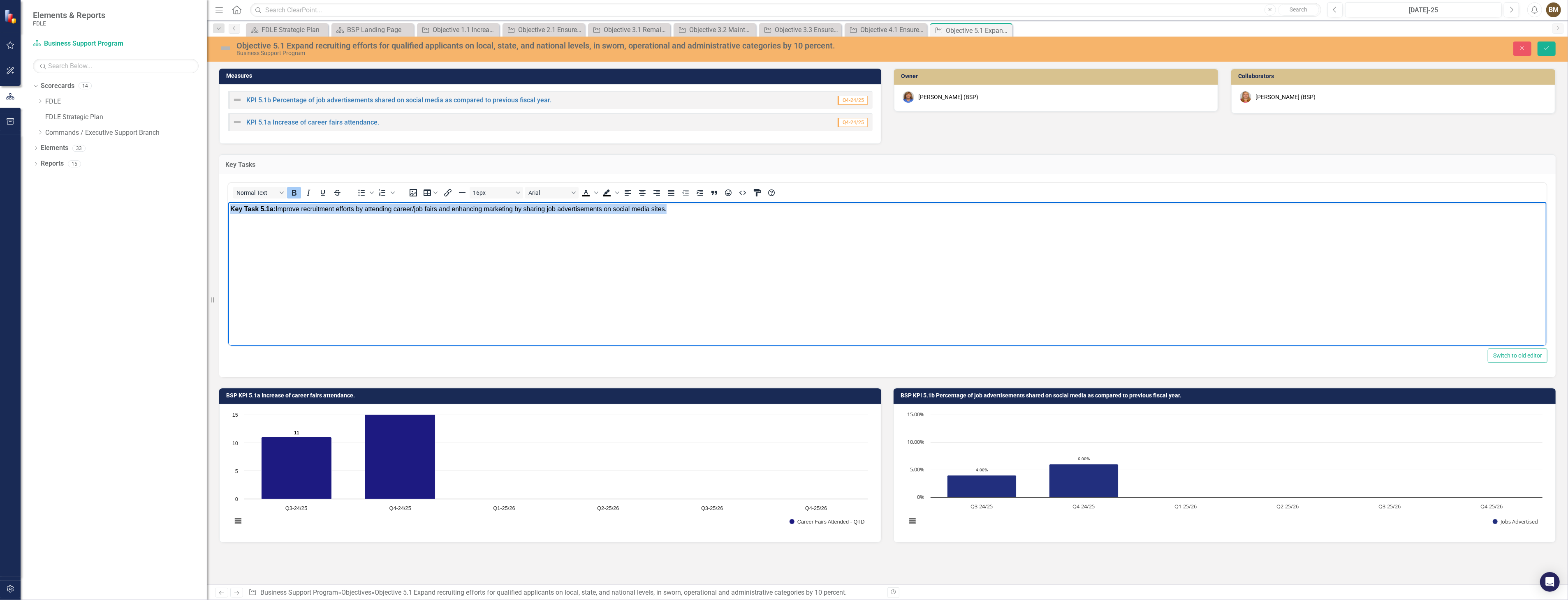
drag, startPoint x: 676, startPoint y: 210, endPoint x: 229, endPoint y: 217, distance: 447.1
click at [229, 217] on body "Key Task 5.1a: Improve recruitment efforts by attending career/job fairs and en…" at bounding box center [887, 263] width 1318 height 124
click at [293, 191] on icon "Bold" at bounding box center [294, 193] width 10 height 10
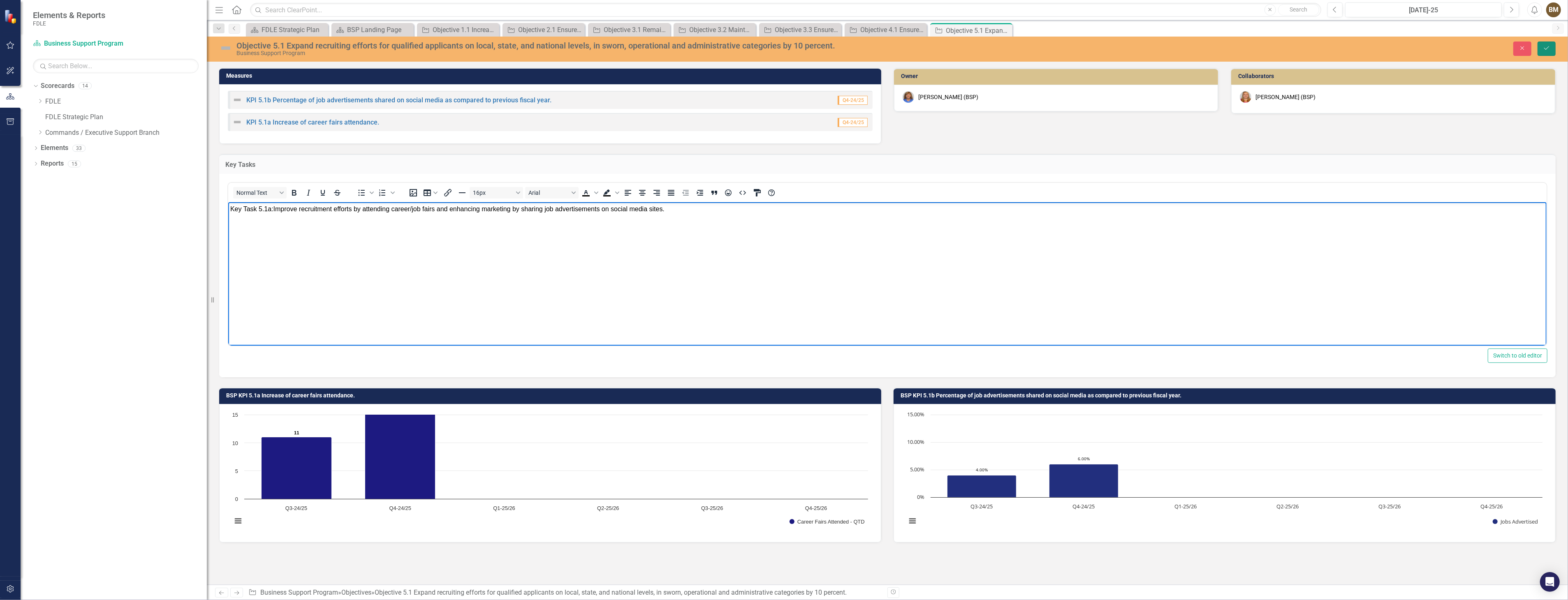
click at [1547, 50] on icon "Save" at bounding box center [1547, 47] width 7 height 5
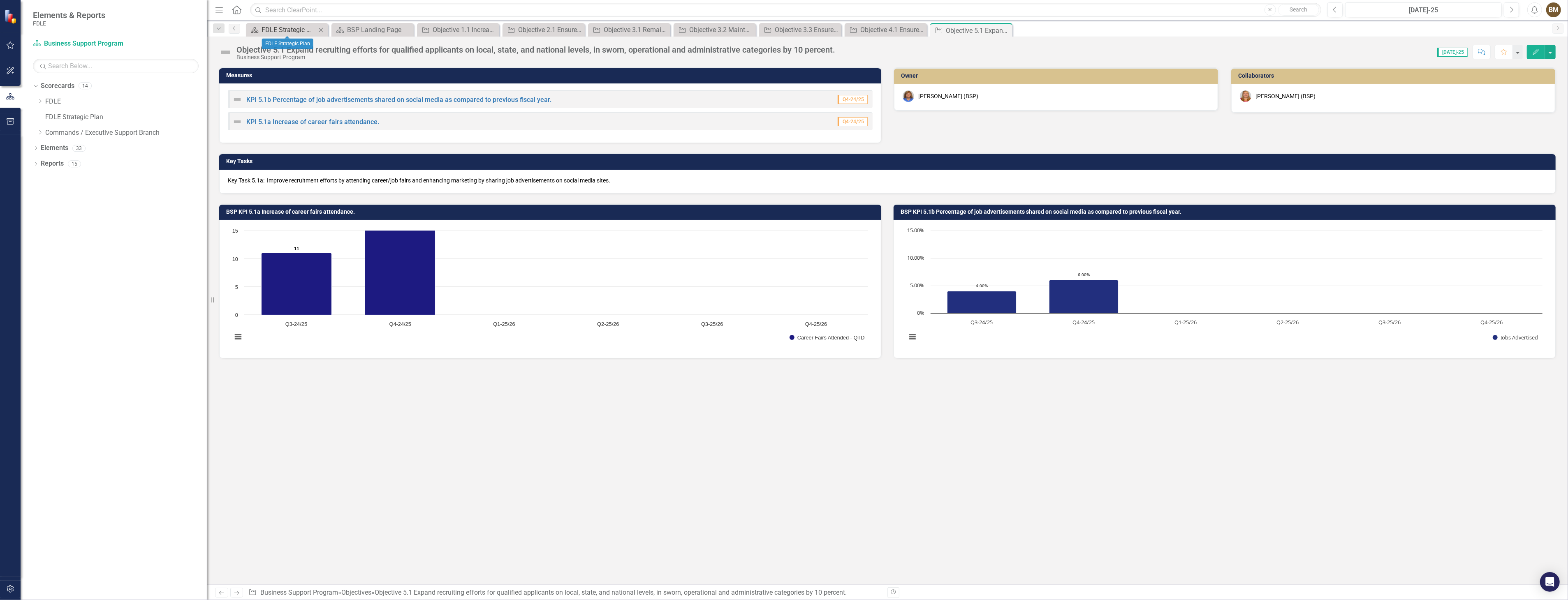
click at [275, 31] on div "FDLE Strategic Plan" at bounding box center [289, 30] width 54 height 10
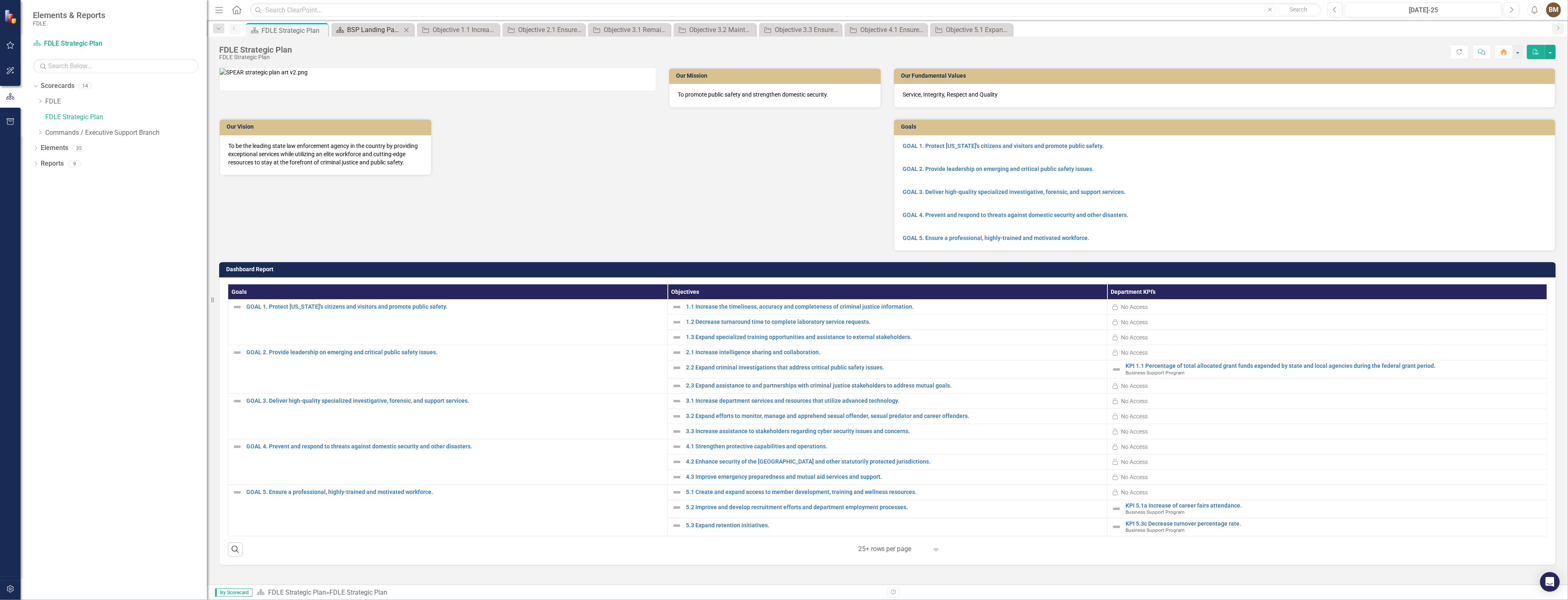
click at [381, 31] on div "BSP Landing Page" at bounding box center [374, 30] width 54 height 10
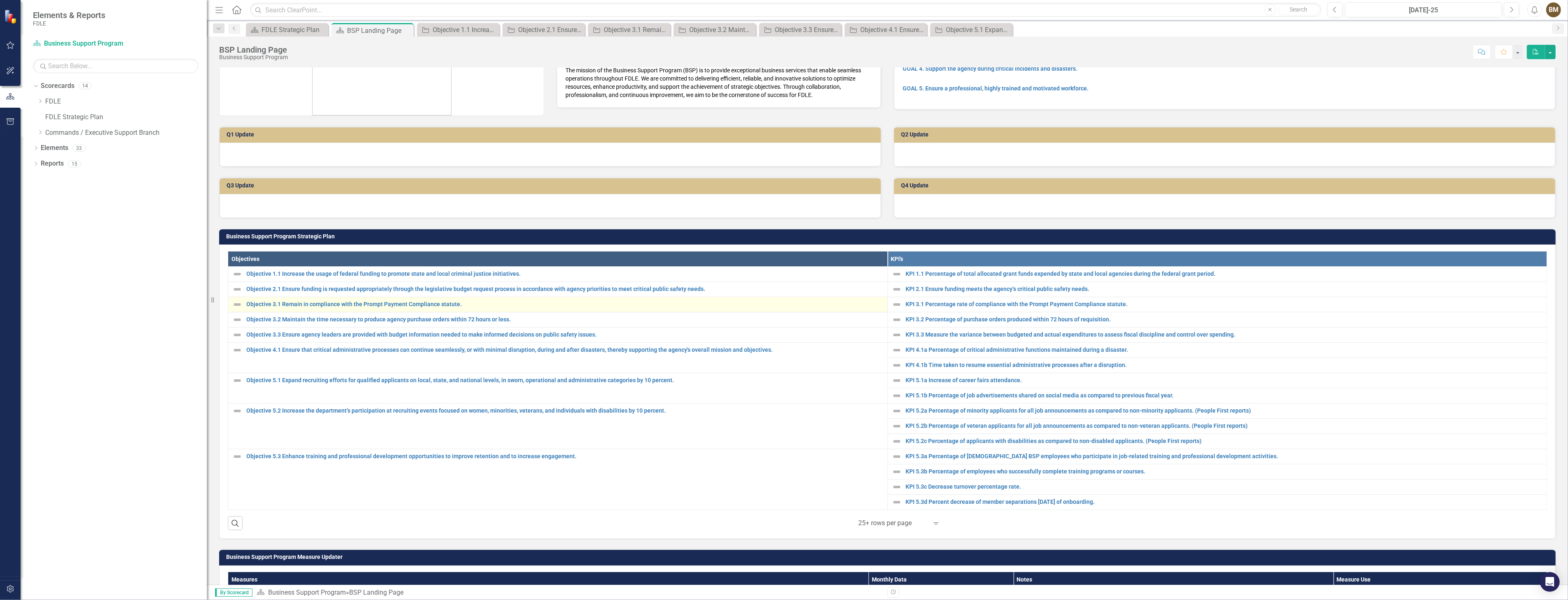
scroll to position [183, 0]
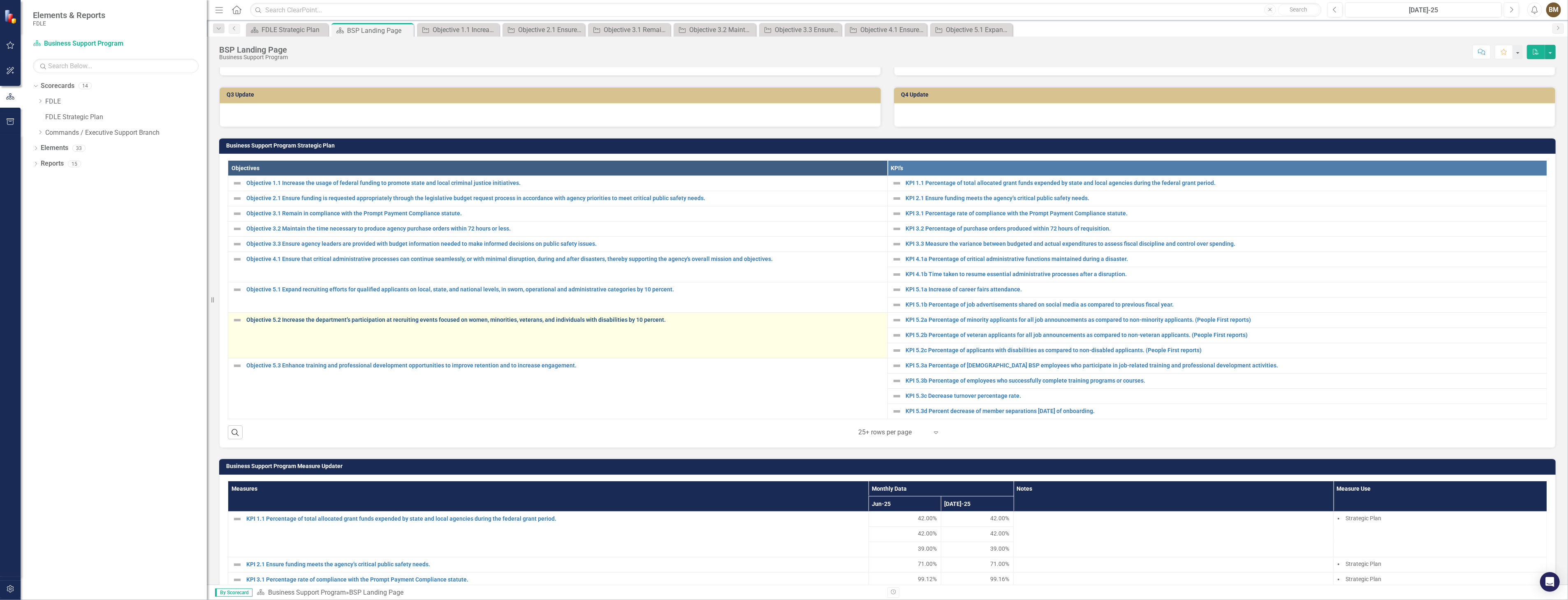
click at [303, 320] on link "Objective 5.2 Increase the department’s participation at recruiting events focu…" at bounding box center [565, 320] width 637 height 6
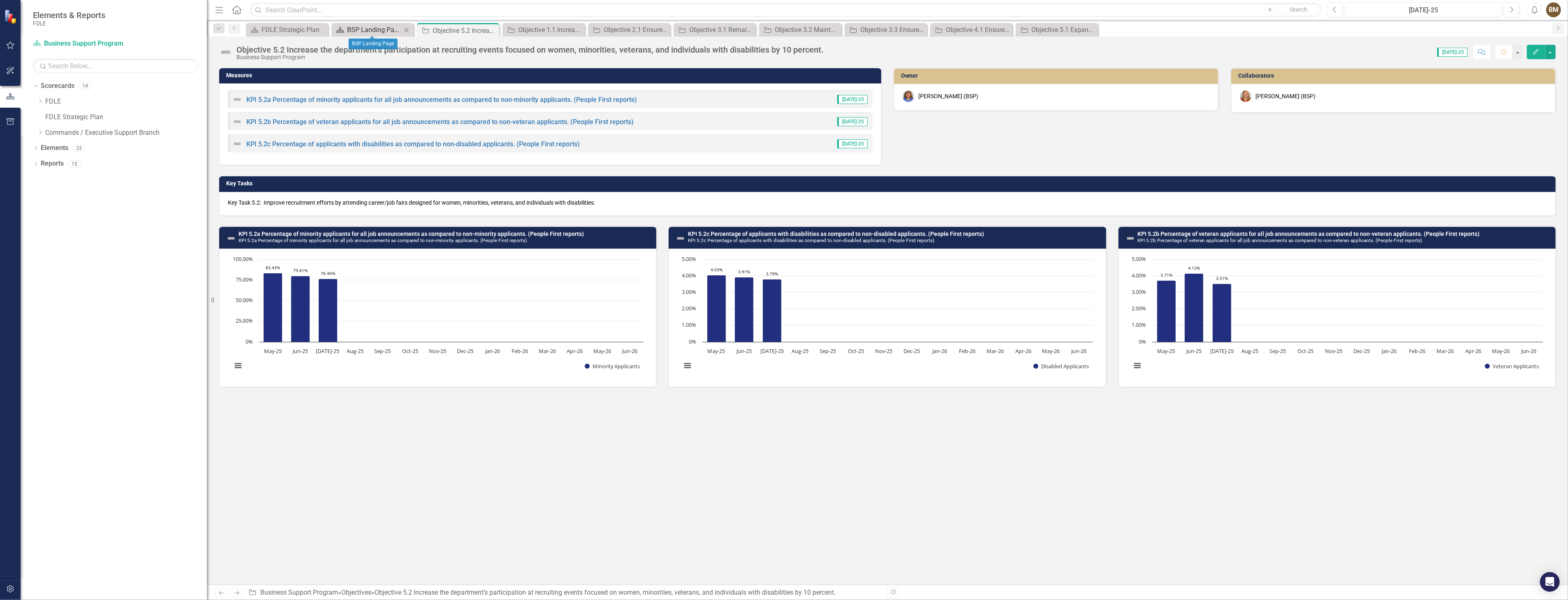
click at [373, 30] on div "BSP Landing Page" at bounding box center [374, 30] width 54 height 10
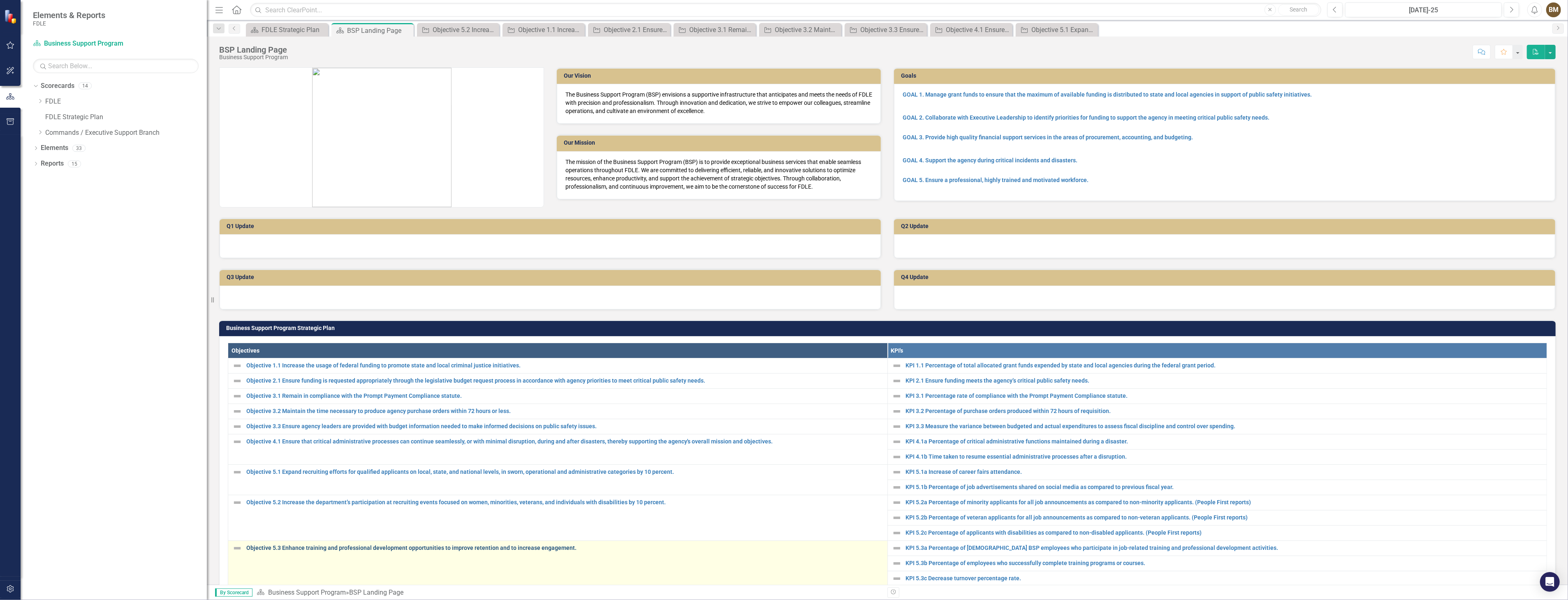
click at [306, 547] on link "Objective 5.3 Enhance training and professional development opportunities to im…" at bounding box center [565, 548] width 637 height 6
